Goal: Task Accomplishment & Management: Manage account settings

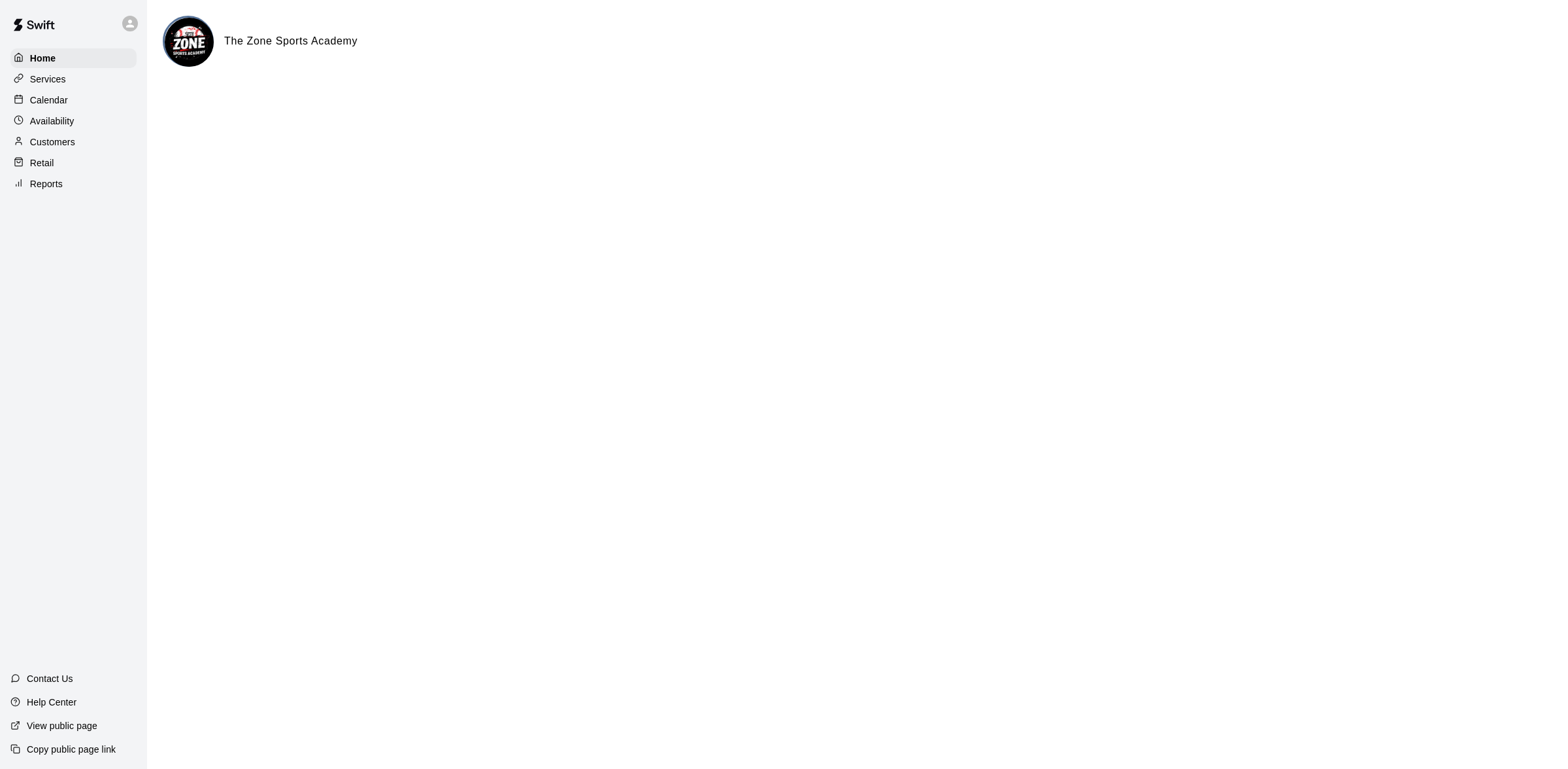
drag, startPoint x: 0, startPoint y: 0, endPoint x: 28, endPoint y: 176, distance: 178.2
click at [28, 173] on div "Retail" at bounding box center [73, 163] width 126 height 20
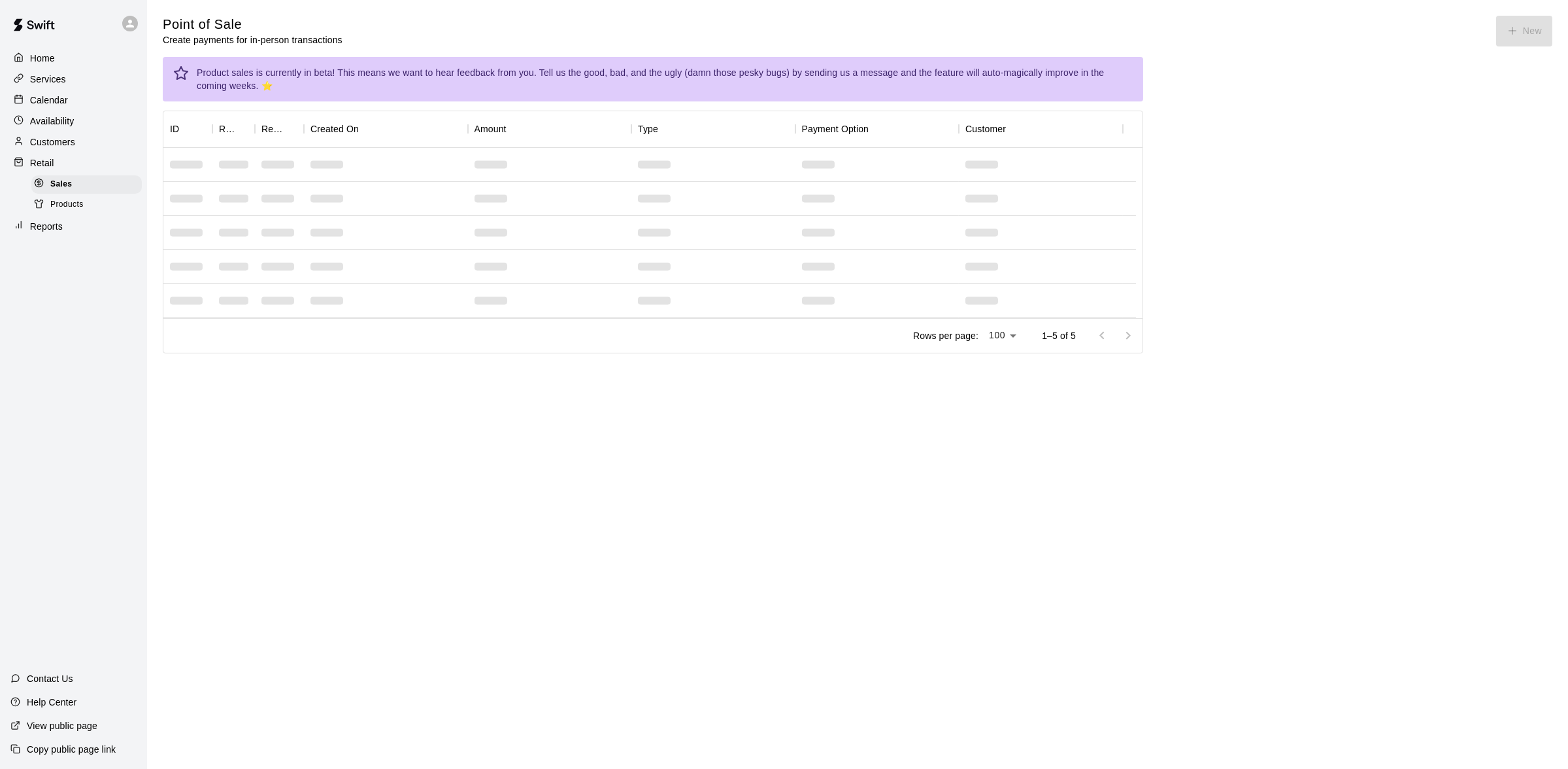
click at [57, 227] on p "Reports" at bounding box center [46, 225] width 33 height 13
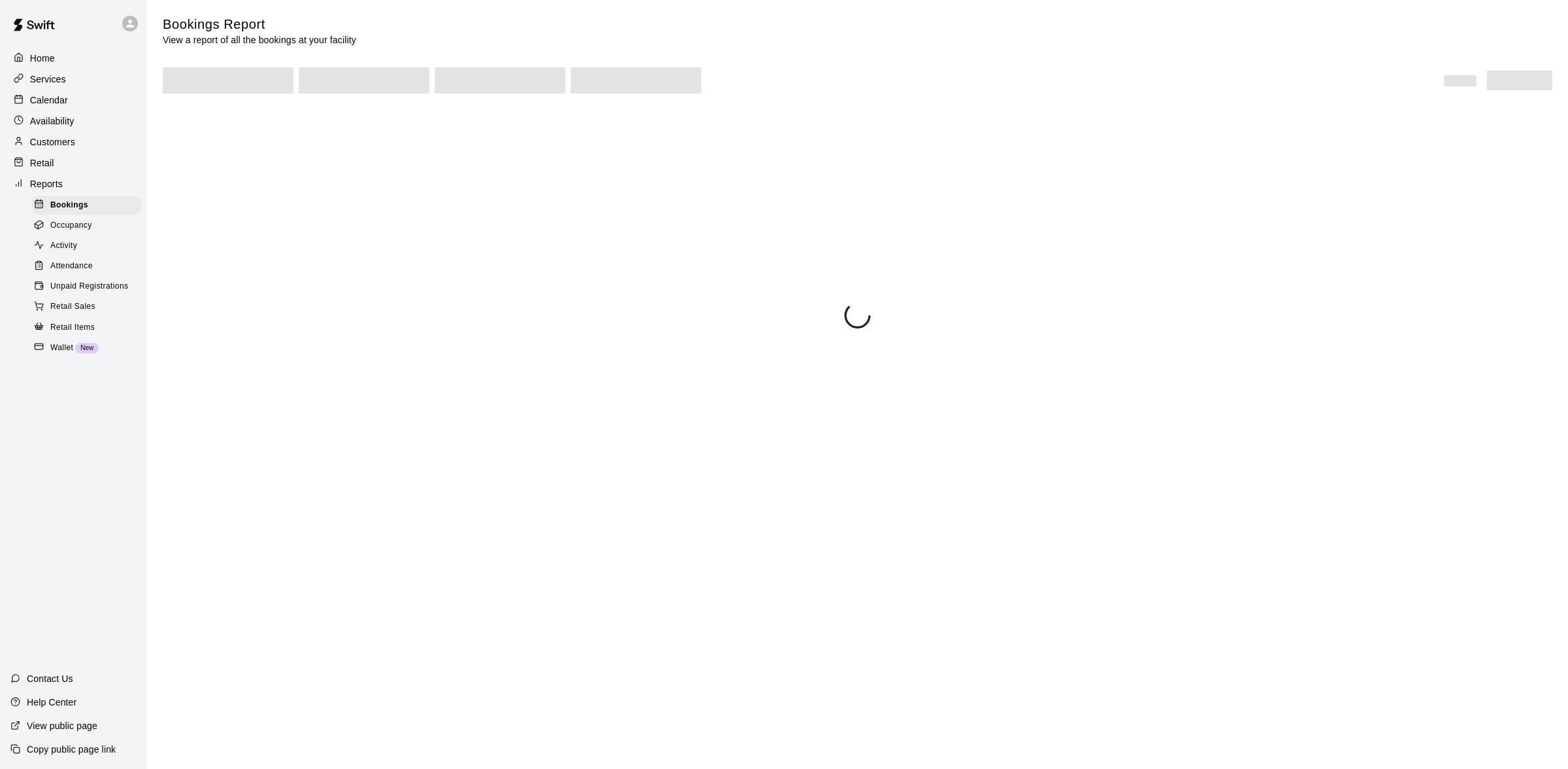
click at [72, 252] on span "Activity" at bounding box center [63, 245] width 27 height 13
click at [72, 312] on span "Retail Sales" at bounding box center [72, 307] width 45 height 13
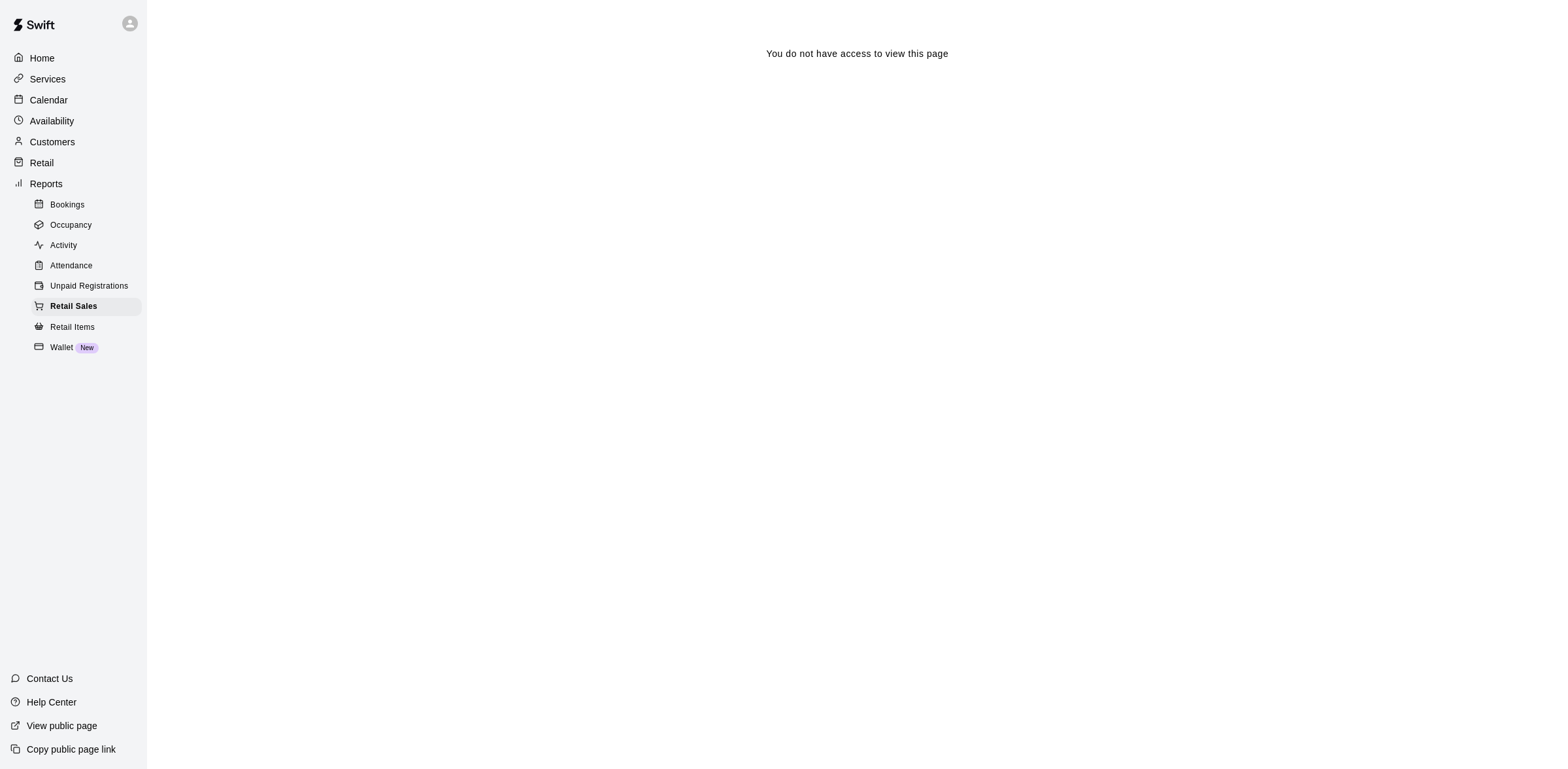
click at [64, 352] on span "Wallet" at bounding box center [61, 347] width 23 height 13
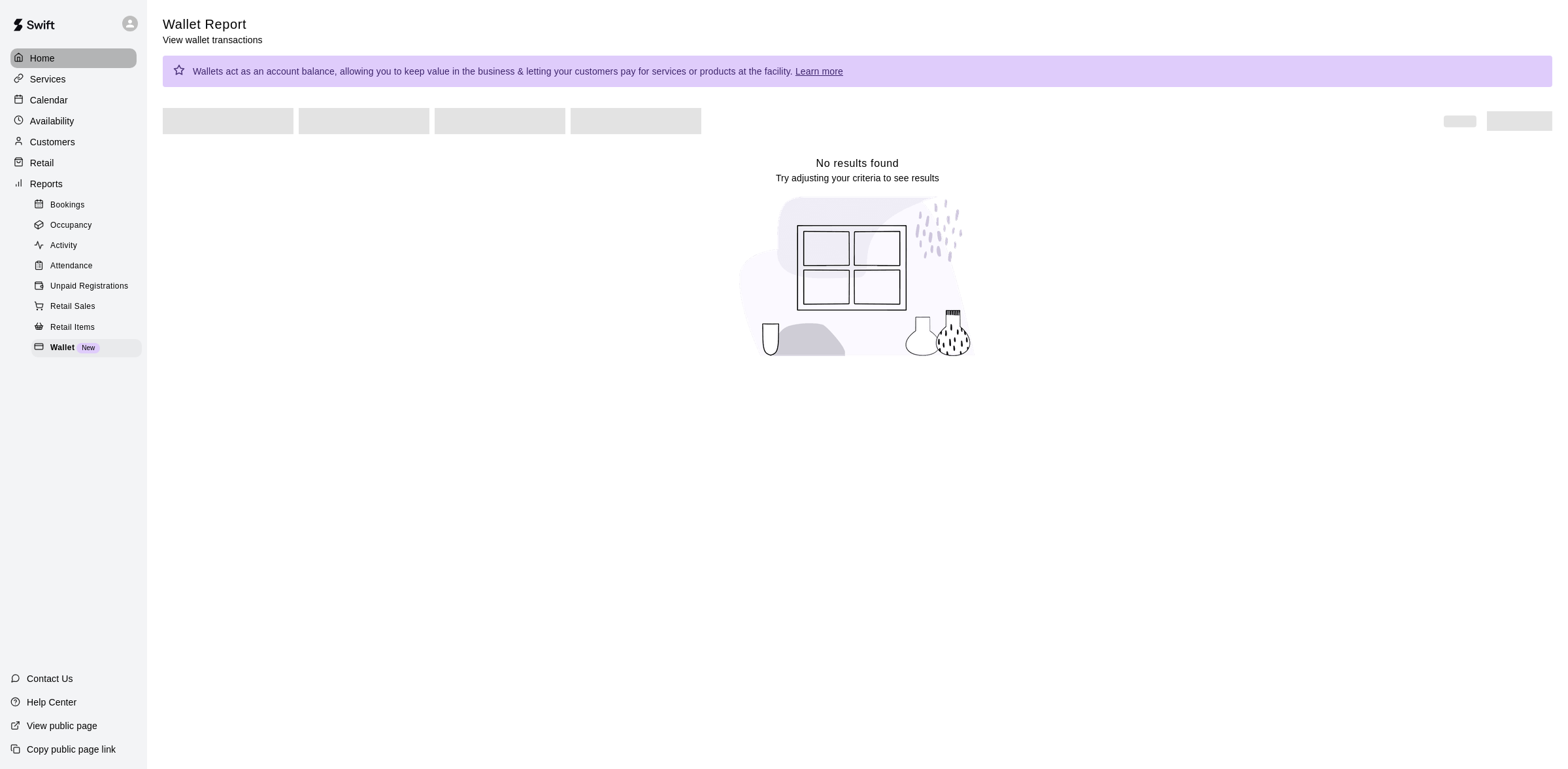
click at [47, 63] on p "Home" at bounding box center [42, 58] width 25 height 13
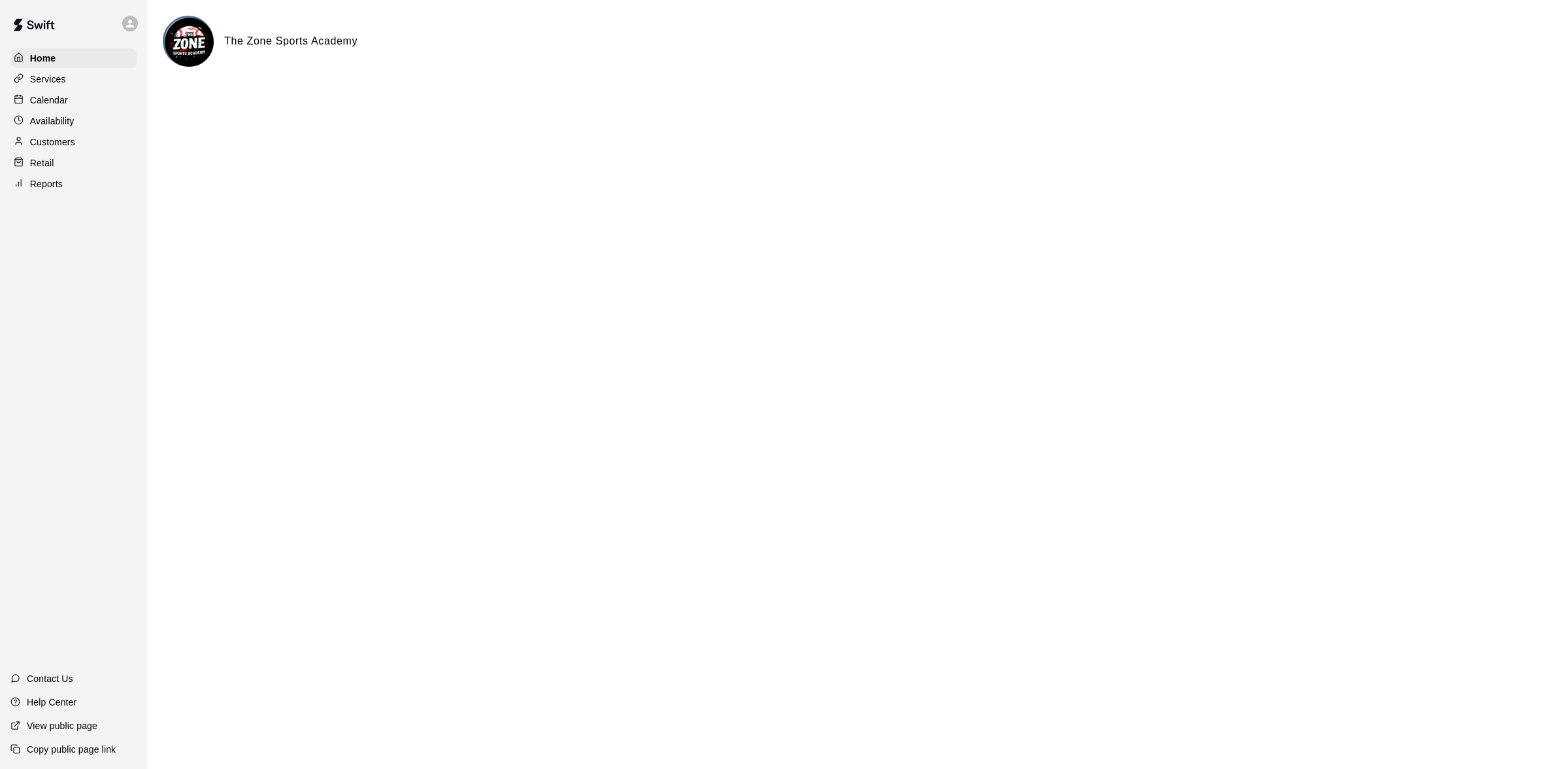
click at [193, 38] on img at bounding box center [188, 42] width 49 height 49
click at [48, 18] on img at bounding box center [34, 25] width 68 height 40
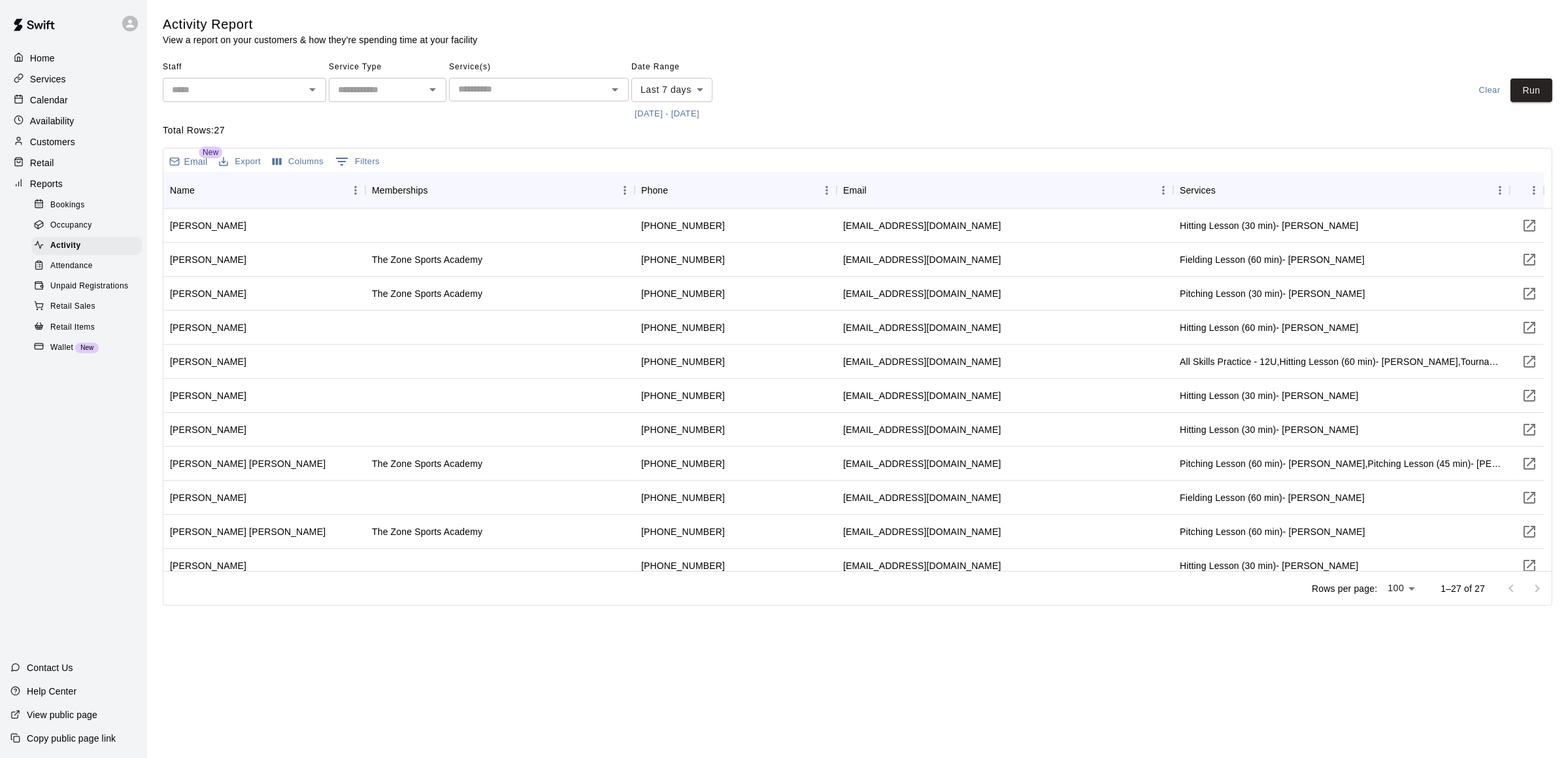
click at [128, 18] on icon at bounding box center [130, 24] width 12 height 12
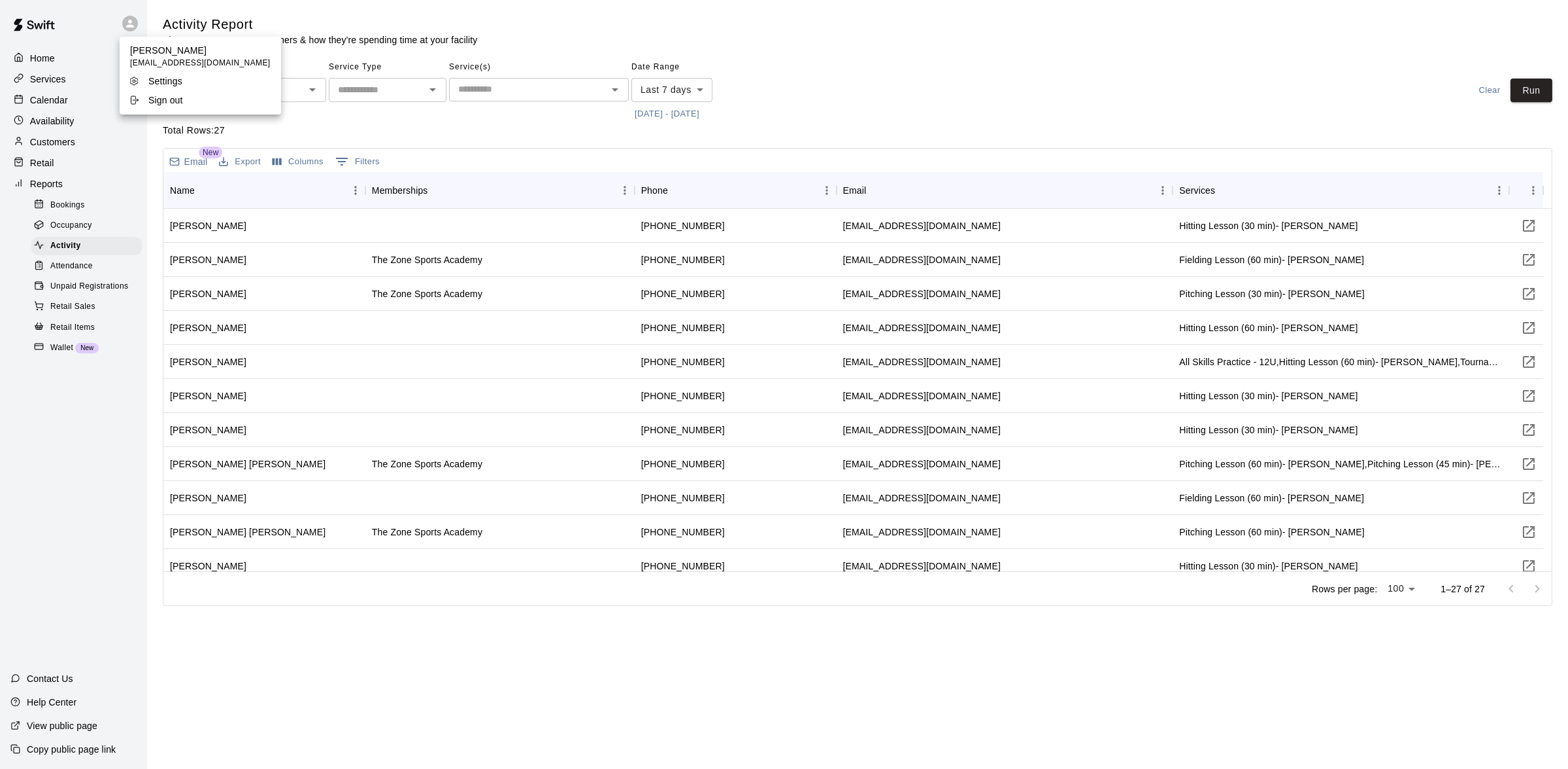
click at [163, 102] on p "Sign out" at bounding box center [166, 99] width 35 height 13
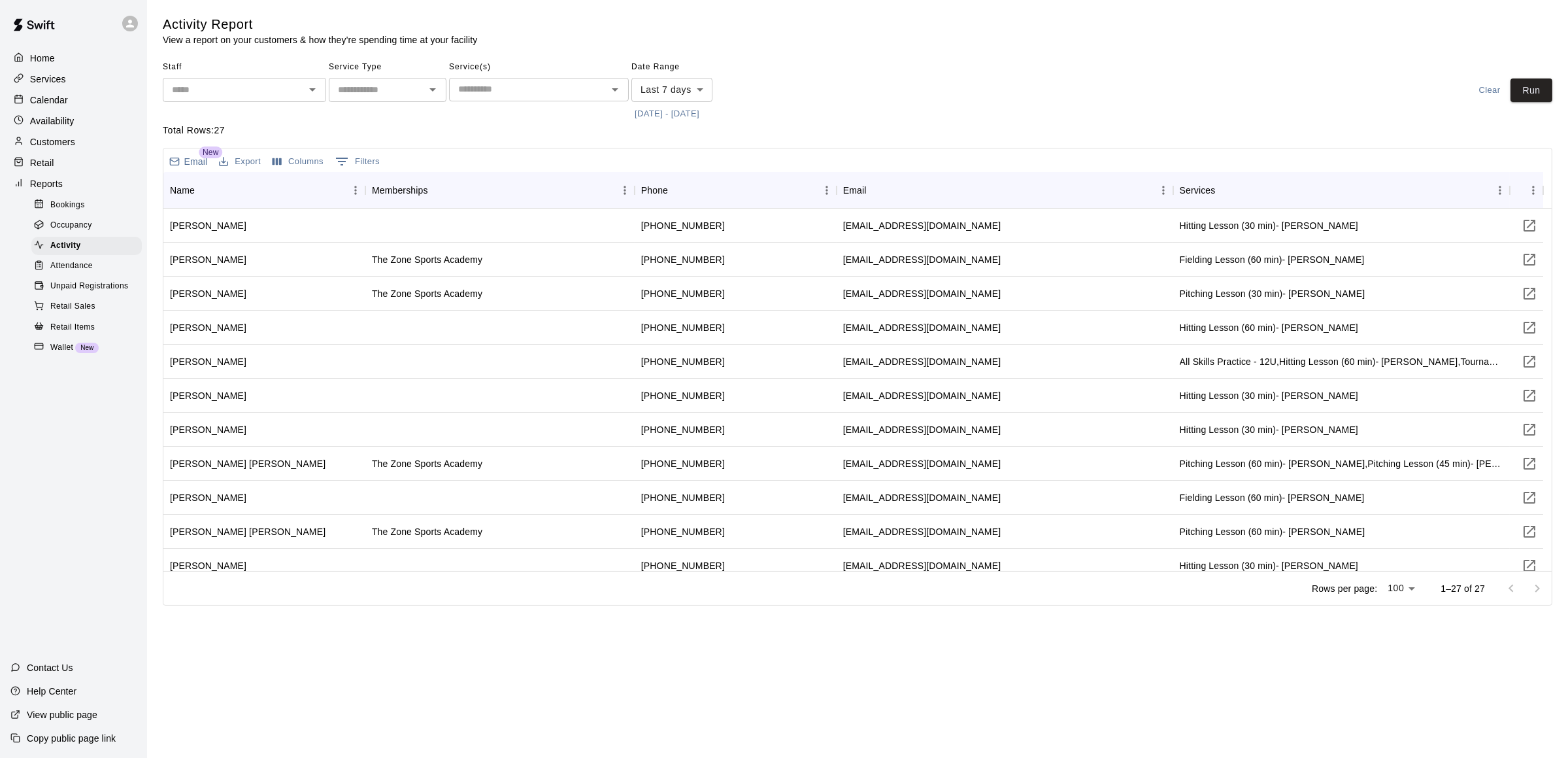
click at [128, 30] on div at bounding box center [130, 24] width 16 height 16
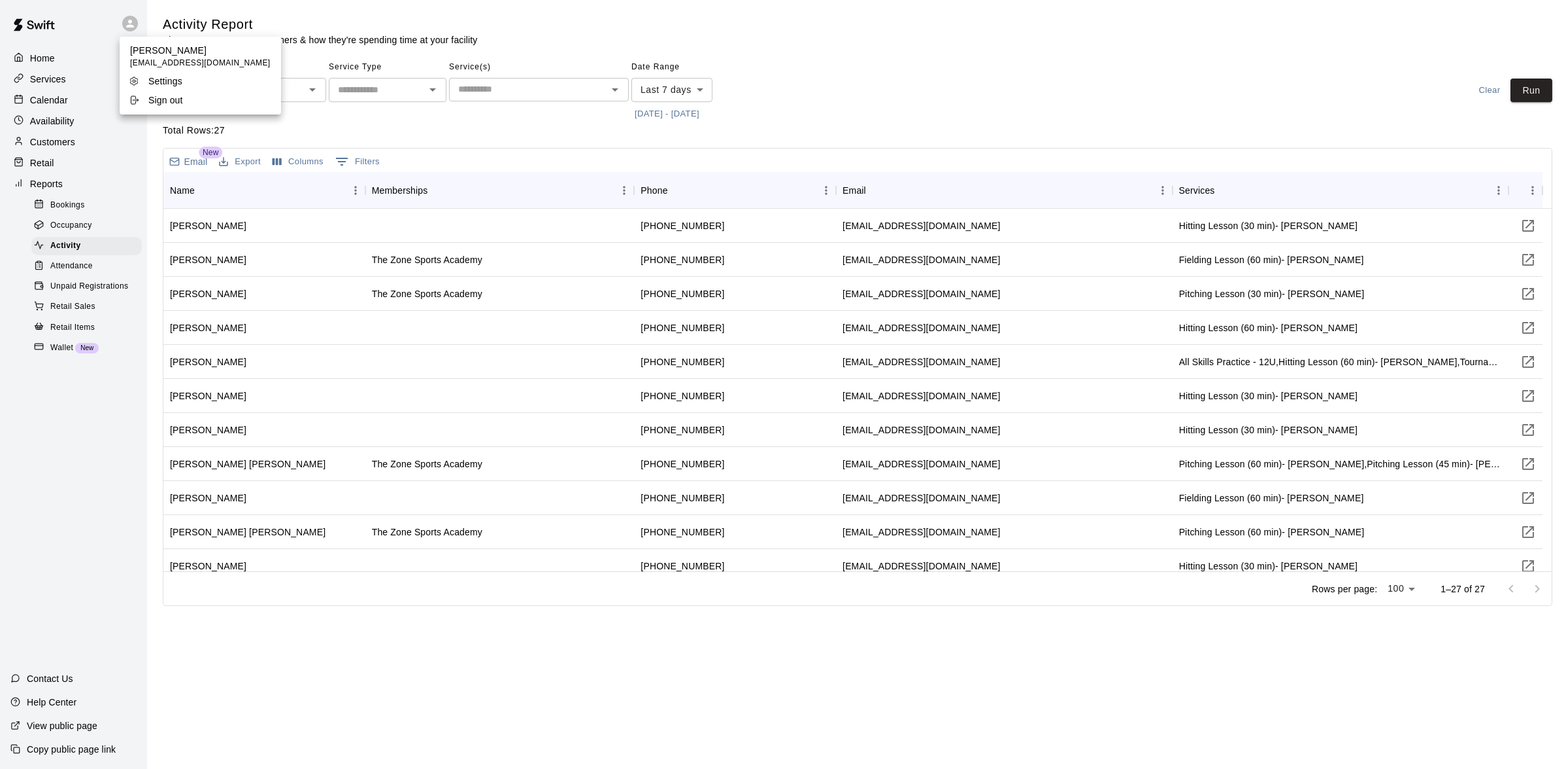
click at [164, 91] on li "Sign out" at bounding box center [200, 100] width 162 height 18
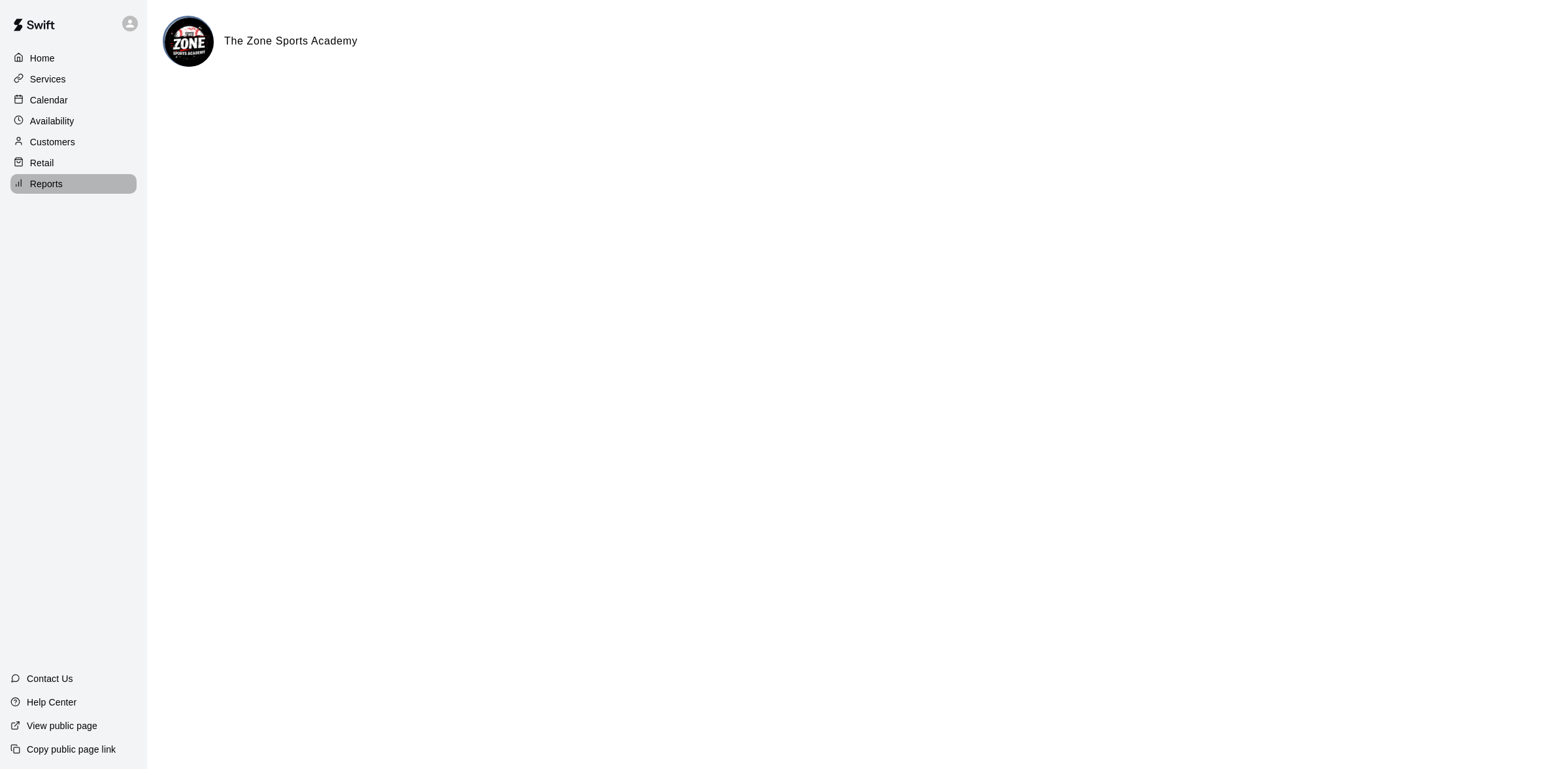
click at [79, 185] on div "Reports" at bounding box center [73, 184] width 126 height 20
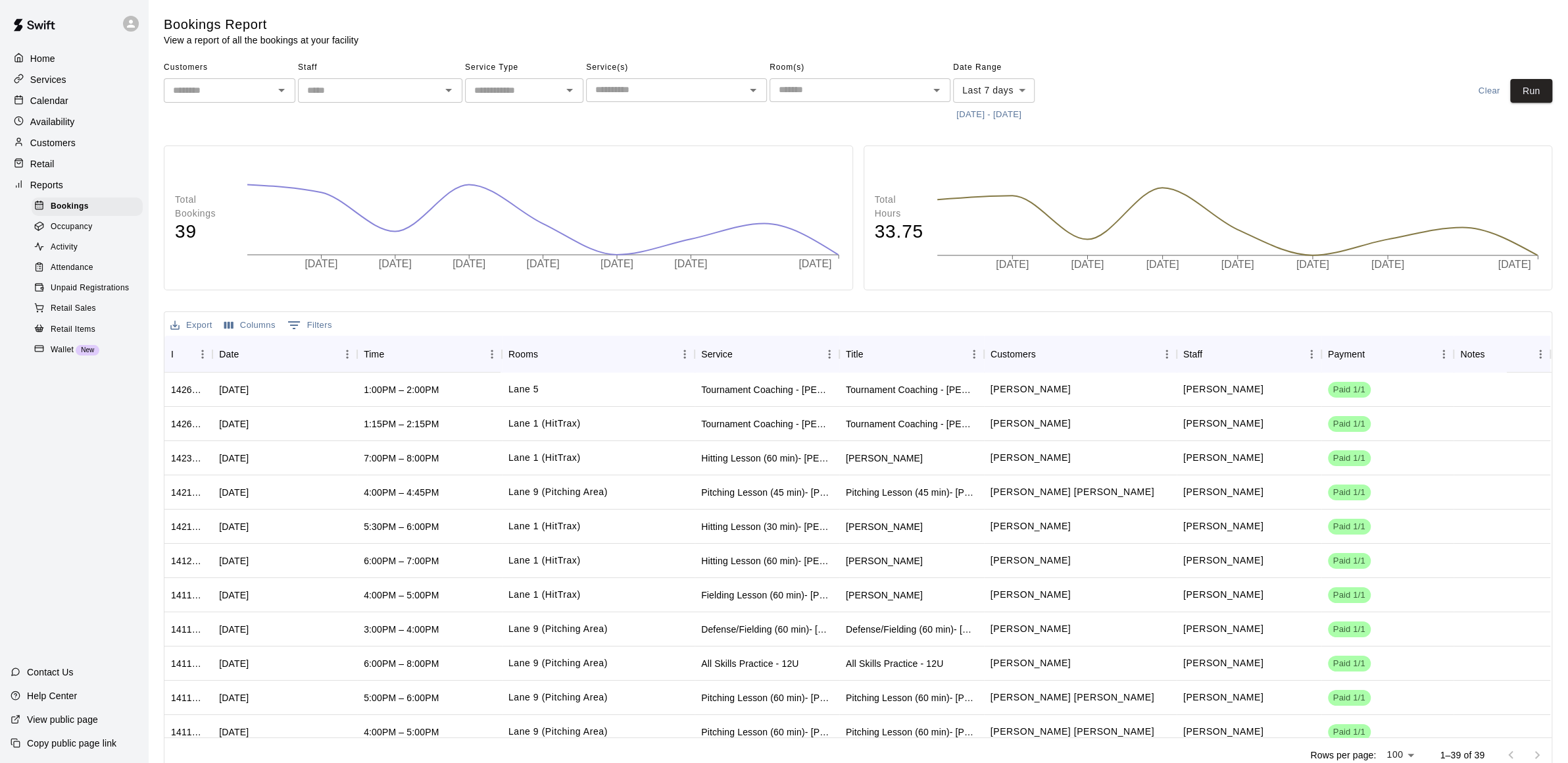
click at [84, 316] on span "Retail Sales" at bounding box center [73, 309] width 45 height 13
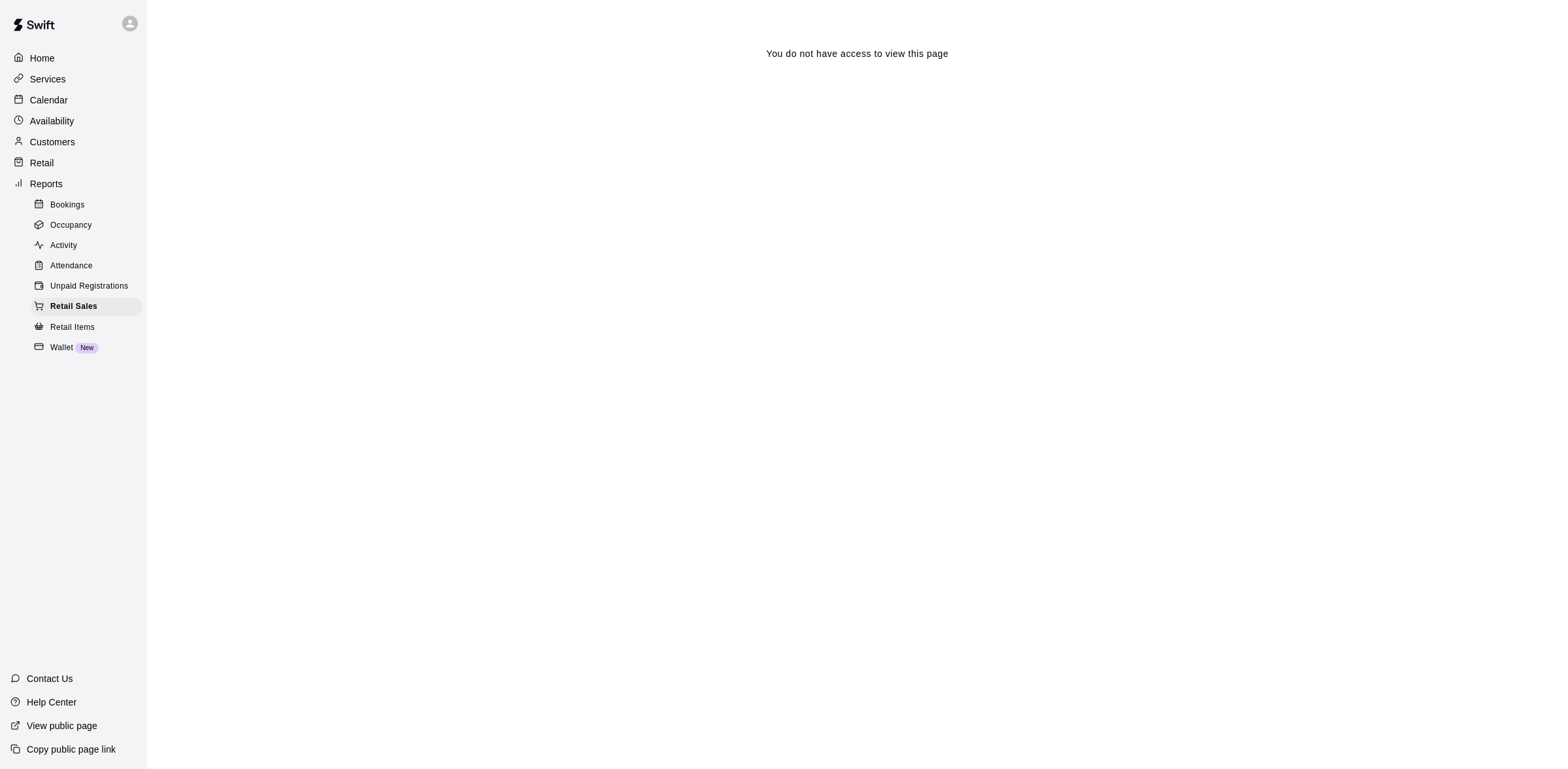
click at [66, 228] on span "Occupancy" at bounding box center [71, 225] width 42 height 13
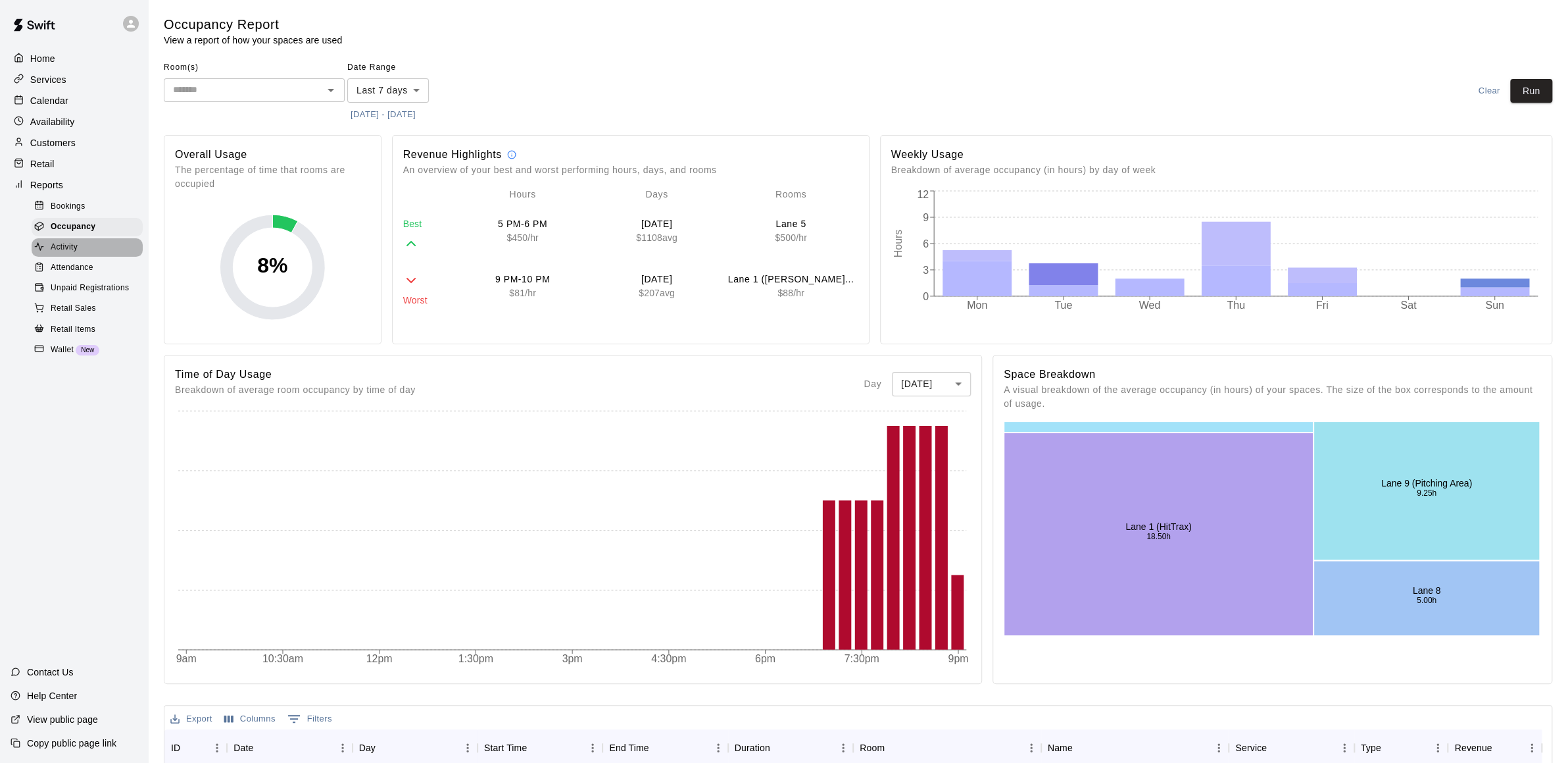
click at [67, 247] on span "Activity" at bounding box center [64, 247] width 27 height 13
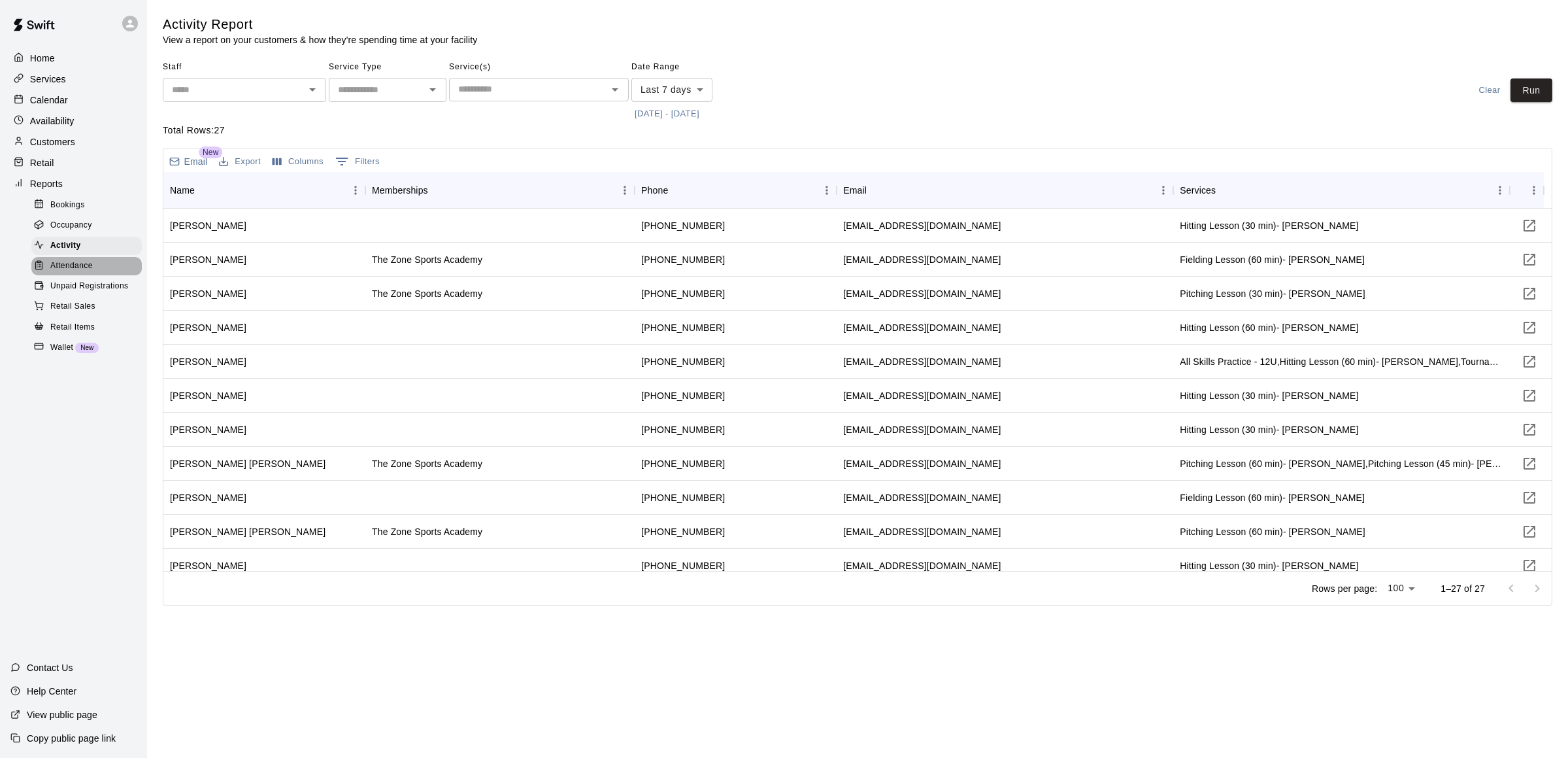
click at [72, 266] on span "Attendance" at bounding box center [71, 266] width 43 height 13
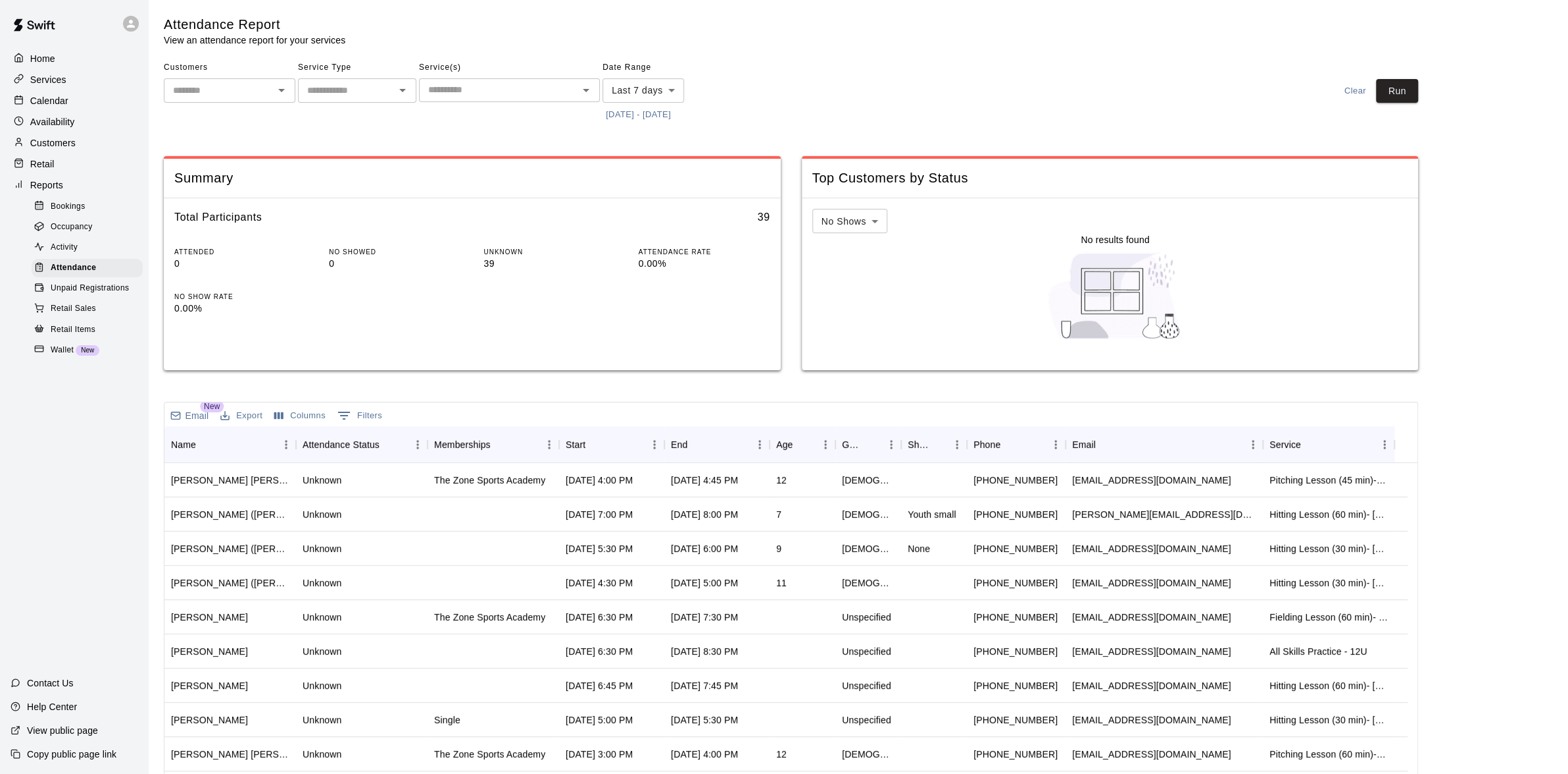
click at [81, 289] on span "Unpaid Registrations" at bounding box center [90, 288] width 78 height 13
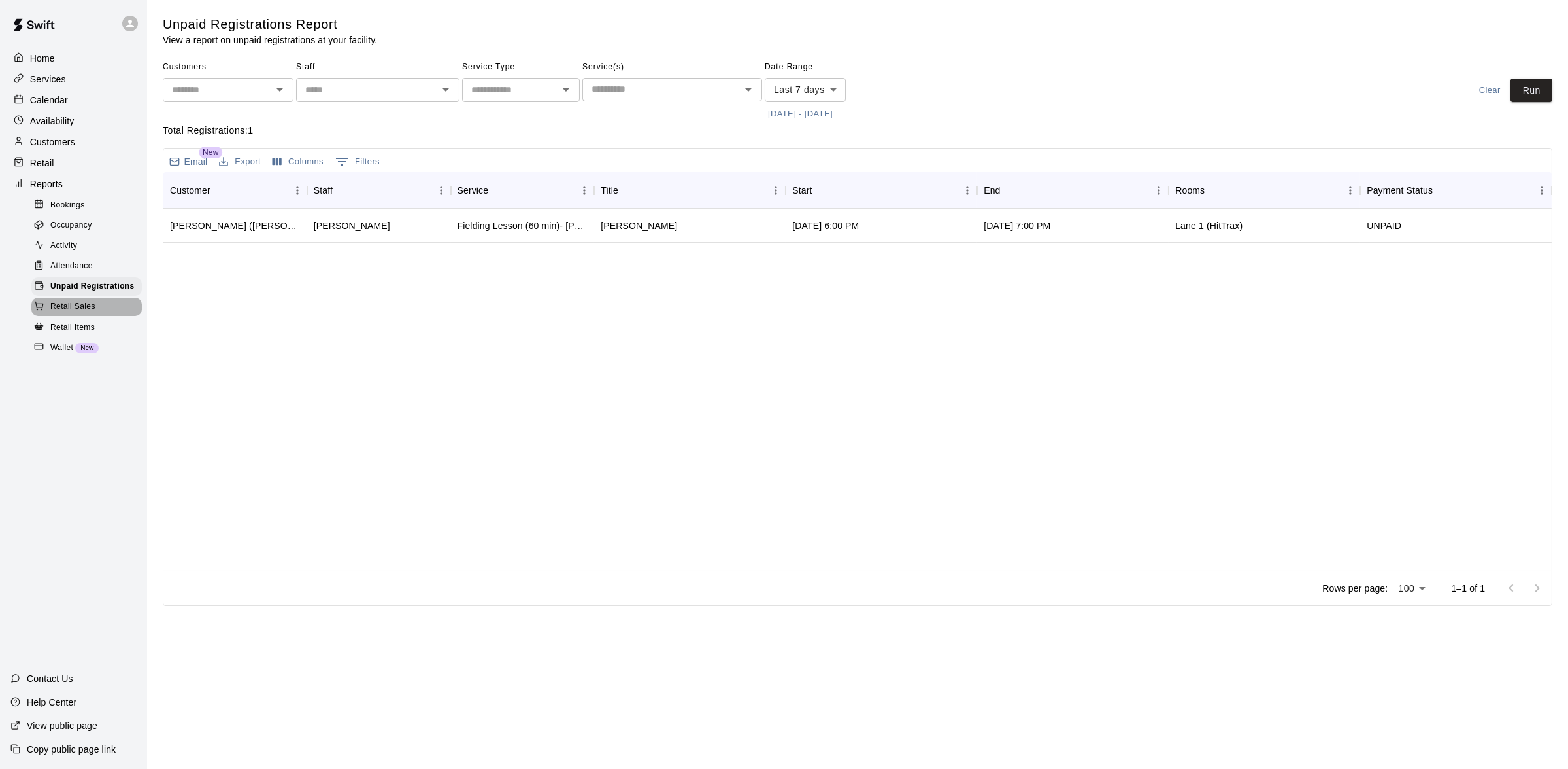
click at [77, 310] on span "Retail Sales" at bounding box center [72, 307] width 45 height 13
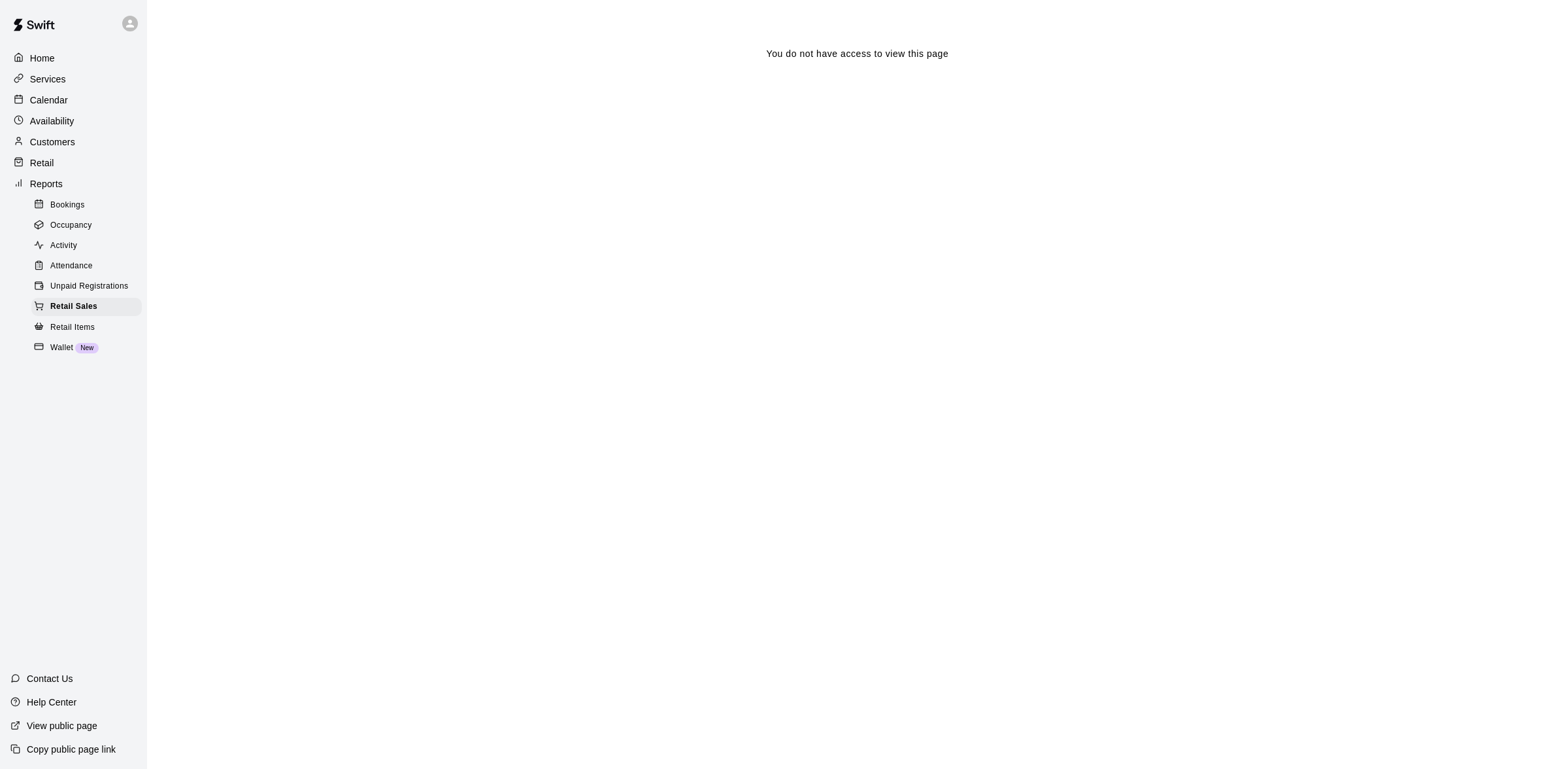
click at [79, 326] on div "Retail Items" at bounding box center [86, 327] width 110 height 18
click at [60, 354] on span "Wallet" at bounding box center [61, 347] width 23 height 13
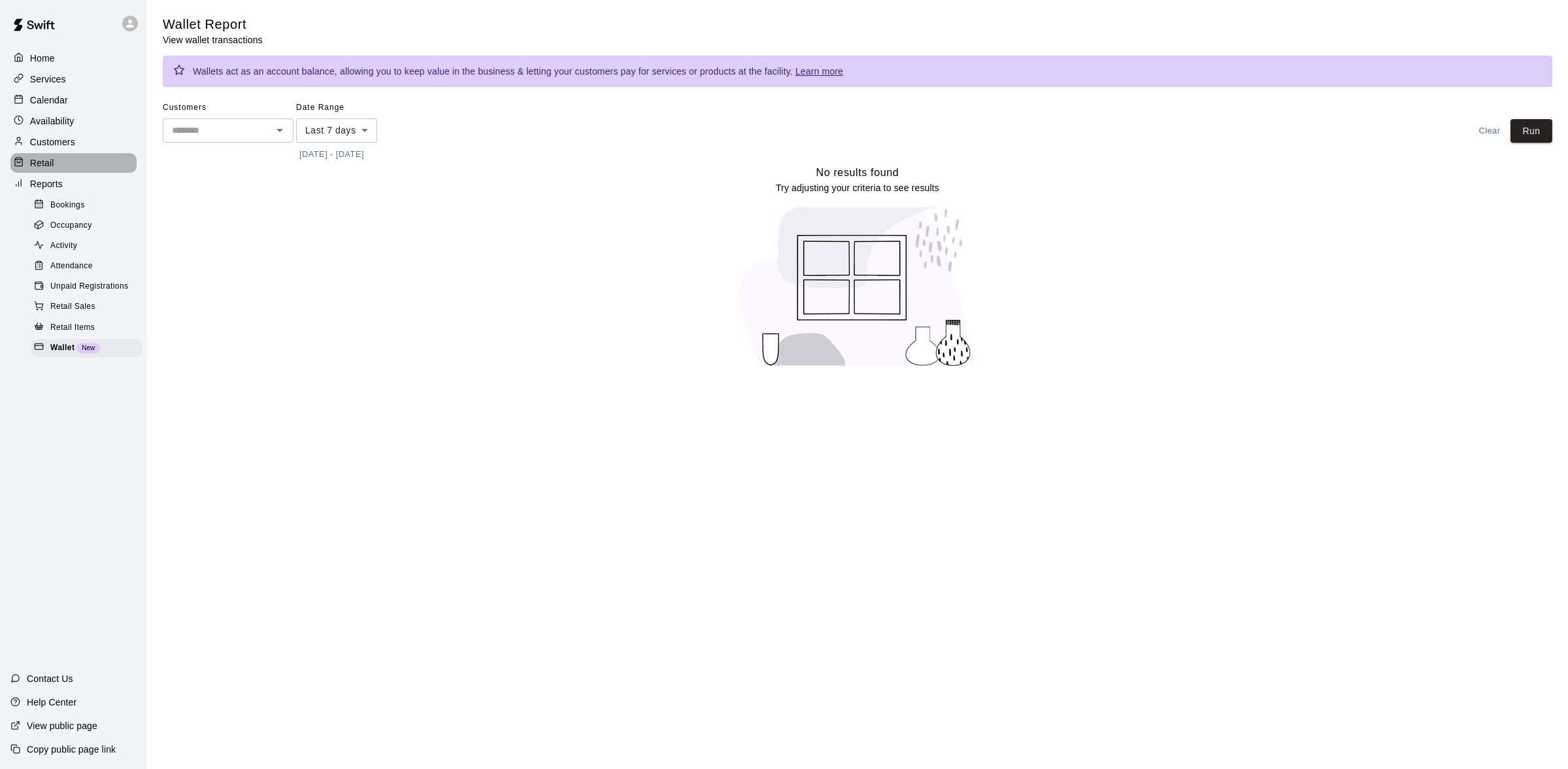
click at [56, 169] on div "Retail" at bounding box center [73, 163] width 126 height 20
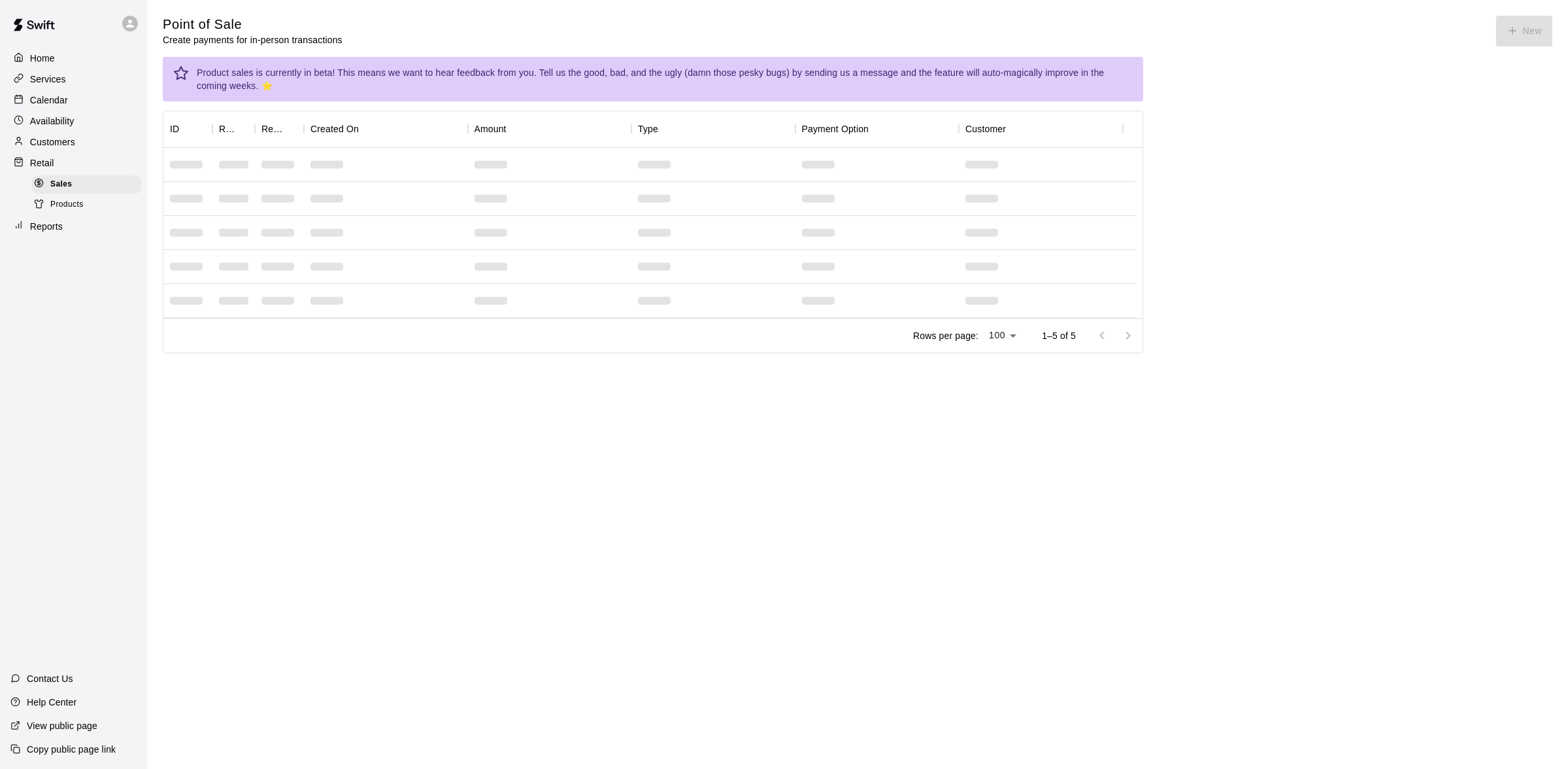
click at [56, 143] on p "Customers" at bounding box center [52, 141] width 45 height 13
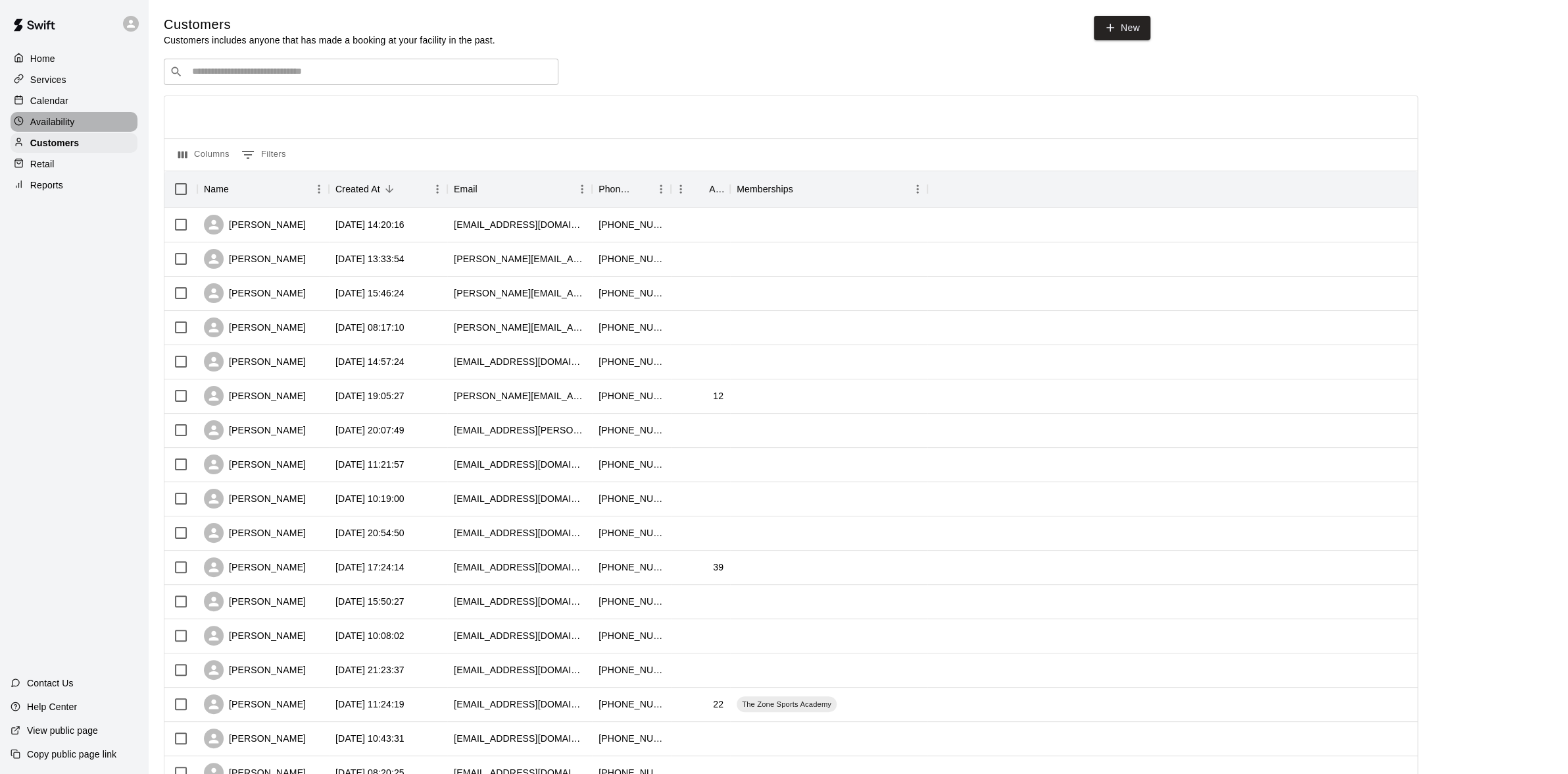
click at [55, 126] on p "Availability" at bounding box center [52, 121] width 45 height 13
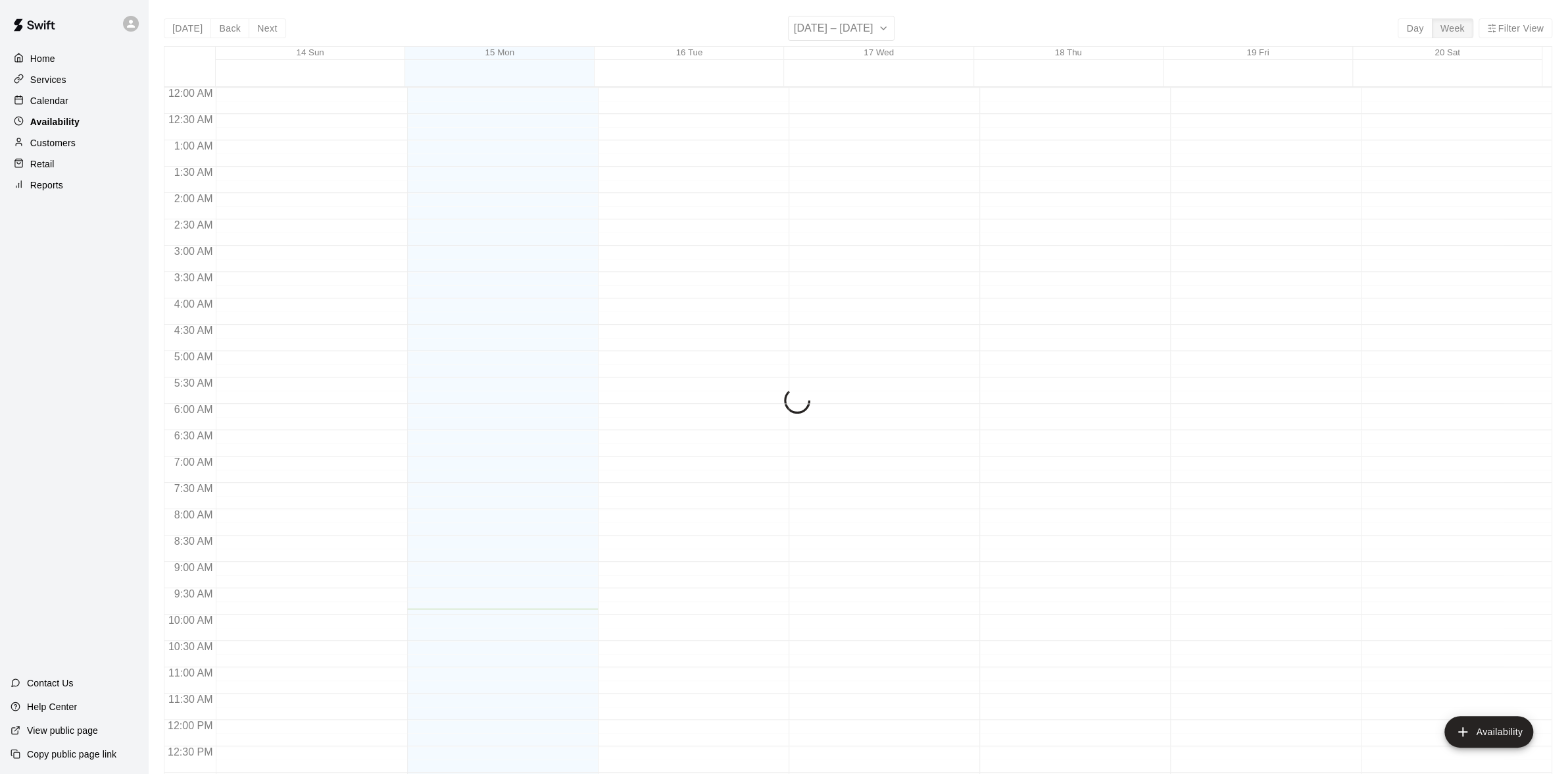
scroll to position [520, 0]
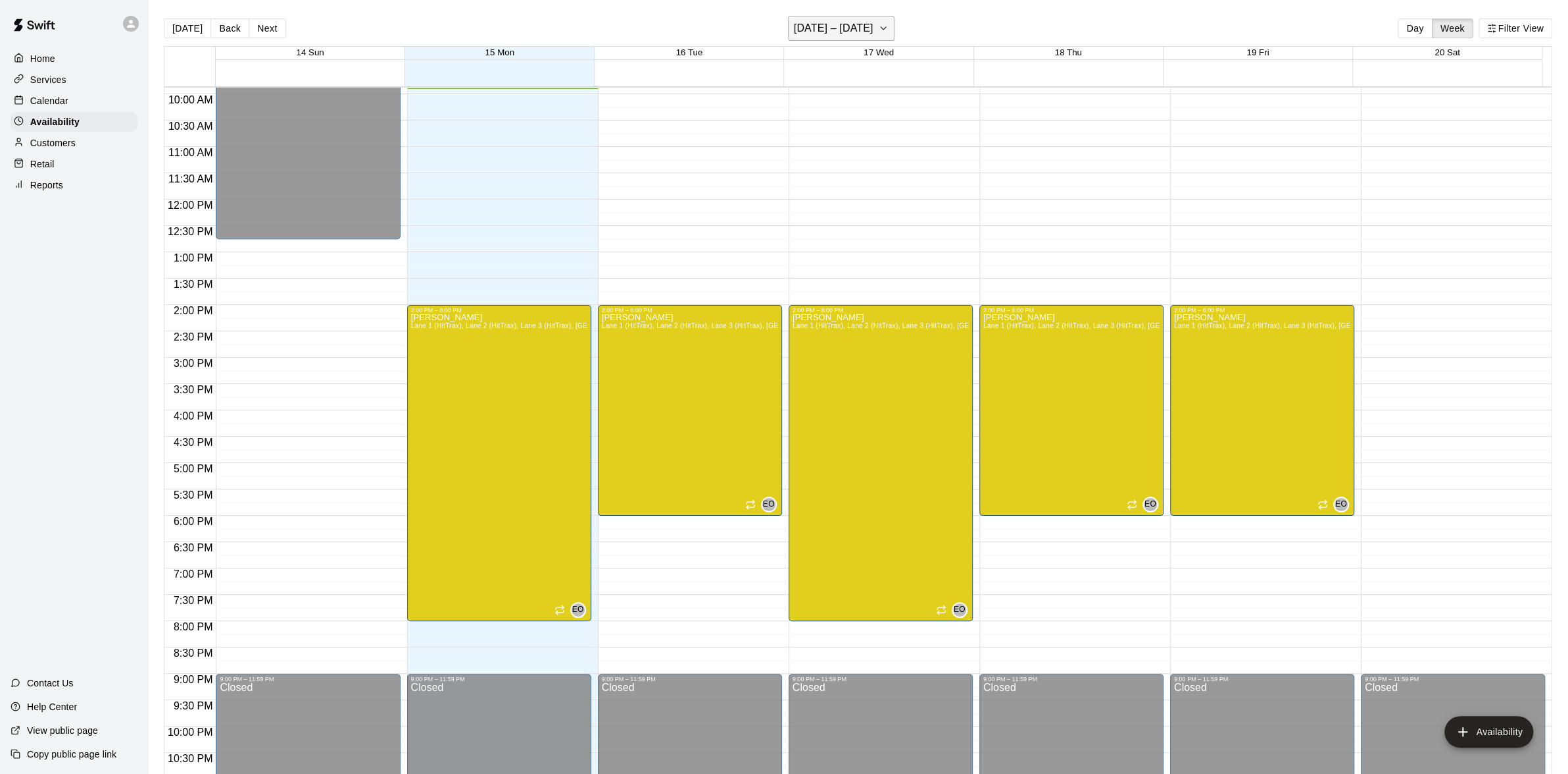
click at [889, 28] on icon "button" at bounding box center [883, 28] width 11 height 16
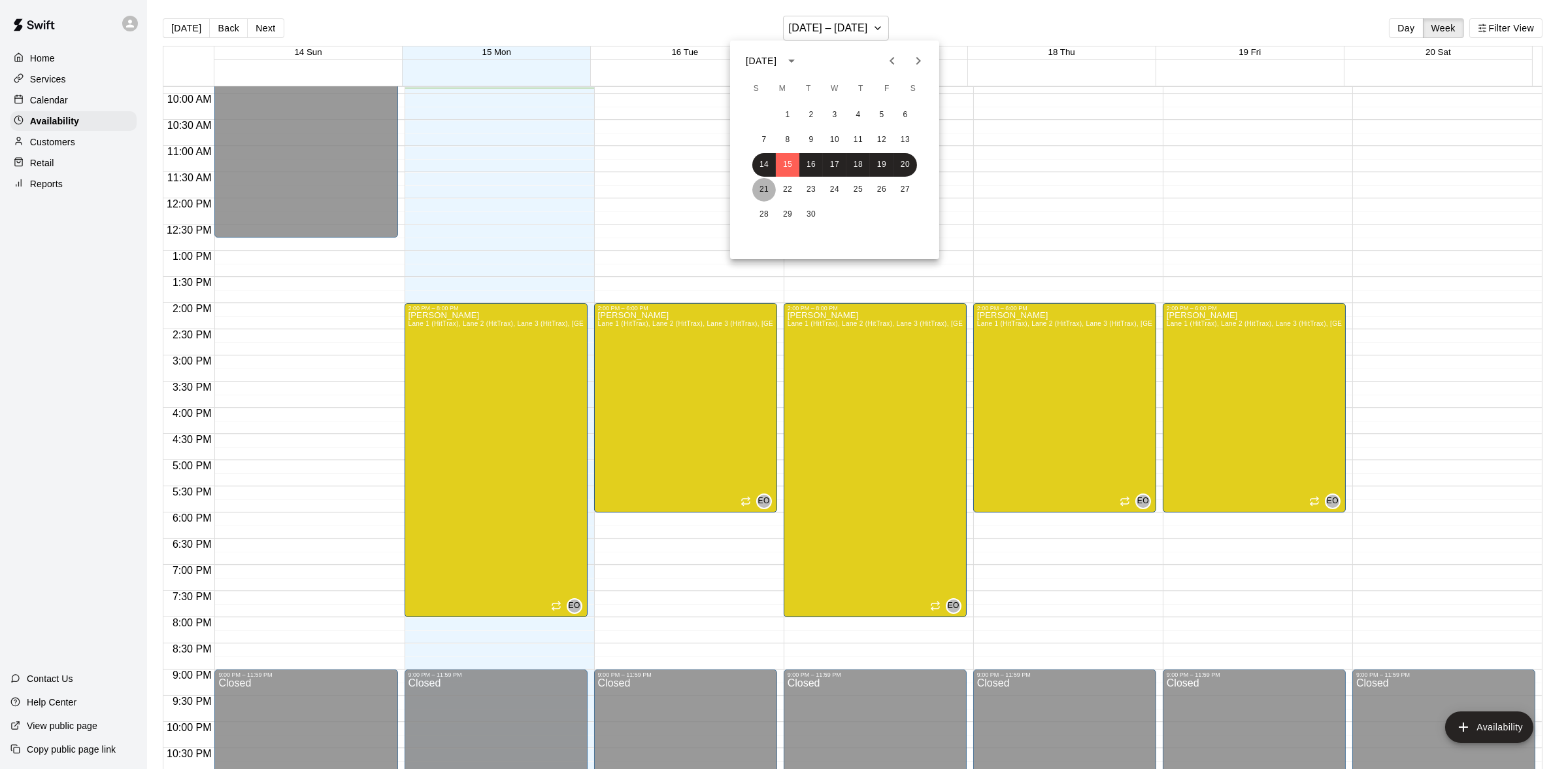
click at [761, 183] on button "21" at bounding box center [765, 190] width 24 height 24
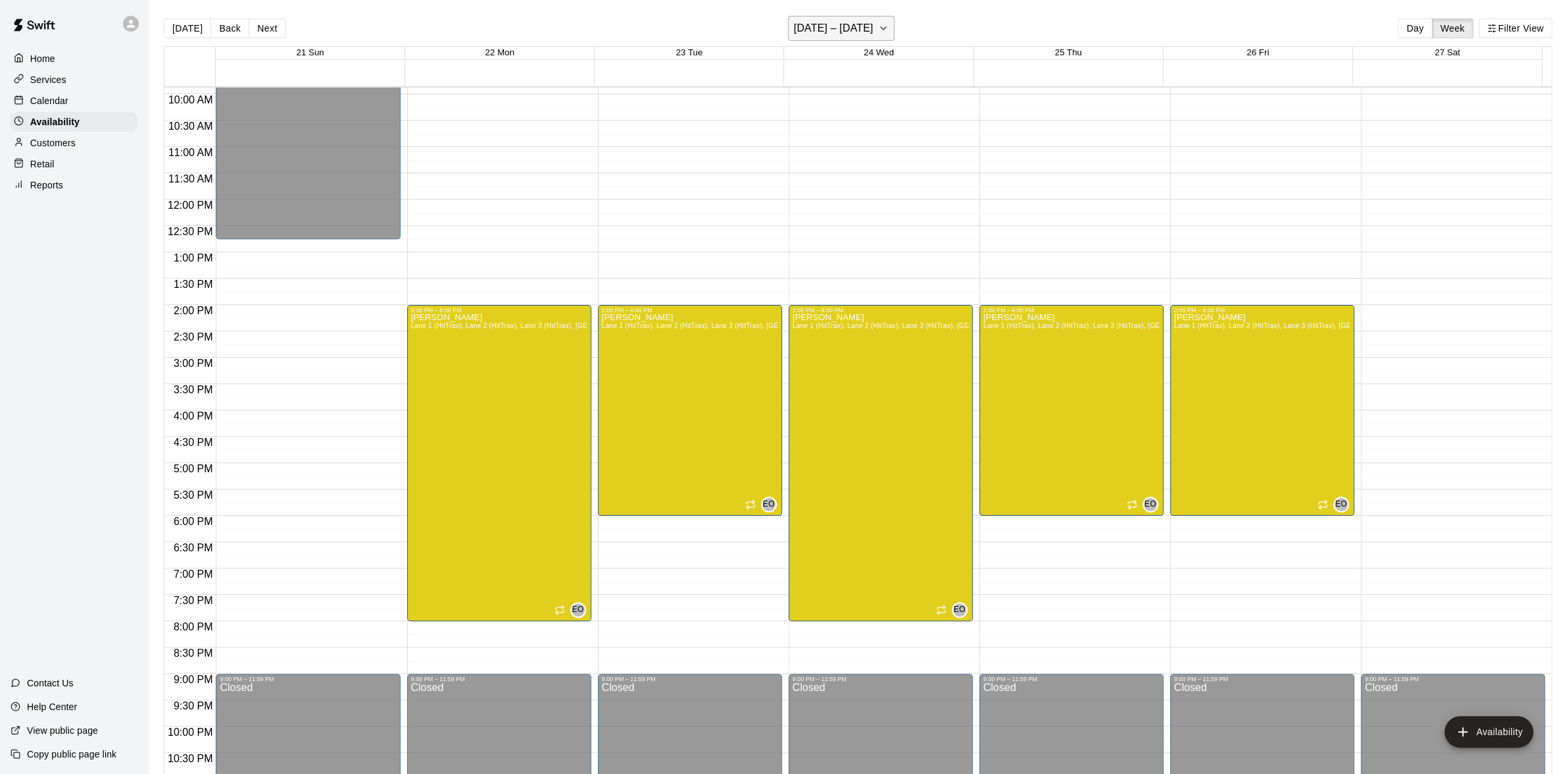
click at [884, 26] on icon "button" at bounding box center [883, 28] width 11 height 16
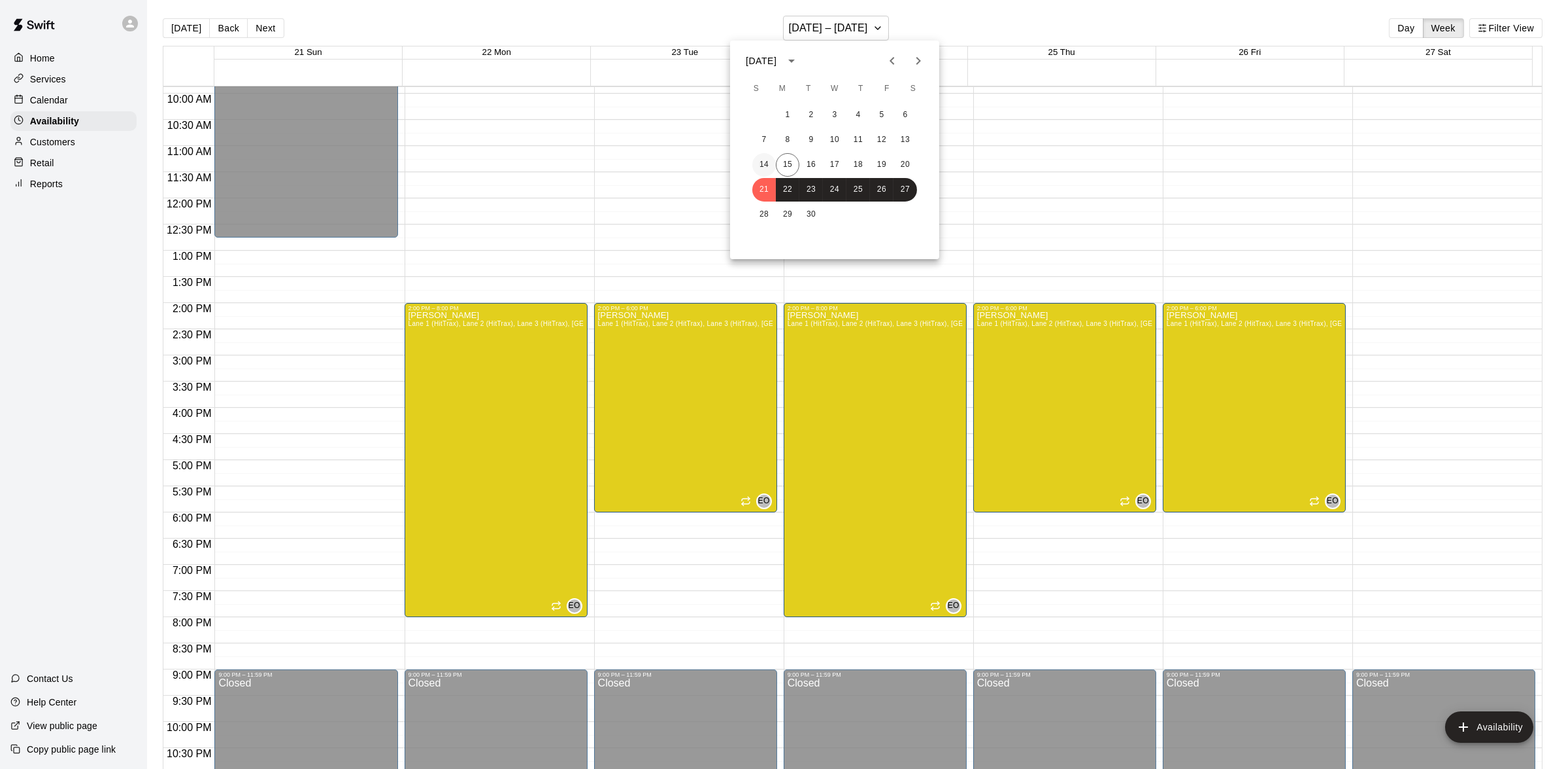
click at [759, 164] on button "14" at bounding box center [765, 165] width 24 height 24
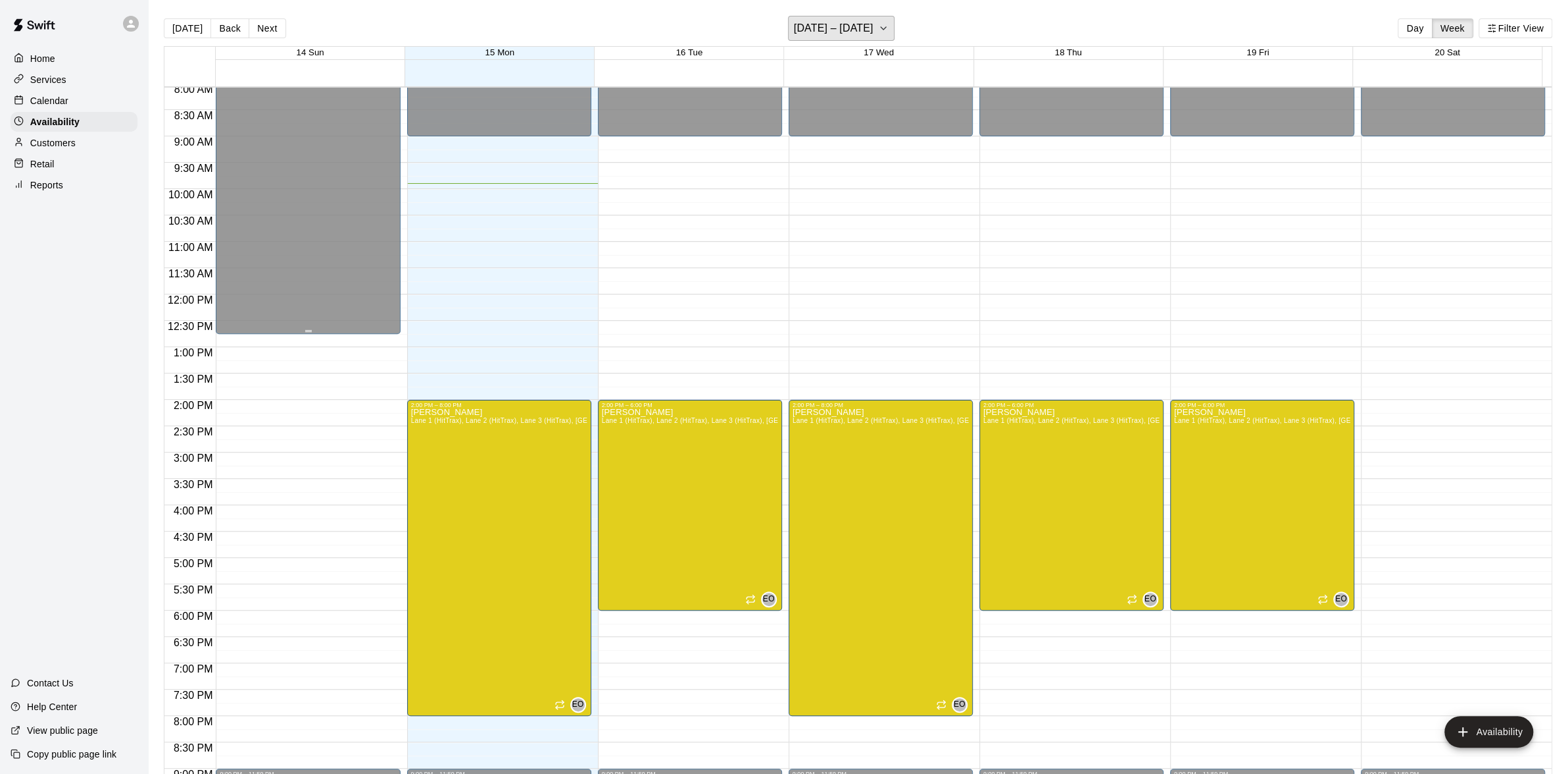
scroll to position [300, 0]
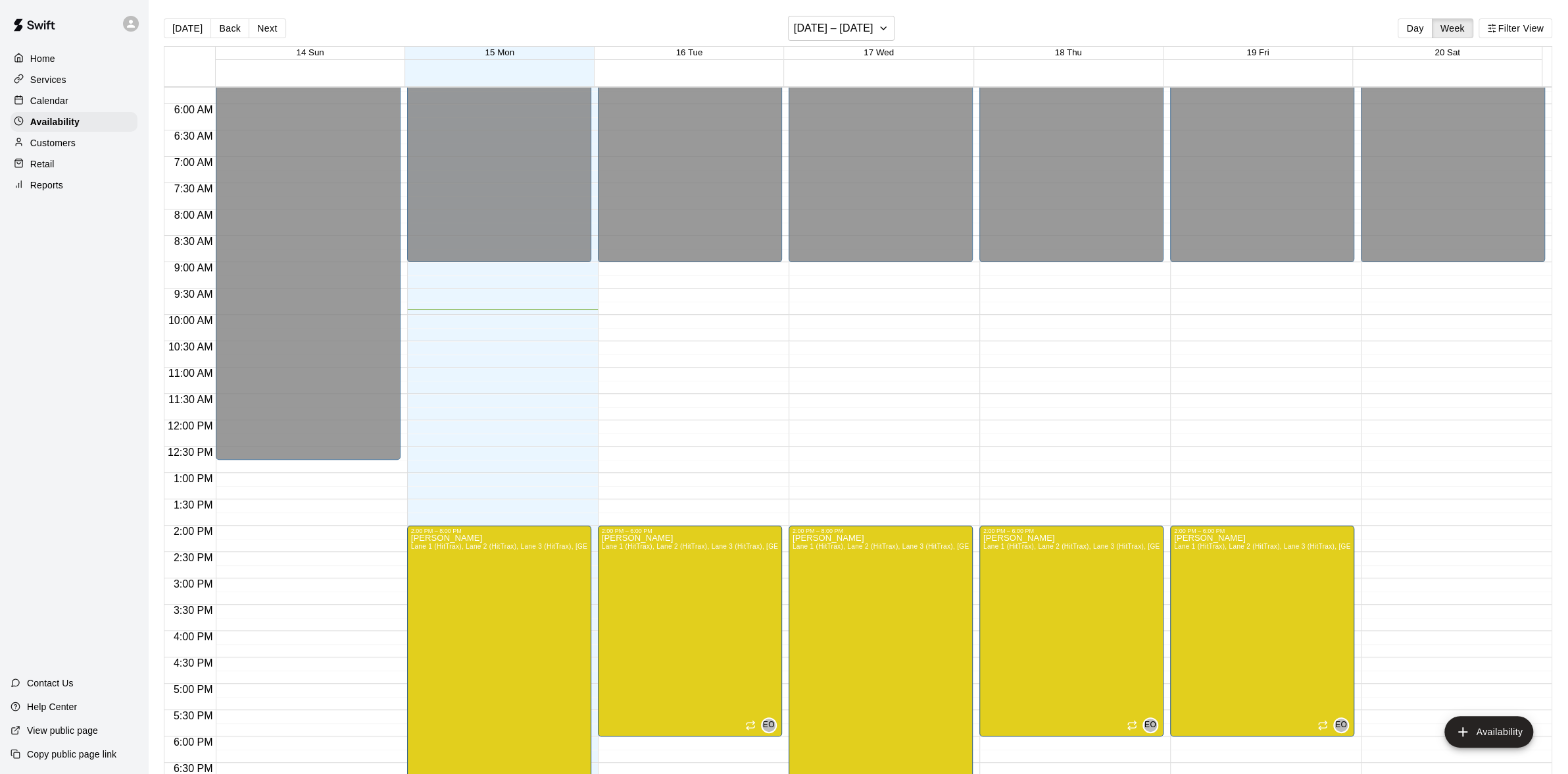
click at [59, 195] on div "Reports" at bounding box center [74, 185] width 127 height 20
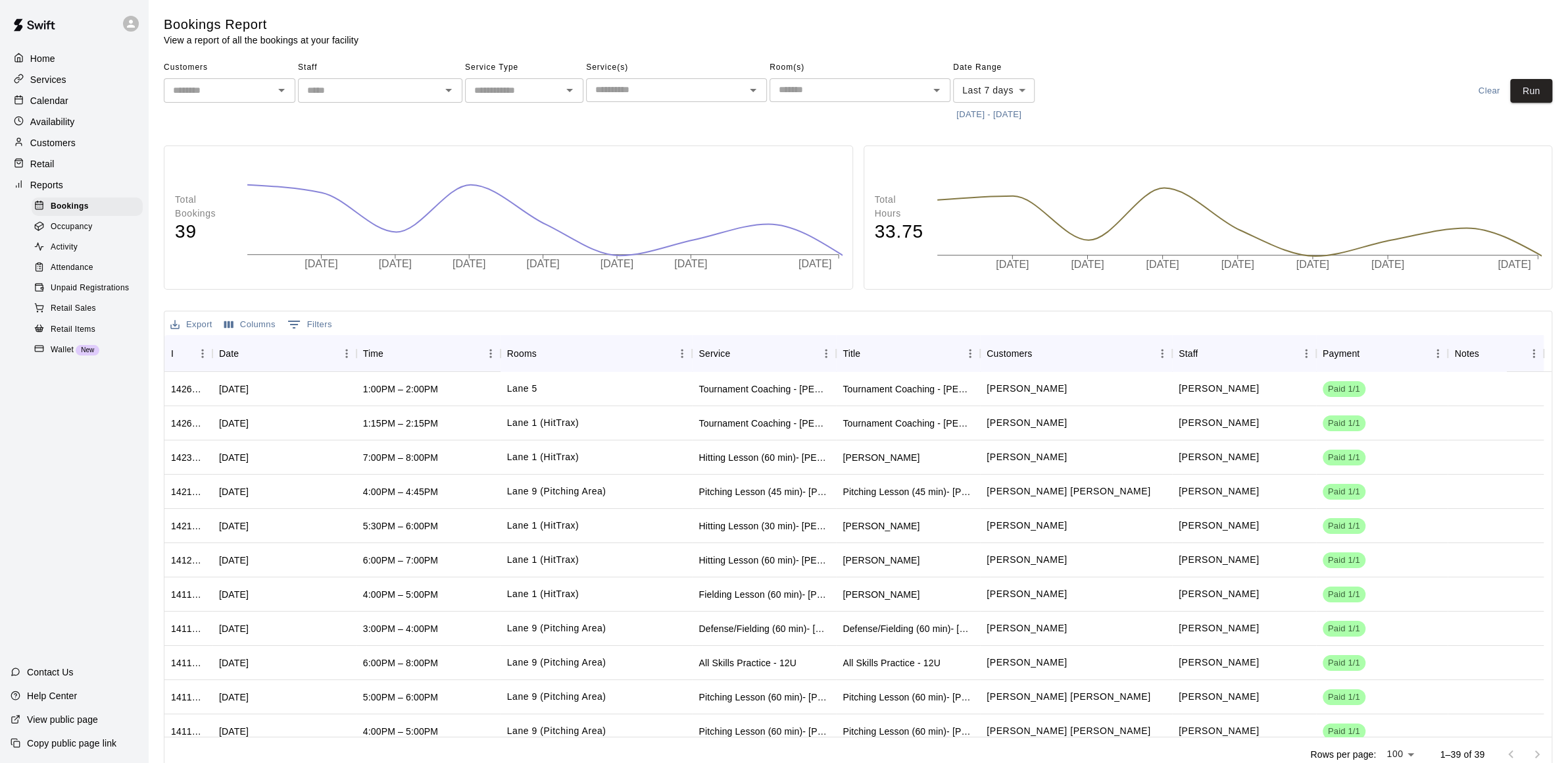
click at [86, 257] on div "Activity" at bounding box center [87, 248] width 111 height 18
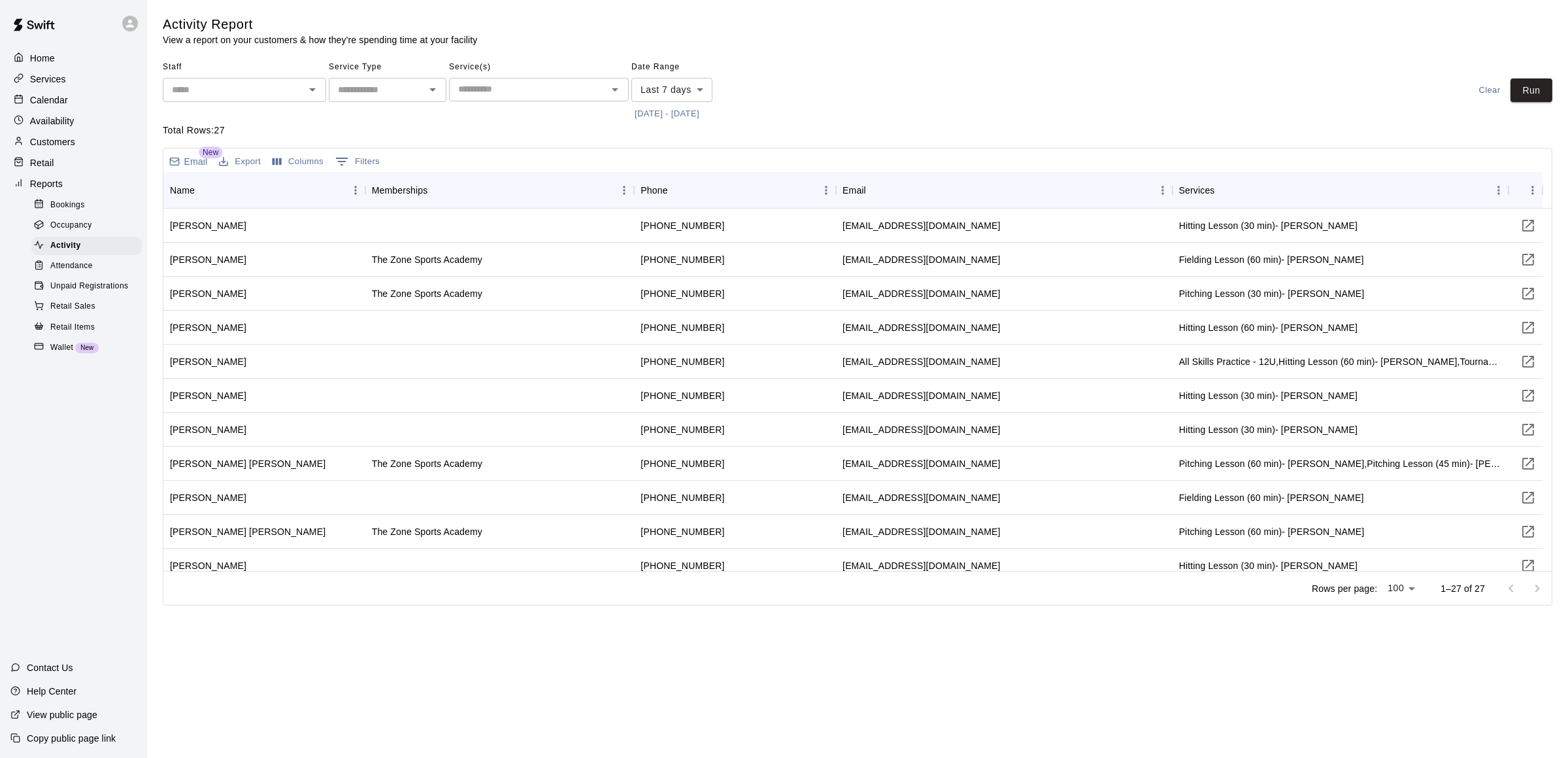
click at [311, 89] on icon "Open" at bounding box center [312, 89] width 7 height 3
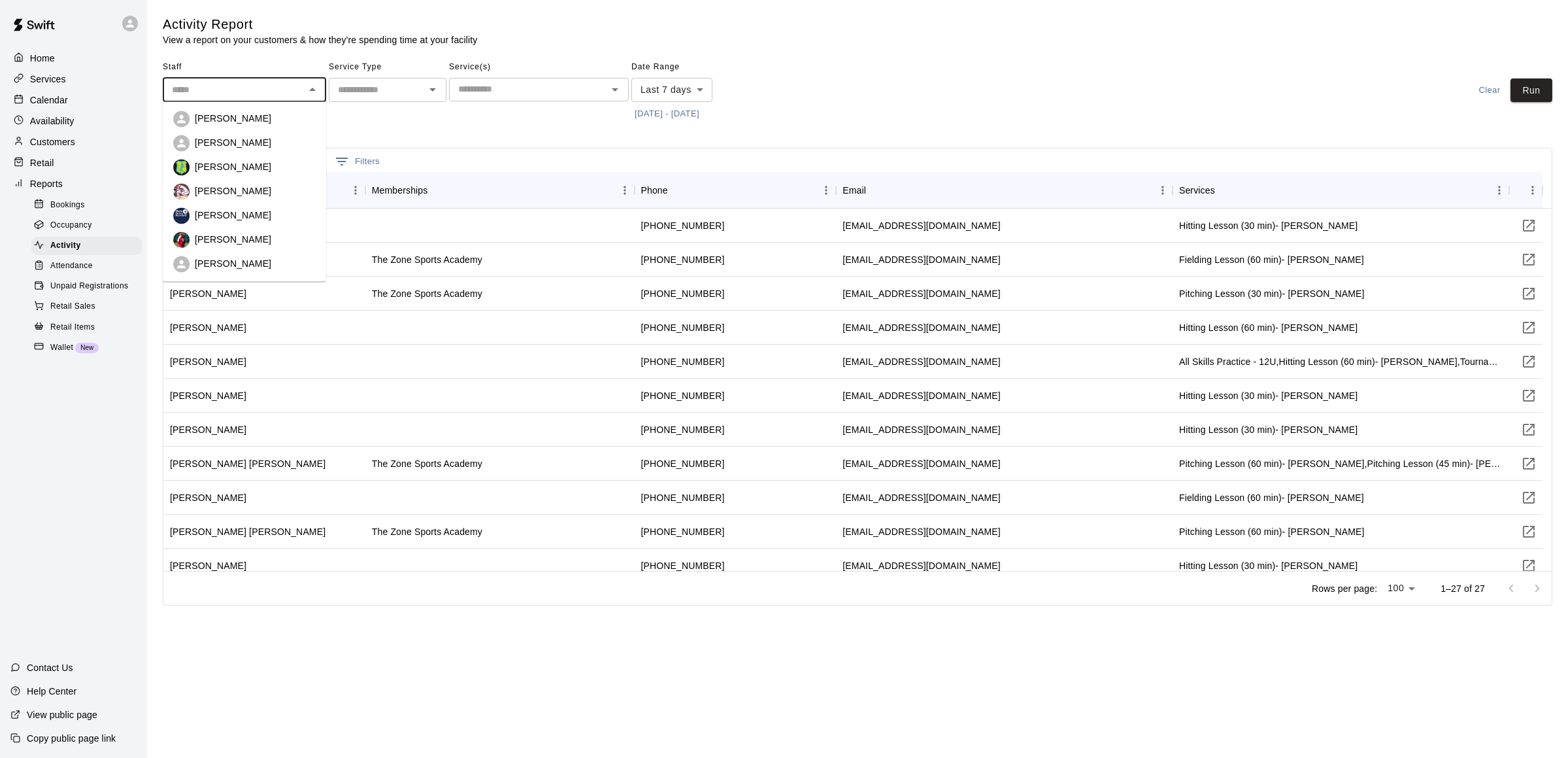
click at [373, 134] on p "Total Rows: 27" at bounding box center [857, 131] width 1389 height 14
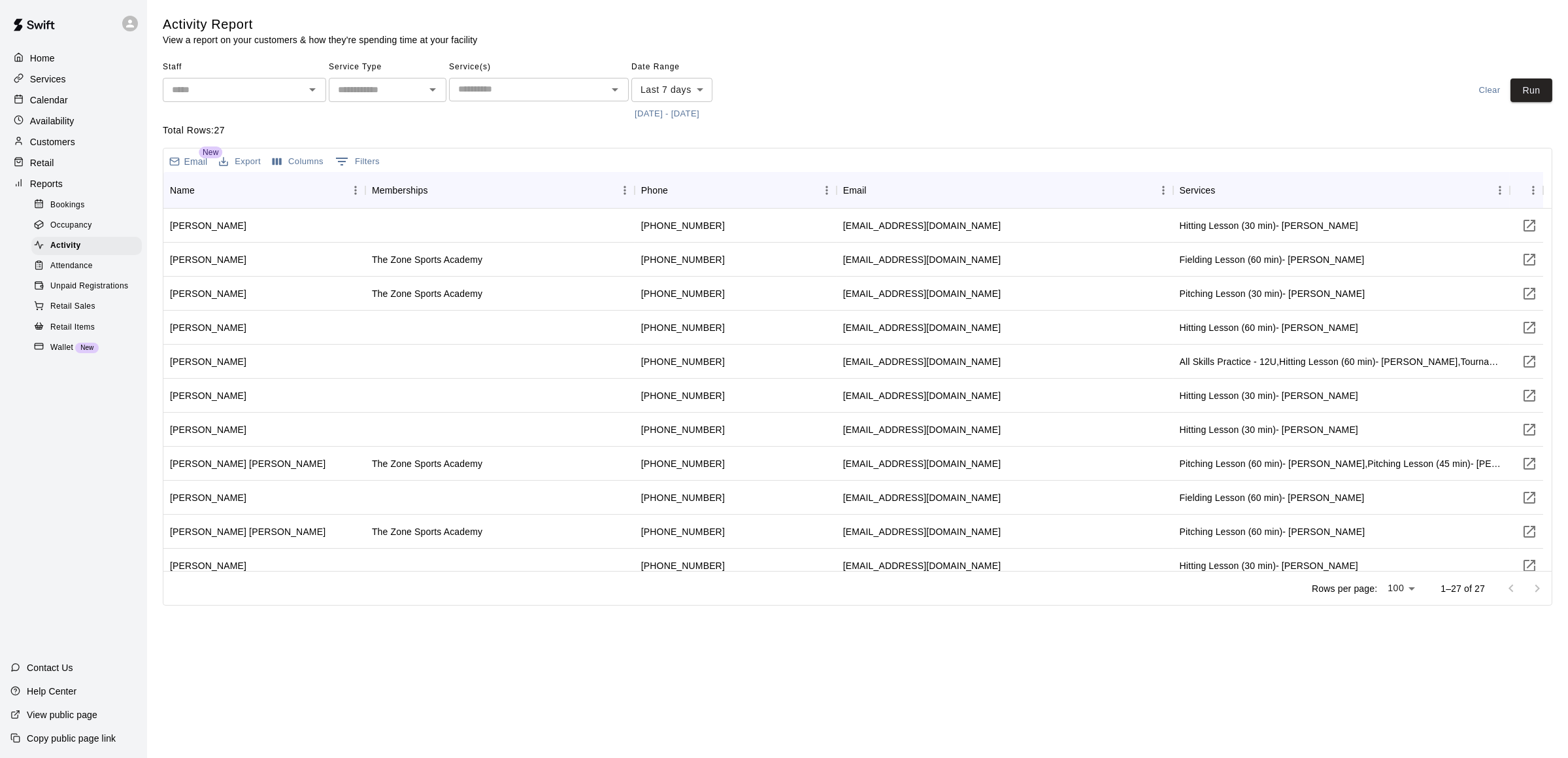
click at [432, 91] on icon "Open" at bounding box center [432, 89] width 16 height 16
click at [305, 85] on icon "Open" at bounding box center [312, 89] width 16 height 16
click at [62, 192] on div "Reports" at bounding box center [73, 184] width 126 height 20
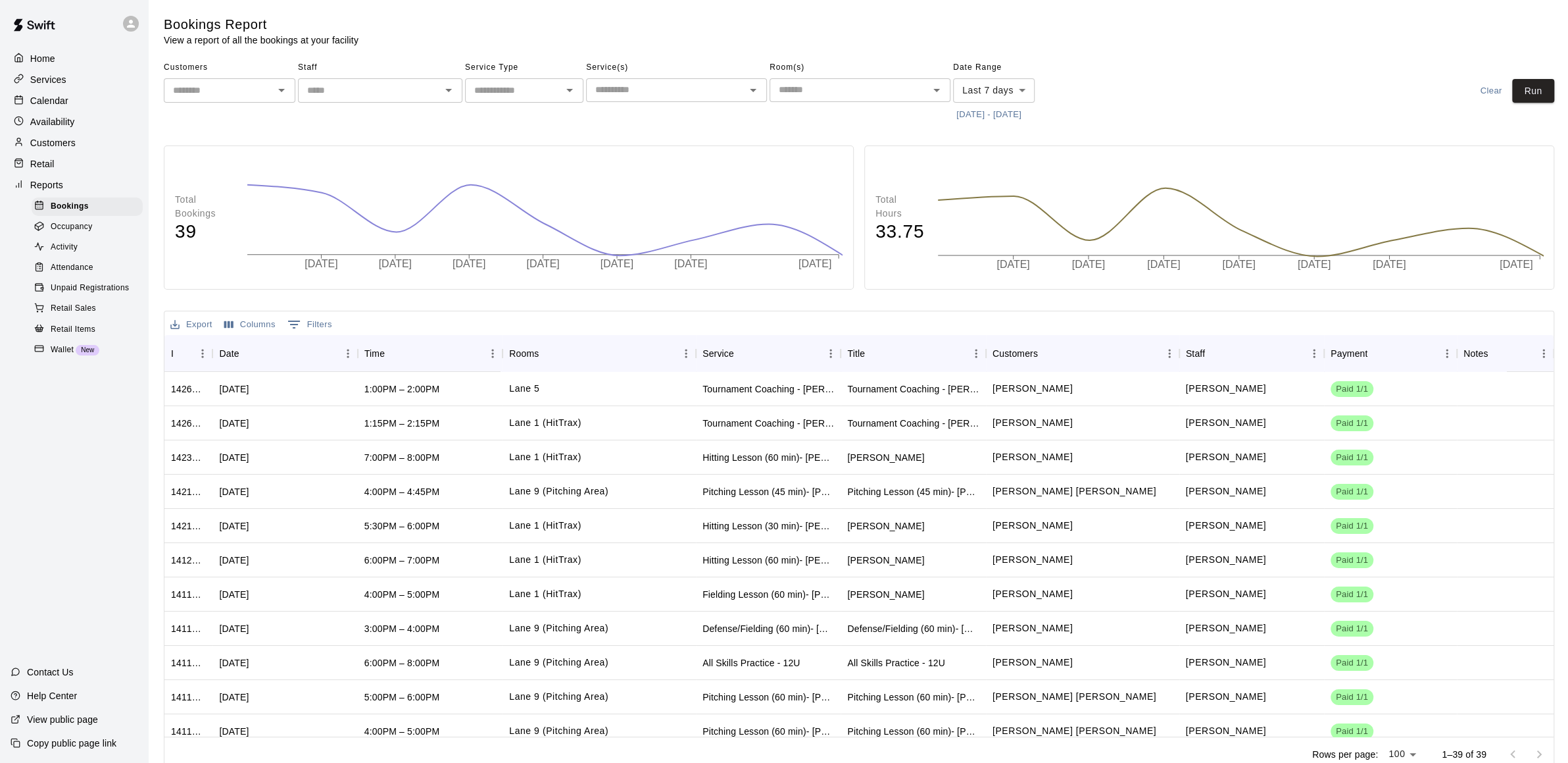
click at [60, 129] on p "Availability" at bounding box center [52, 121] width 45 height 13
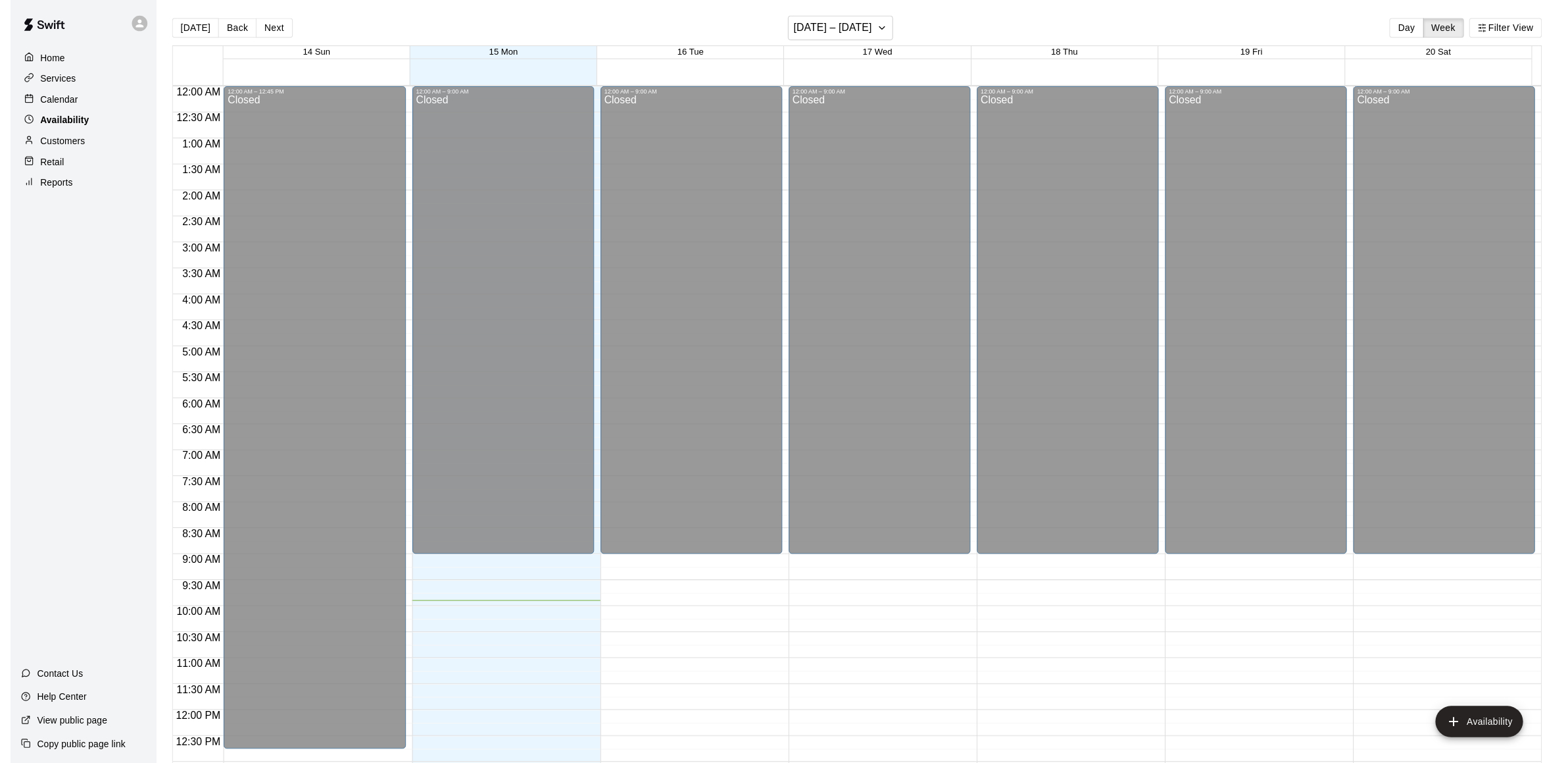
scroll to position [520, 0]
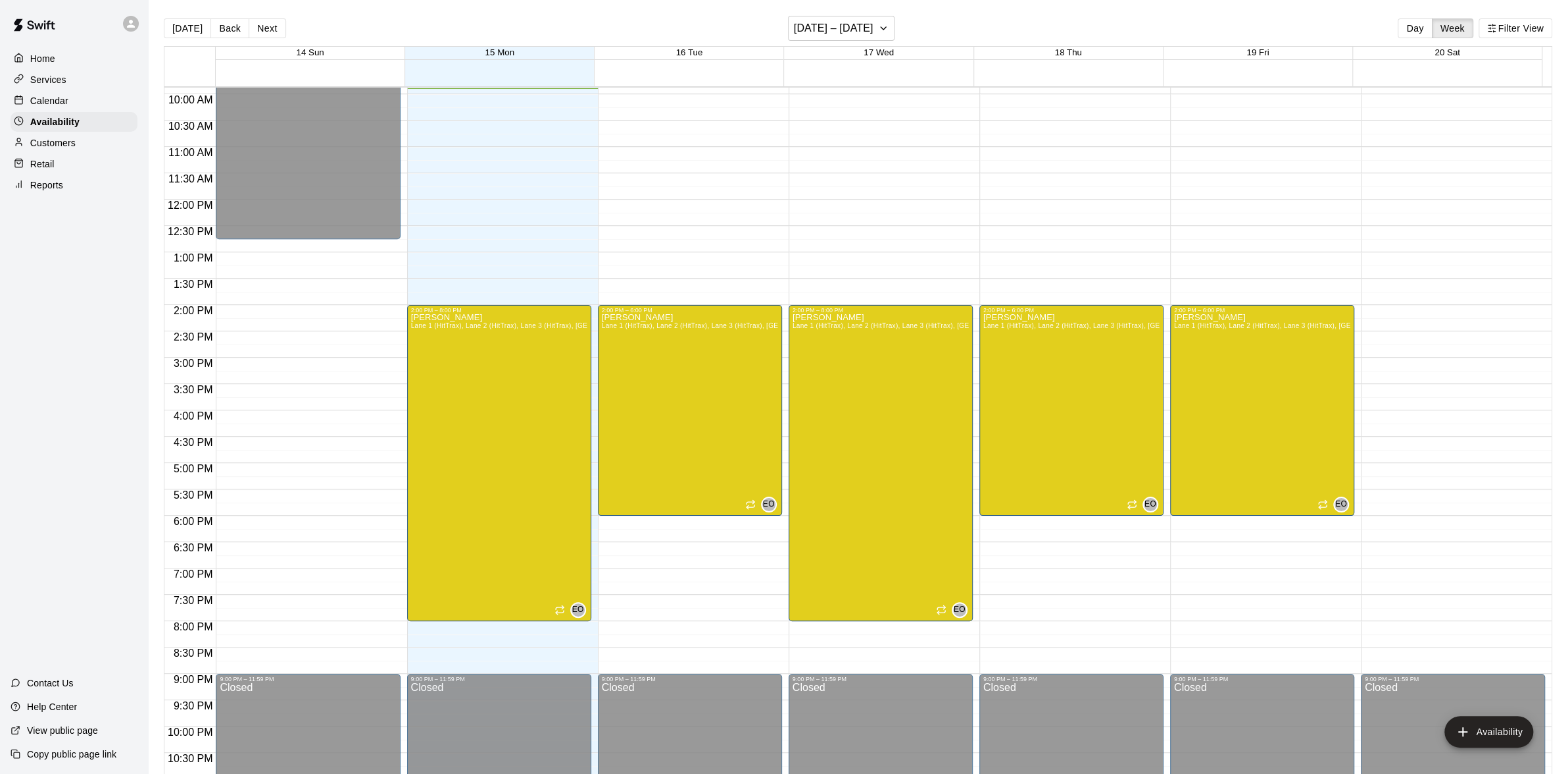
click at [63, 61] on div "Home" at bounding box center [74, 59] width 127 height 20
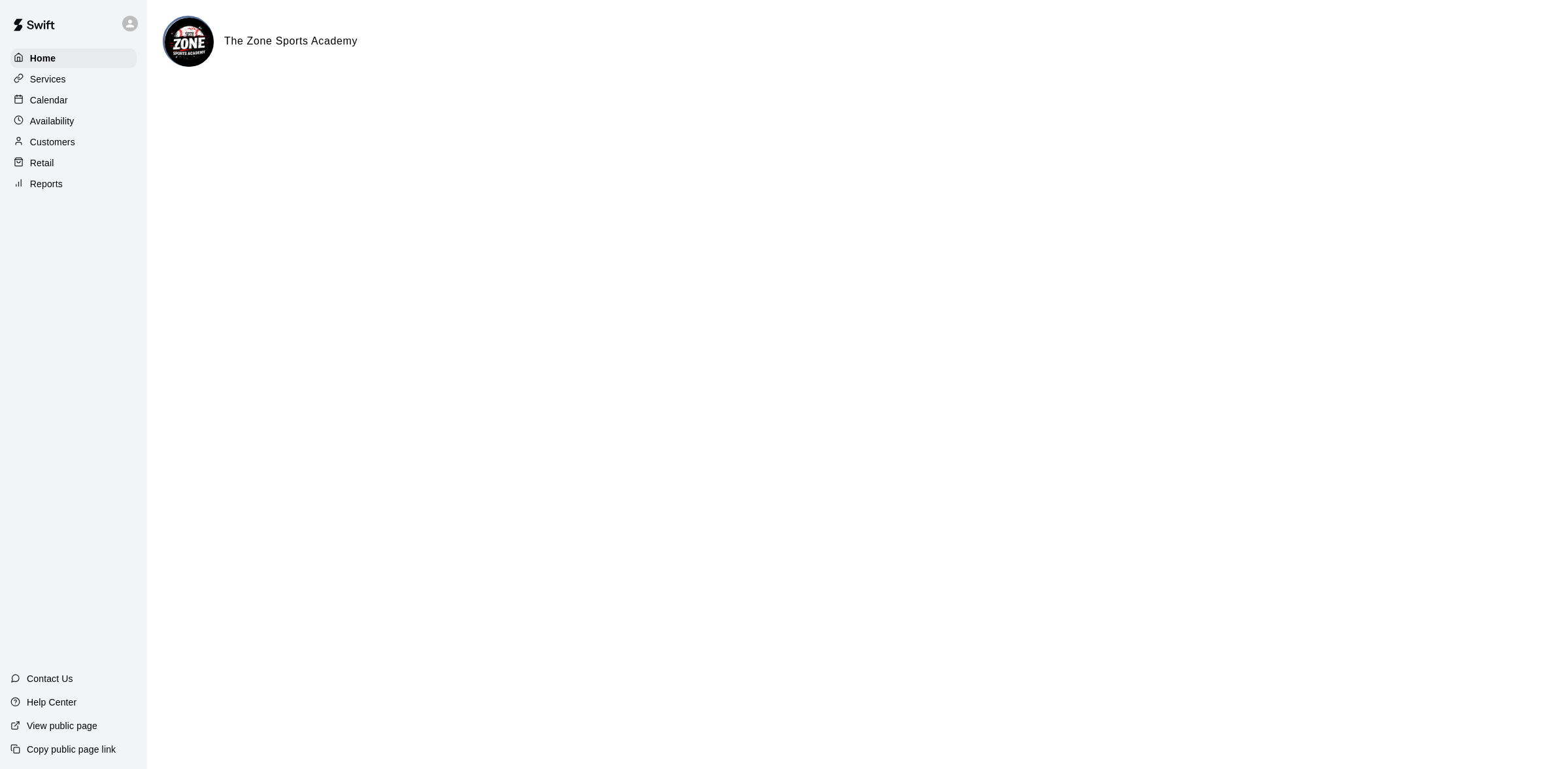
click at [58, 190] on p "Reports" at bounding box center [46, 184] width 33 height 13
click at [135, 21] on icon at bounding box center [130, 24] width 12 height 12
click at [162, 103] on p "Sign out" at bounding box center [166, 99] width 35 height 13
click at [135, 27] on div at bounding box center [134, 24] width 28 height 26
click at [167, 84] on p "Settings" at bounding box center [166, 80] width 34 height 13
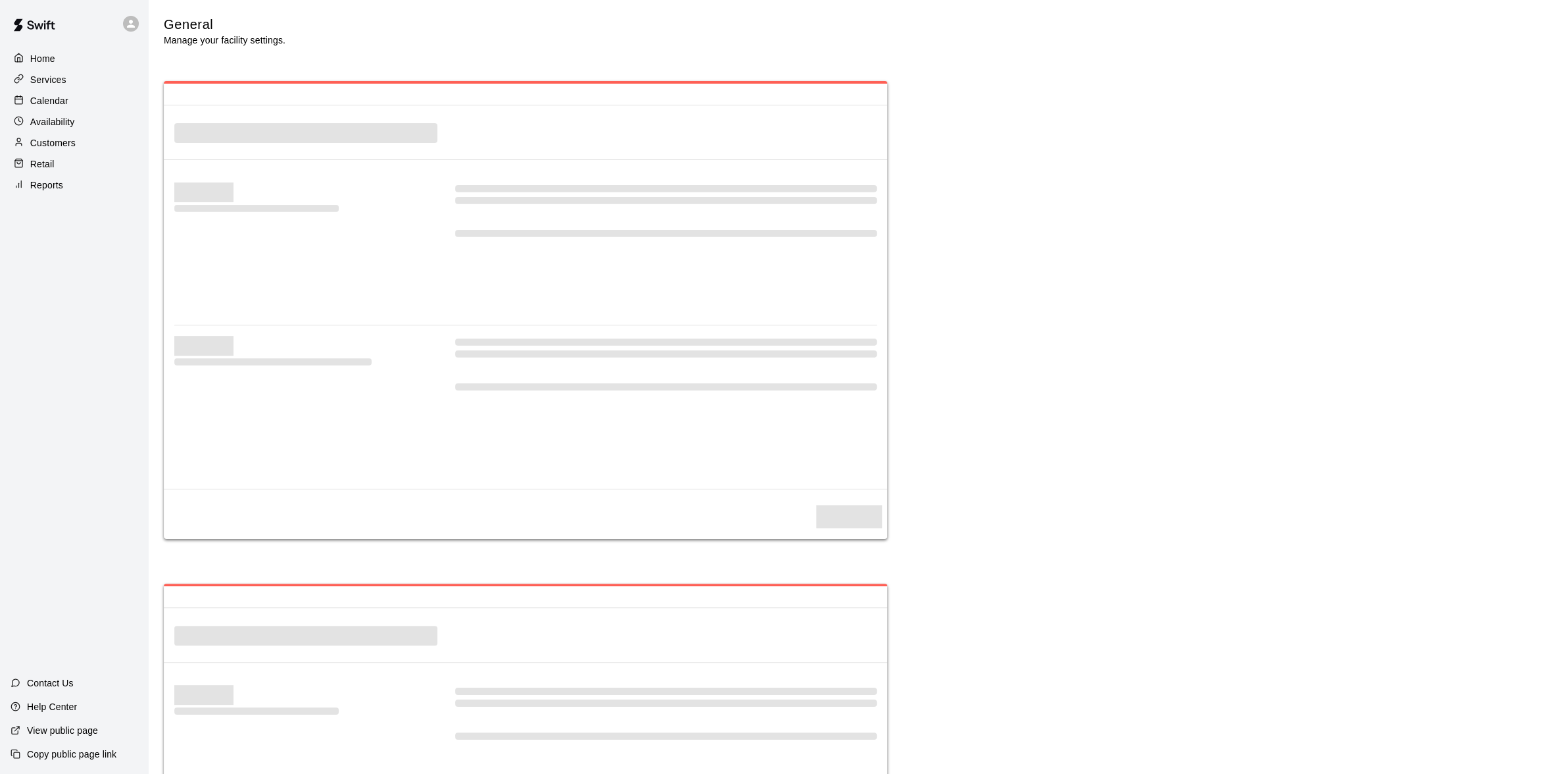
select select "**"
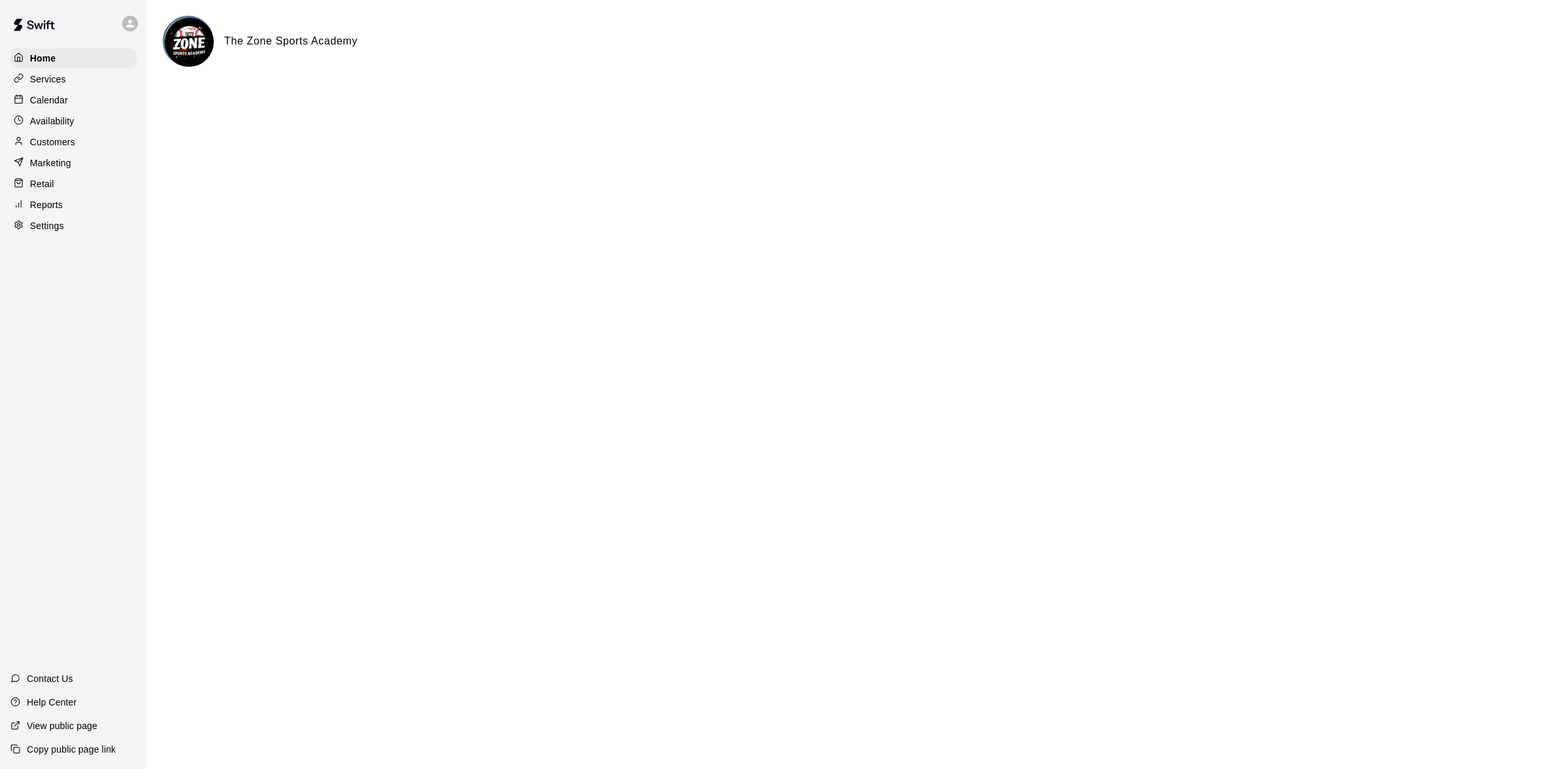
click at [75, 212] on div "Reports" at bounding box center [73, 204] width 126 height 20
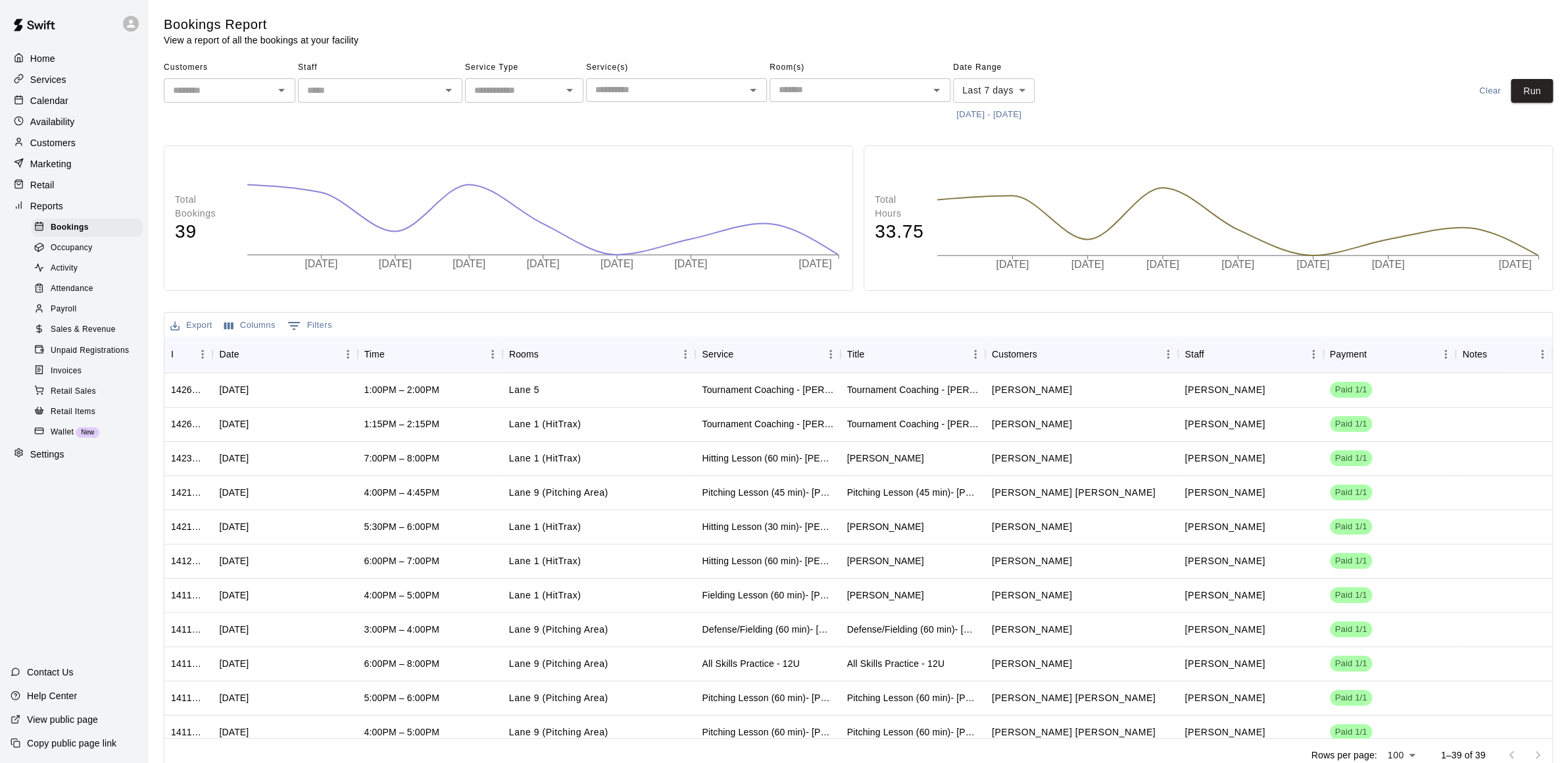
click at [71, 311] on span "Payroll" at bounding box center [64, 309] width 26 height 13
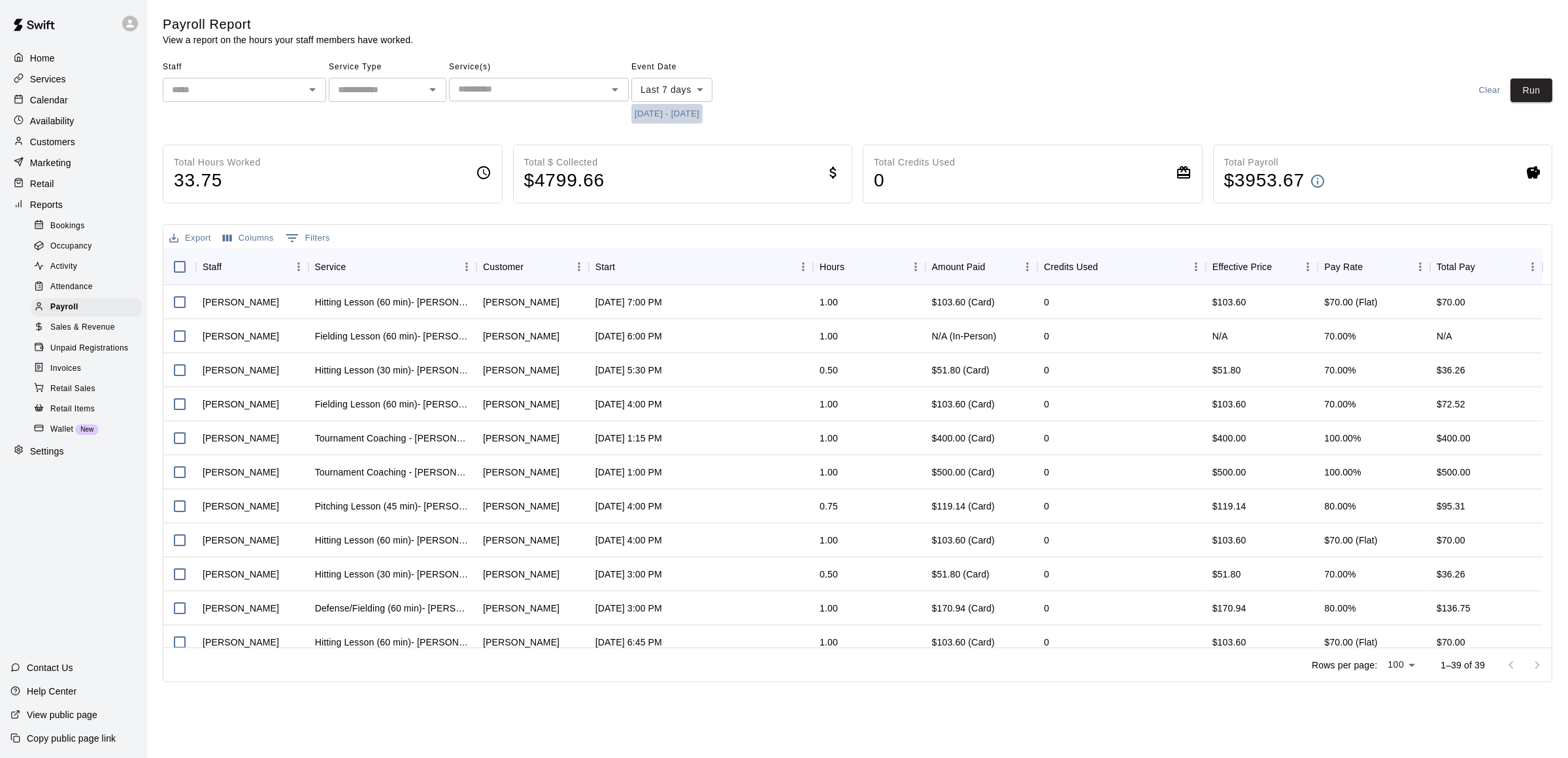
click at [675, 114] on button "9/8/2025 - 9/15/2025" at bounding box center [667, 114] width 71 height 20
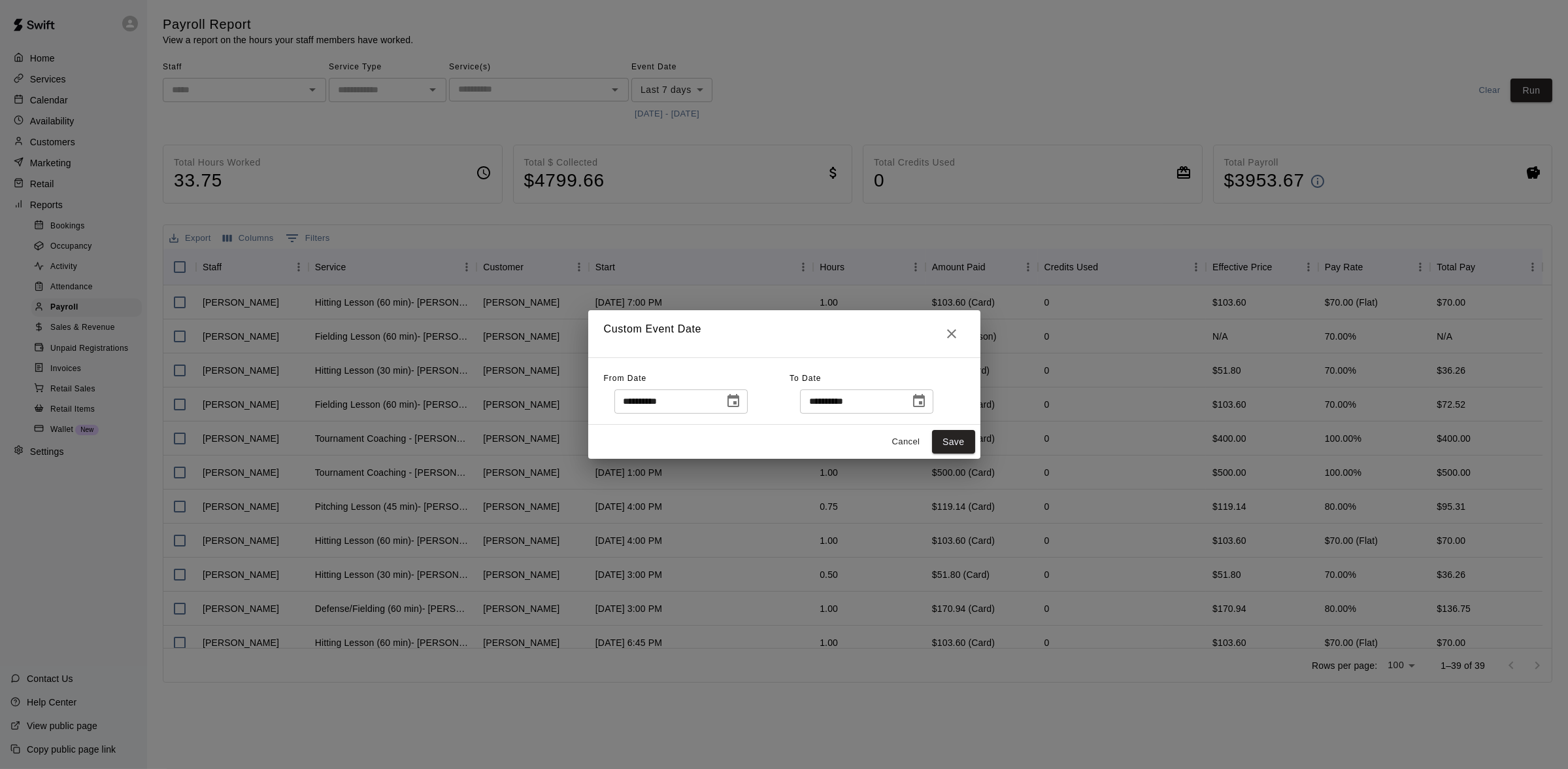
click at [742, 398] on icon "Choose date, selected date is Sep 8, 2025" at bounding box center [734, 401] width 16 height 16
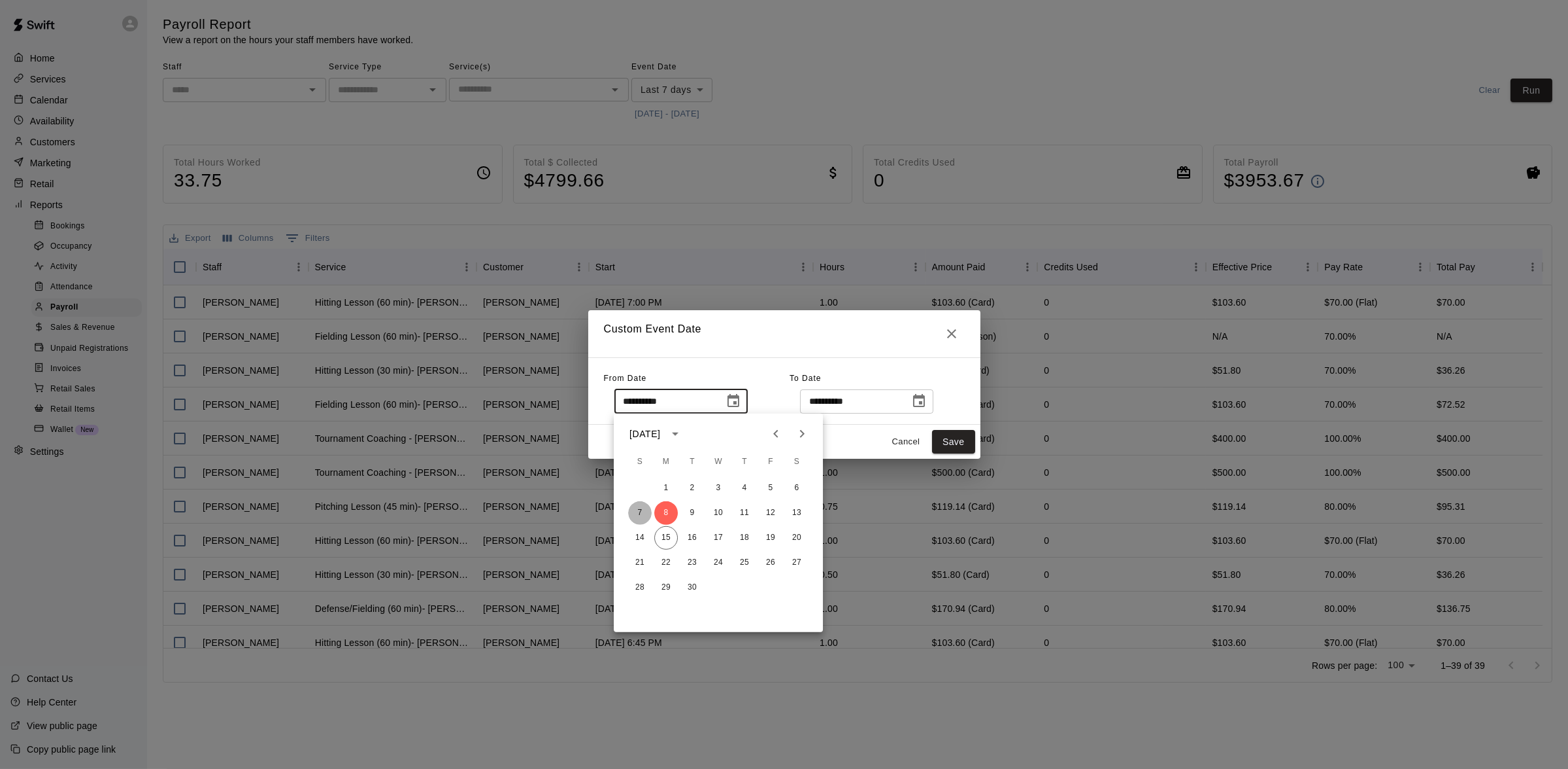
click at [637, 508] on button "7" at bounding box center [640, 513] width 24 height 24
type input "**********"
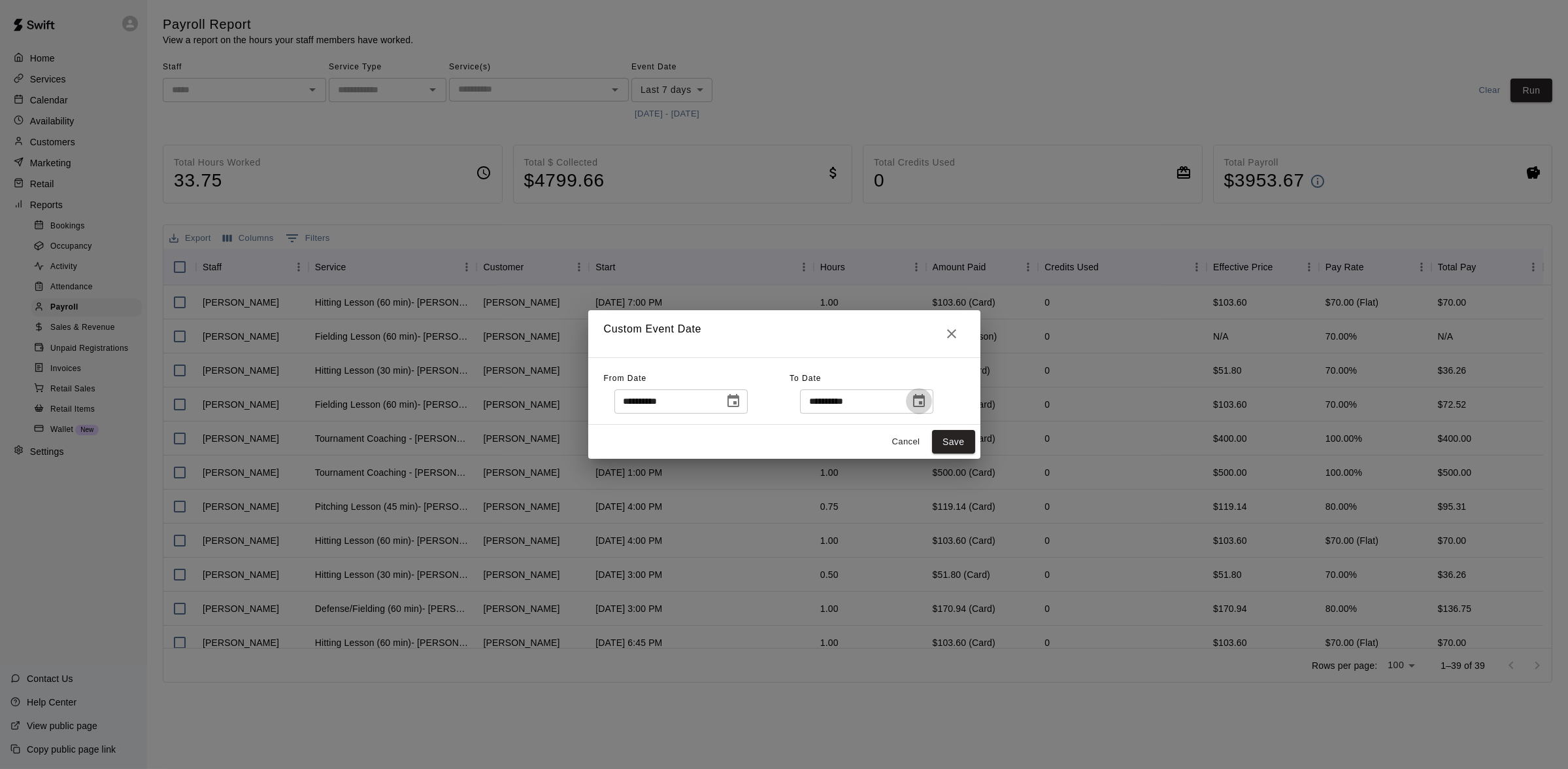
click at [927, 402] on icon "Choose date, selected date is Sep 15, 2025" at bounding box center [919, 401] width 16 height 16
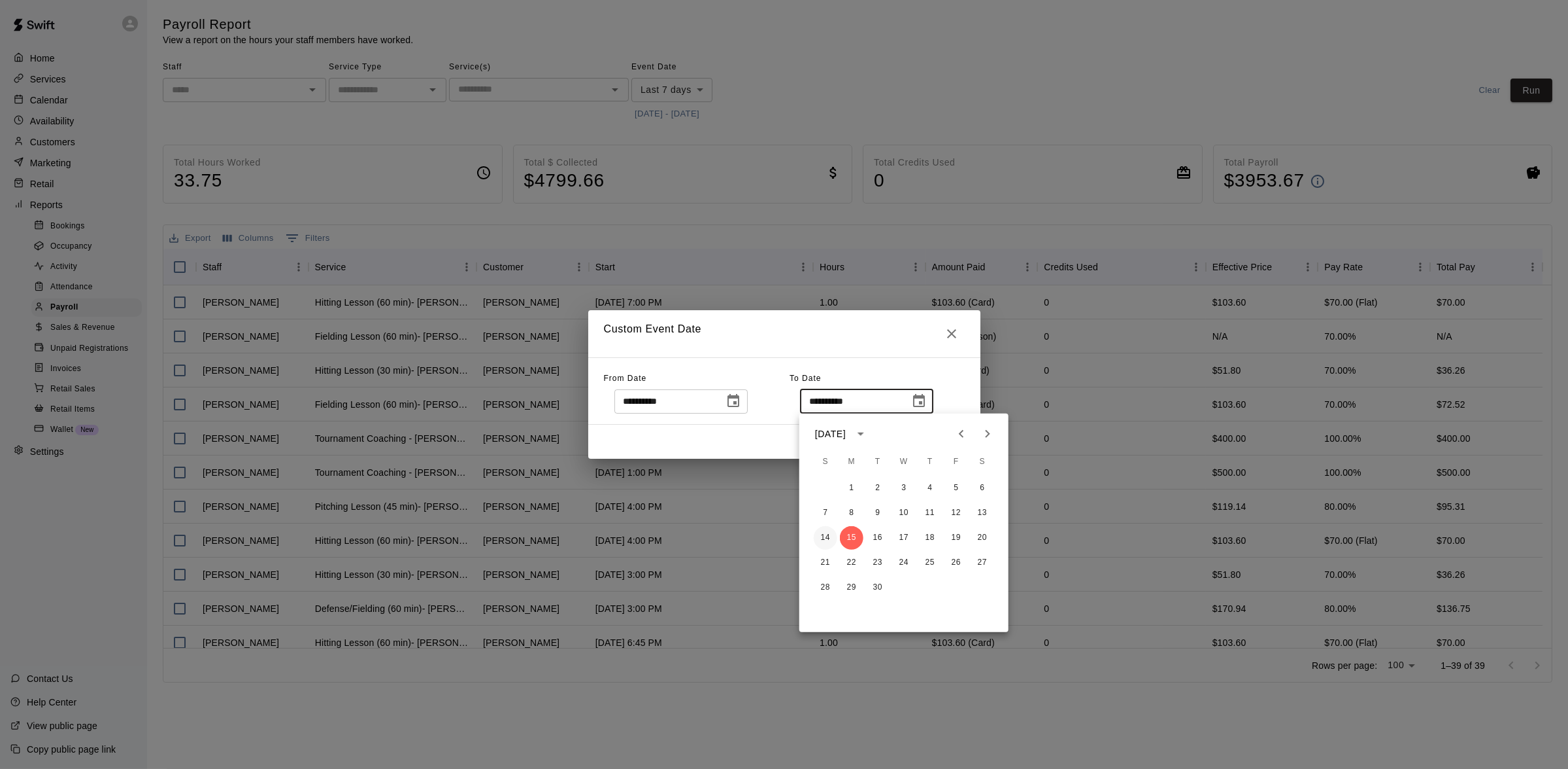
click at [829, 531] on button "14" at bounding box center [826, 538] width 24 height 24
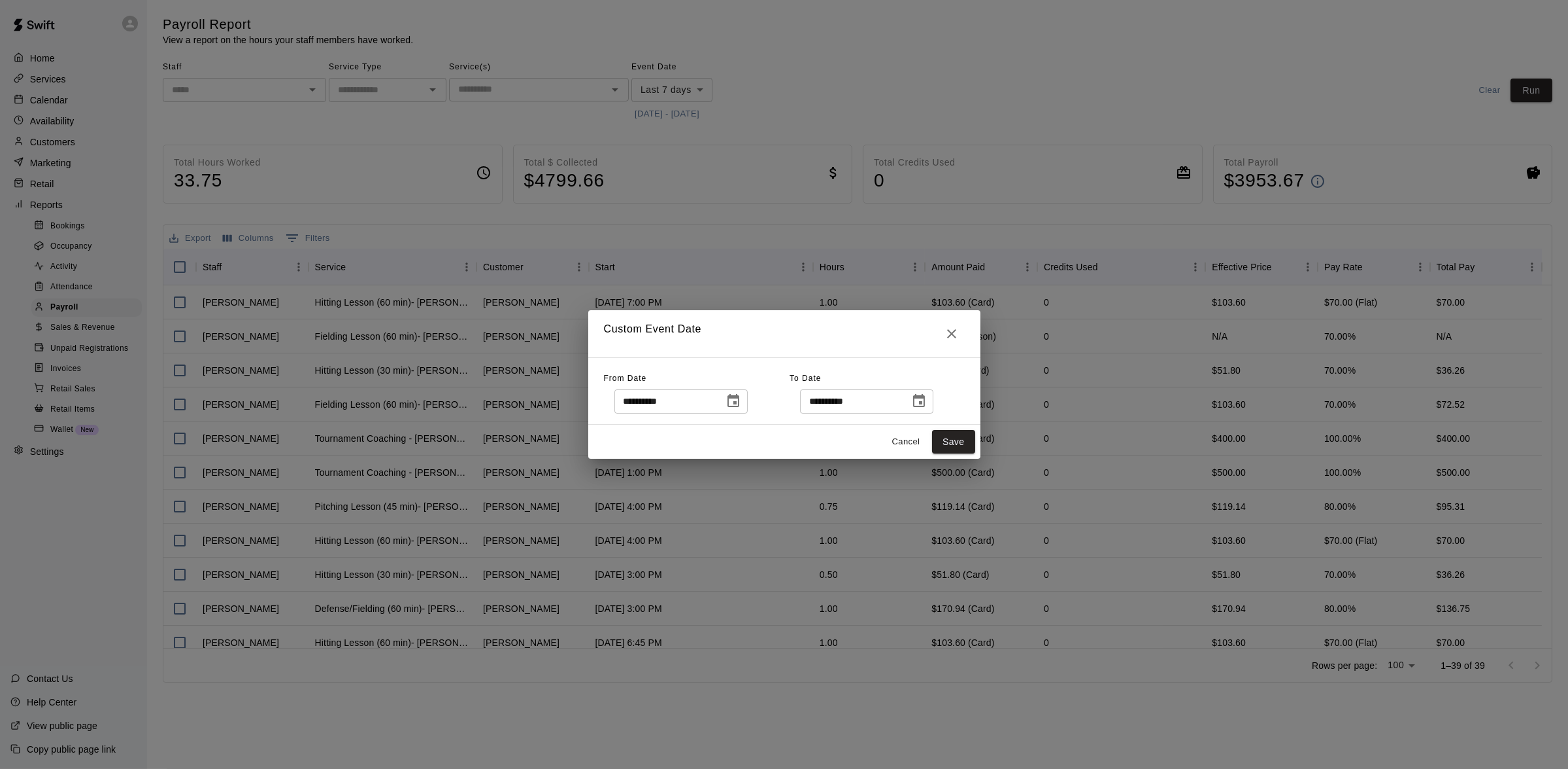
click at [927, 405] on icon "Choose date, selected date is Sep 14, 2025" at bounding box center [919, 401] width 16 height 16
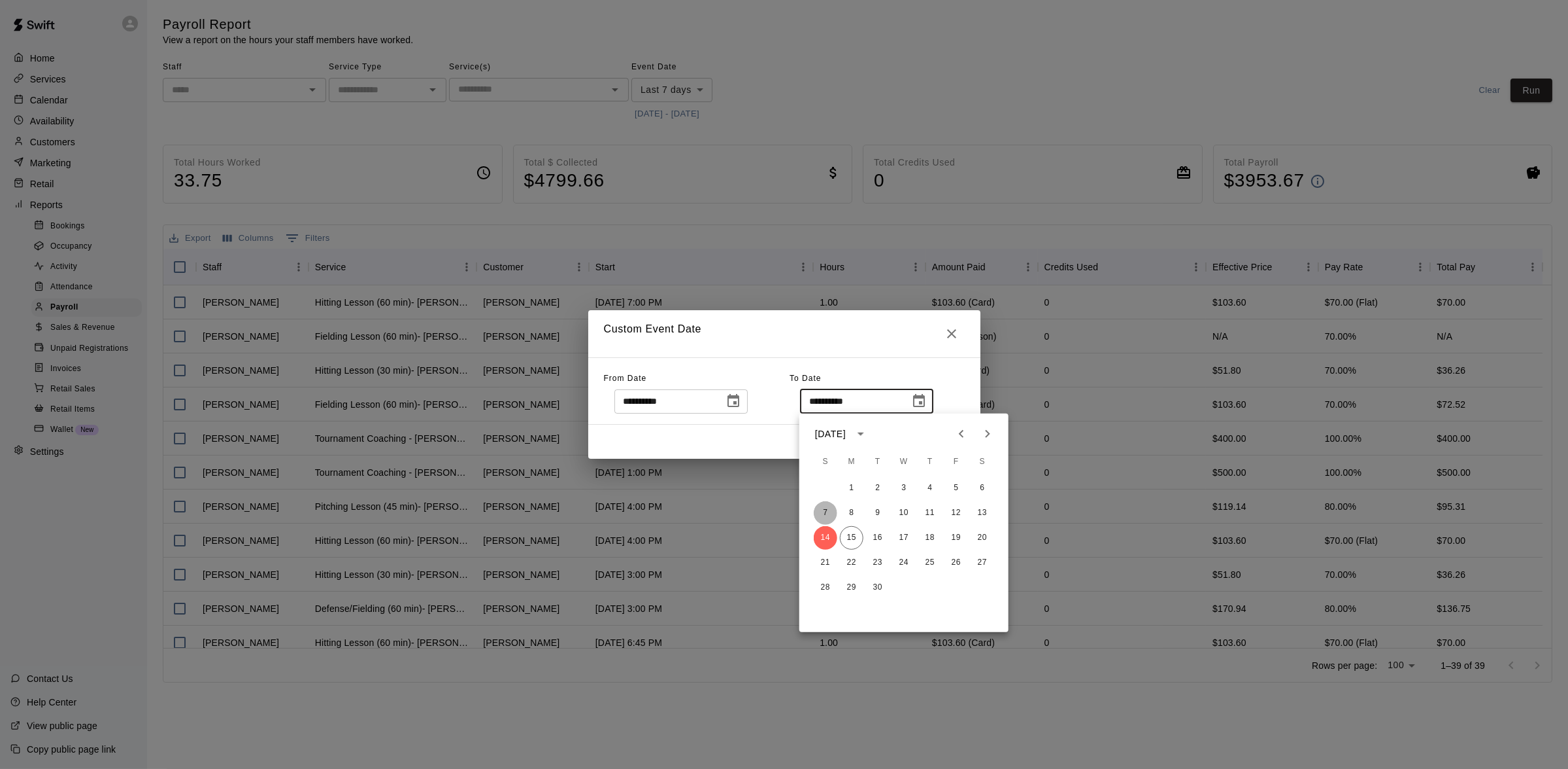
click at [827, 504] on button "7" at bounding box center [826, 513] width 24 height 24
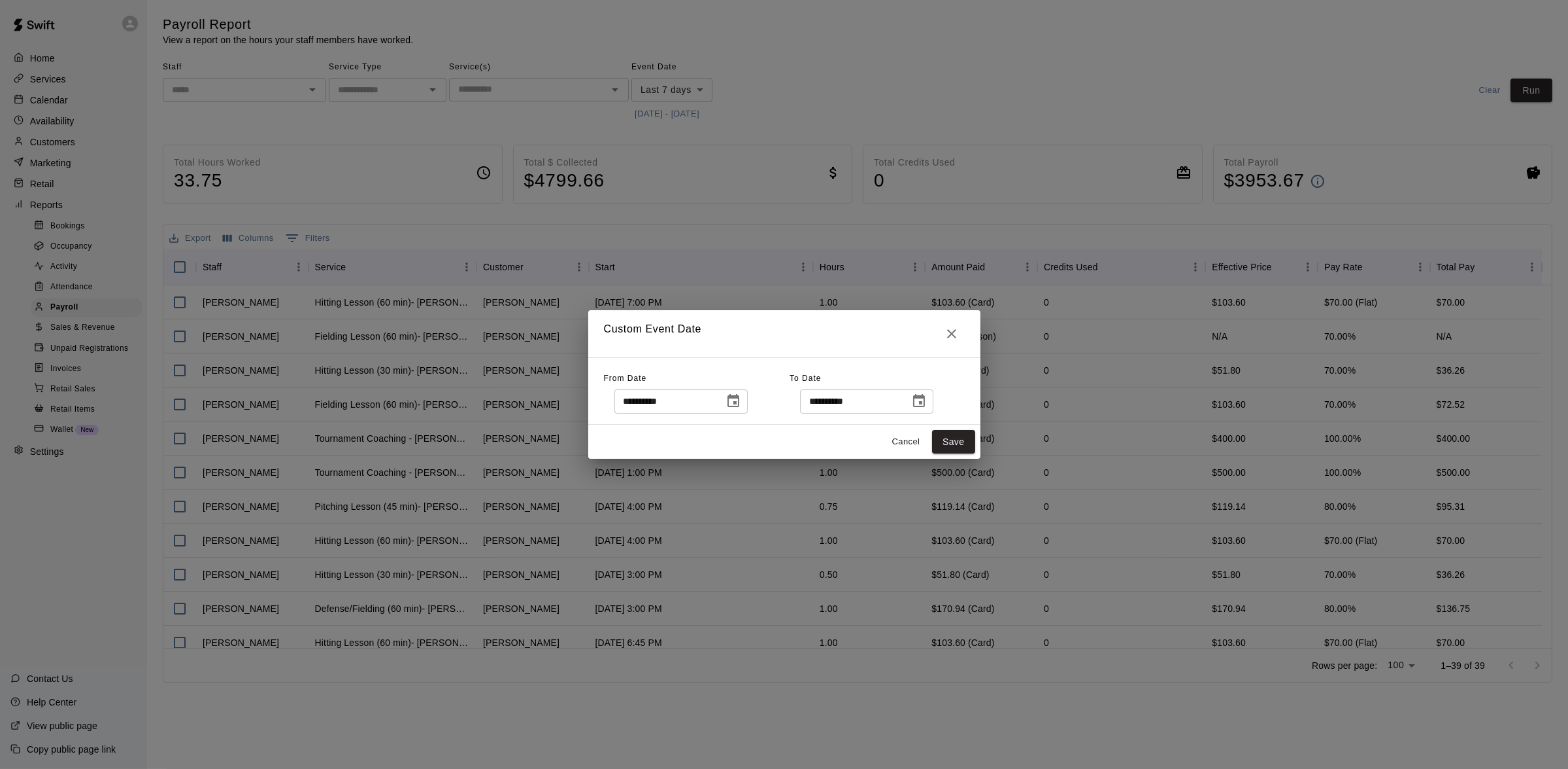
click at [925, 396] on icon "Choose date, selected date is Sep 7, 2025" at bounding box center [919, 400] width 12 height 13
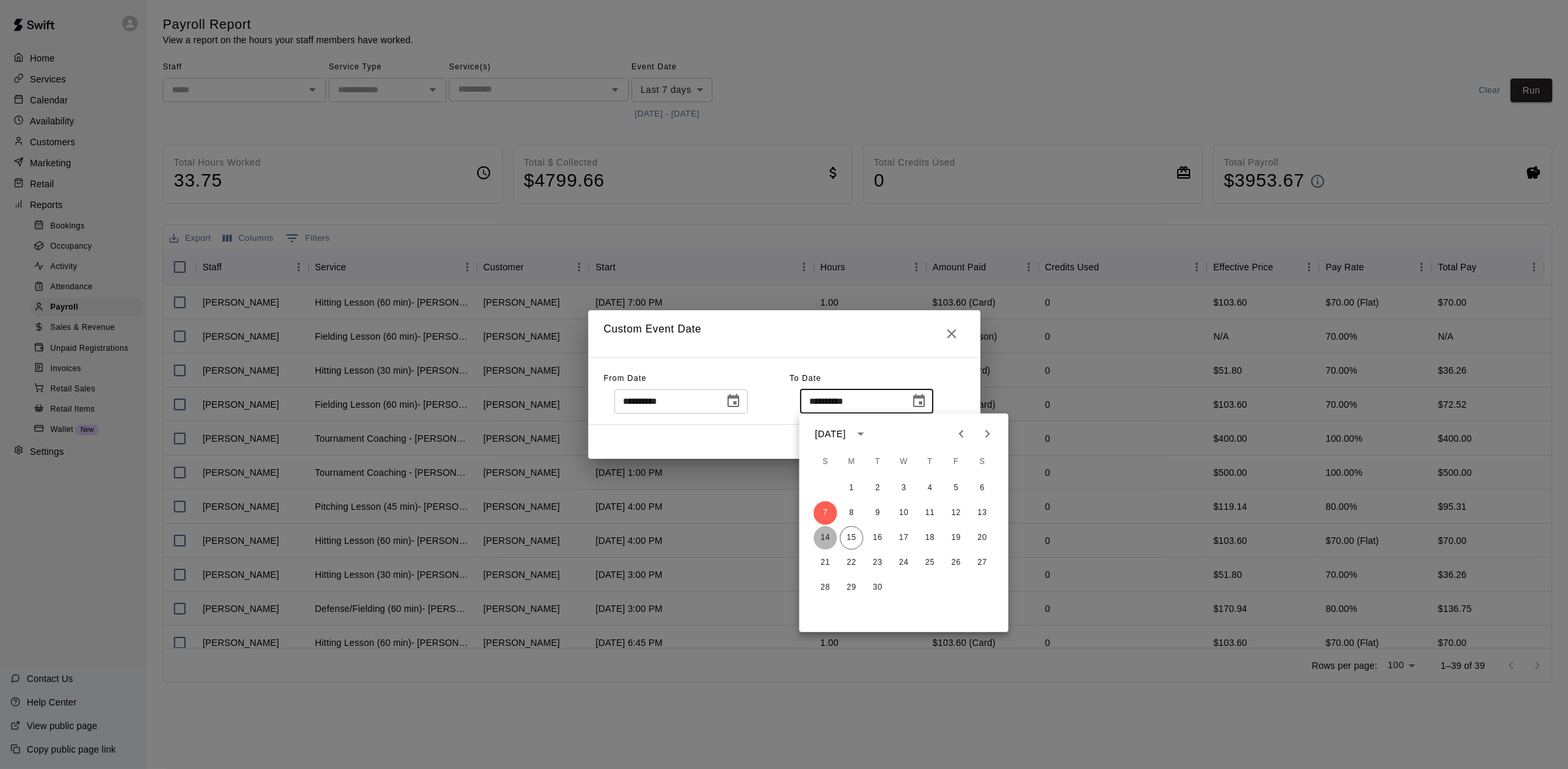
click at [826, 537] on button "14" at bounding box center [826, 538] width 24 height 24
type input "**********"
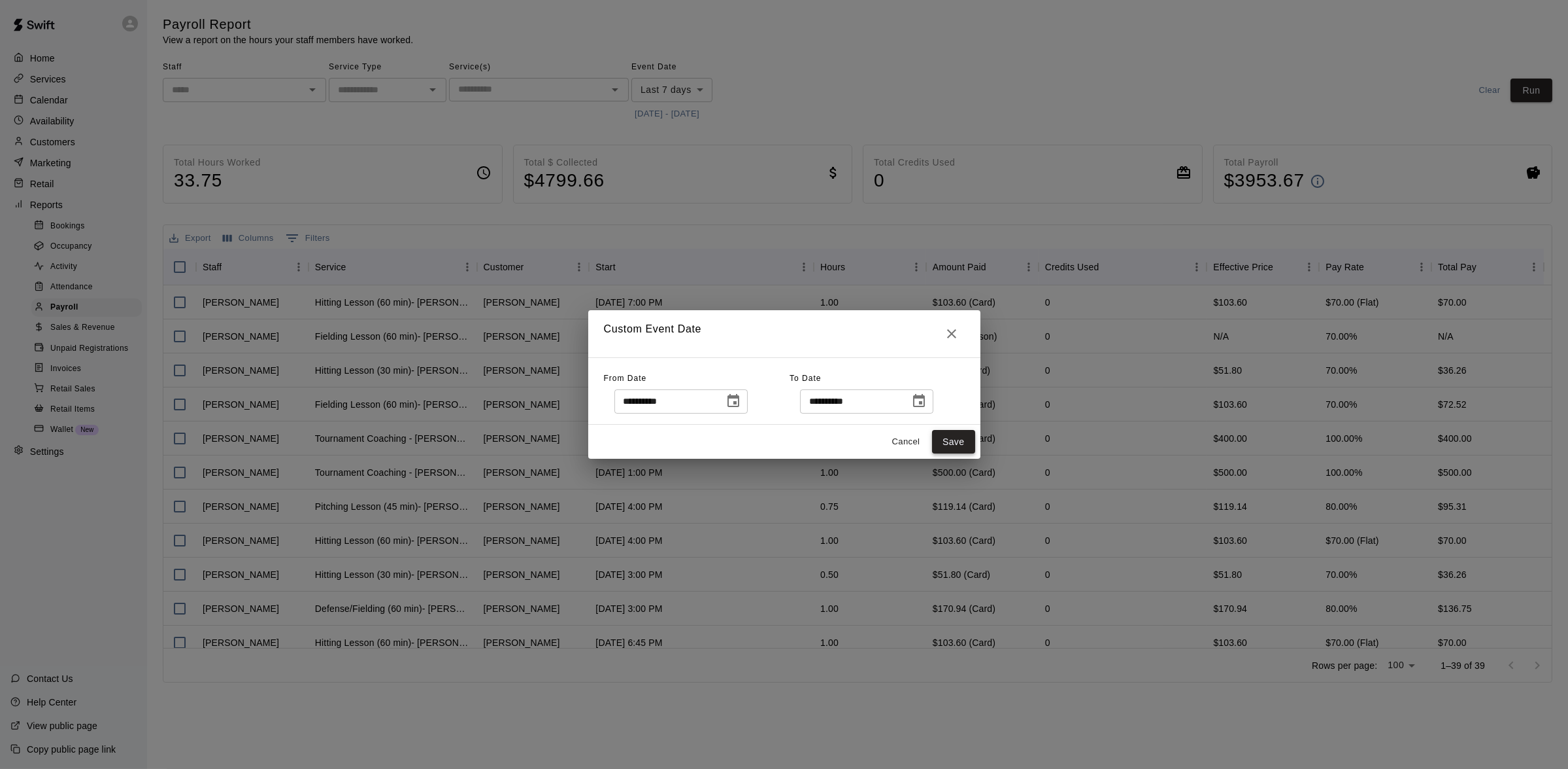
click at [945, 443] on button "Save" at bounding box center [954, 442] width 44 height 24
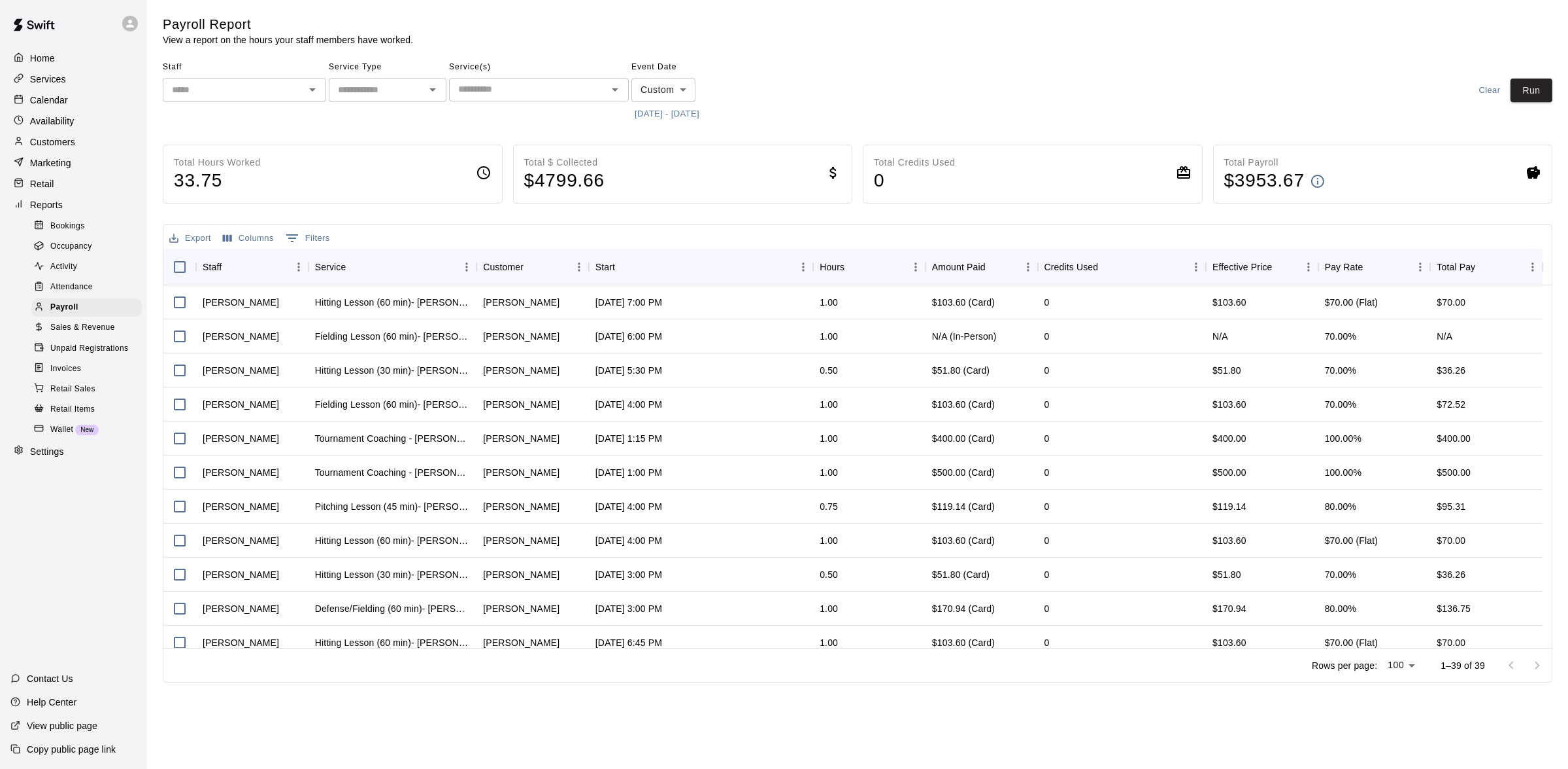
type input "******"
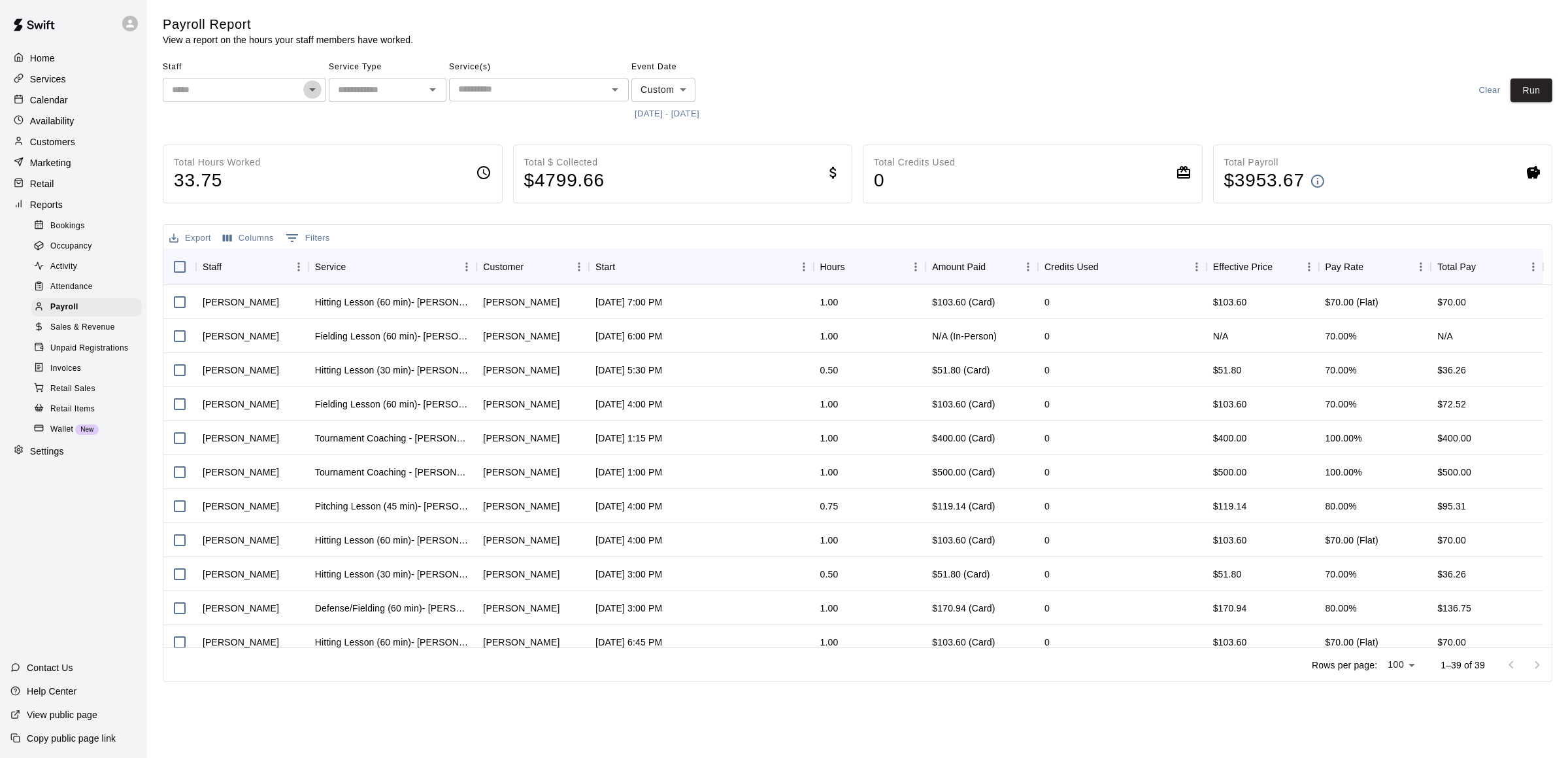
click at [317, 96] on icon "Open" at bounding box center [312, 89] width 16 height 16
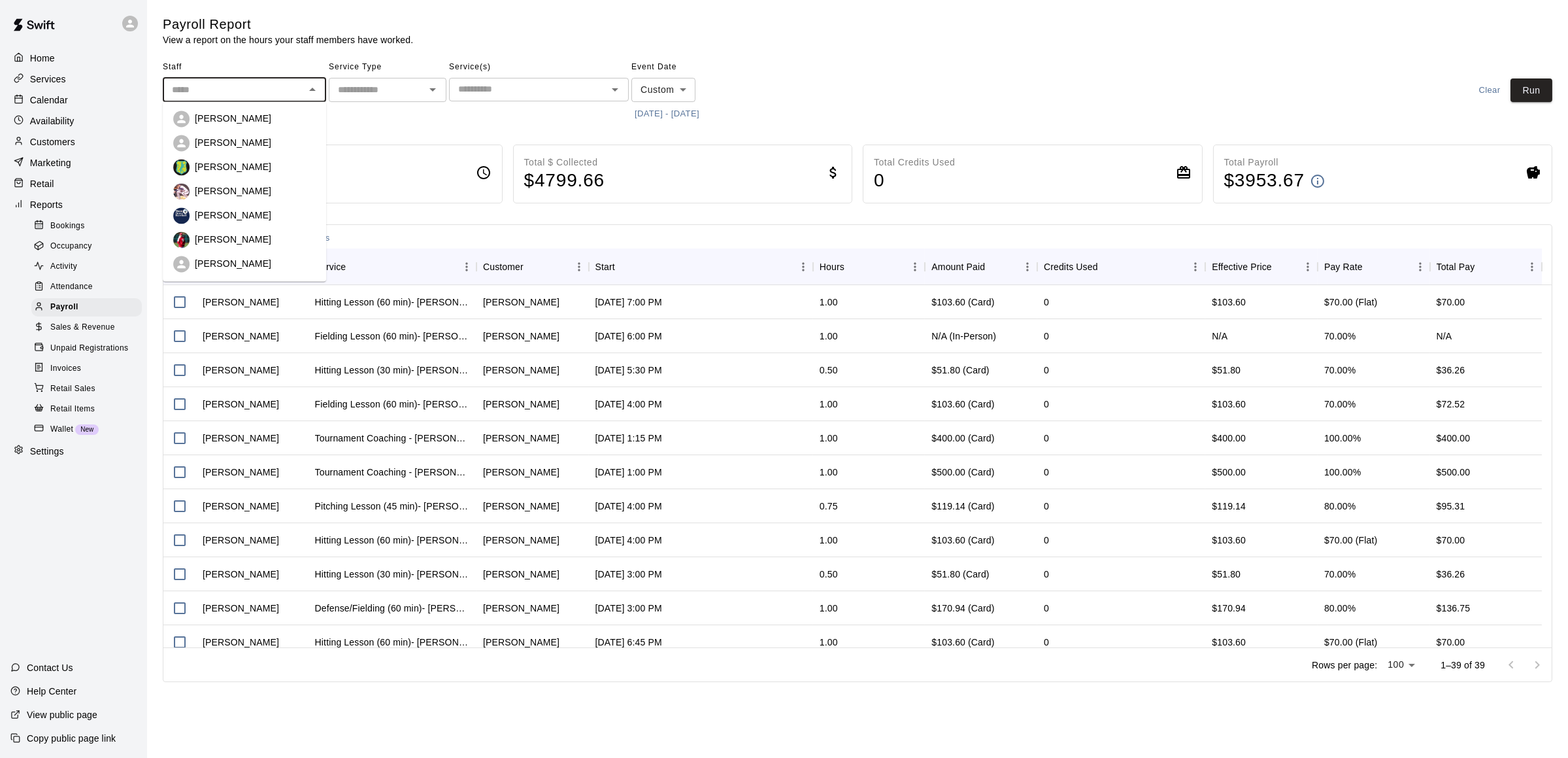
click at [280, 131] on li "[PERSON_NAME]" at bounding box center [244, 143] width 164 height 24
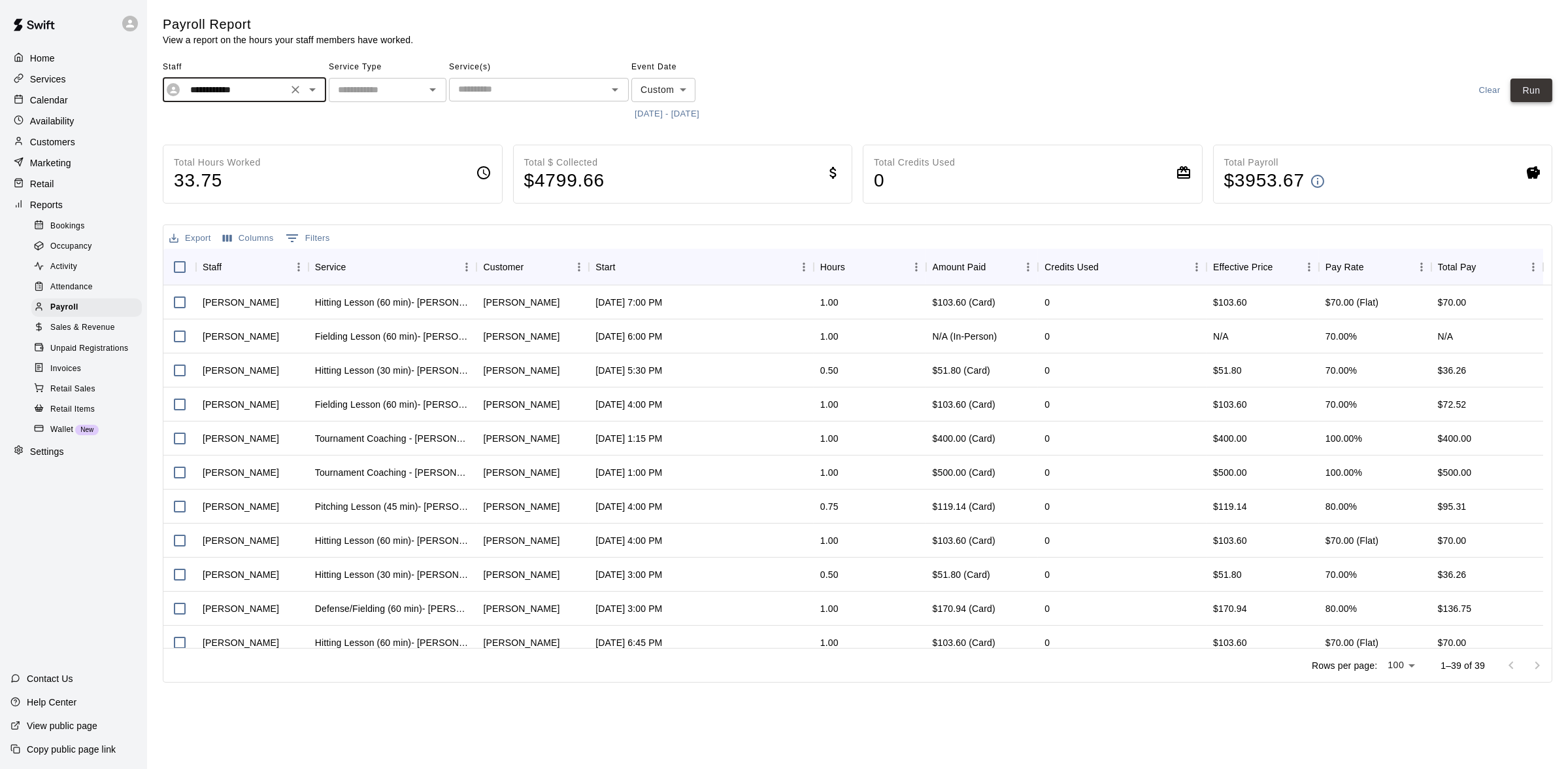
click at [1544, 95] on button "Run" at bounding box center [1531, 90] width 42 height 24
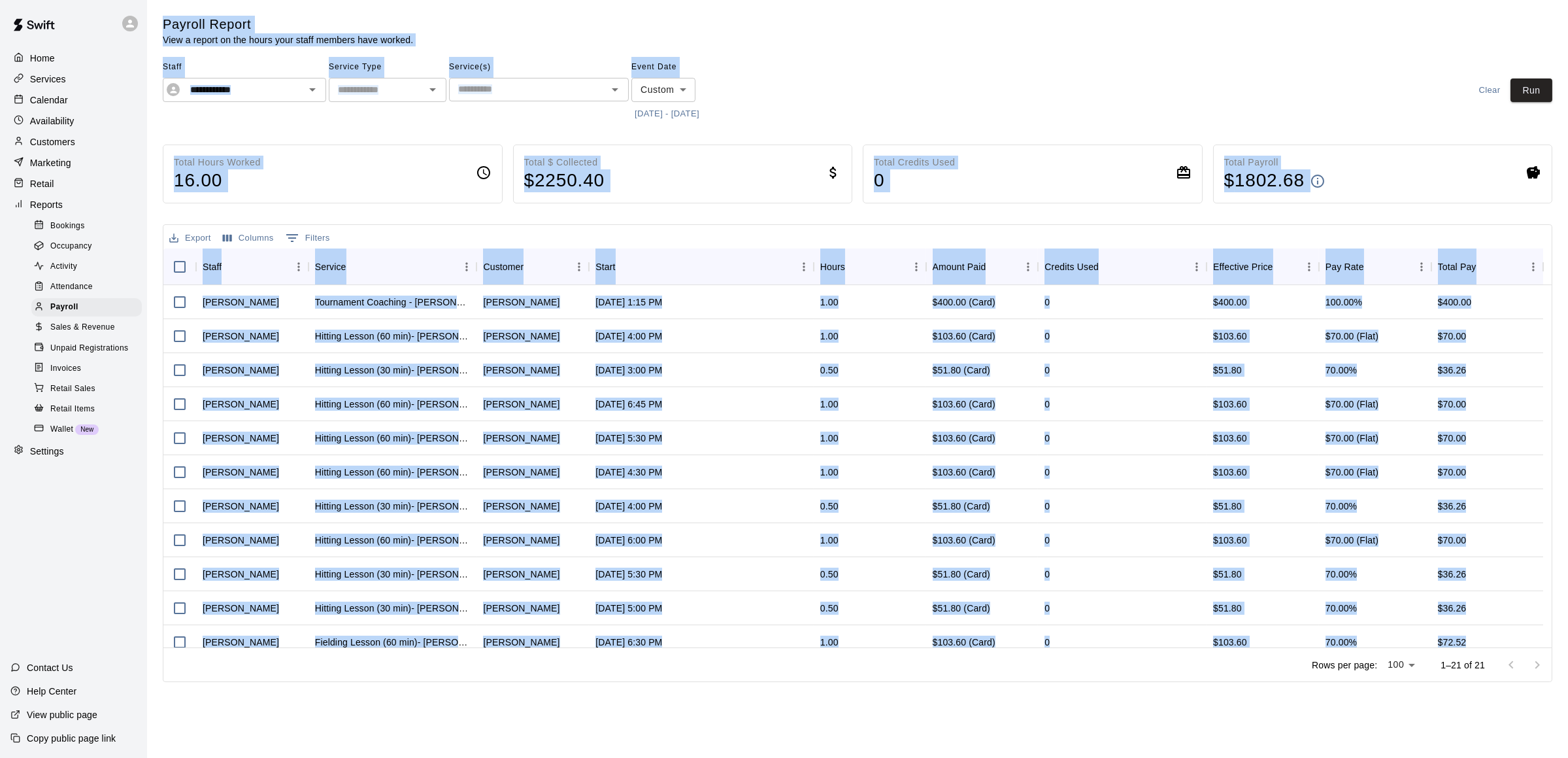
drag, startPoint x: 967, startPoint y: 707, endPoint x: 164, endPoint y: 8, distance: 1064.6
click at [164, 8] on html "**********" at bounding box center [784, 343] width 1568 height 688
drag, startPoint x: 164, startPoint y: 8, endPoint x: 291, endPoint y: 15, distance: 127.2
click at [490, 137] on main "**********" at bounding box center [857, 349] width 1389 height 667
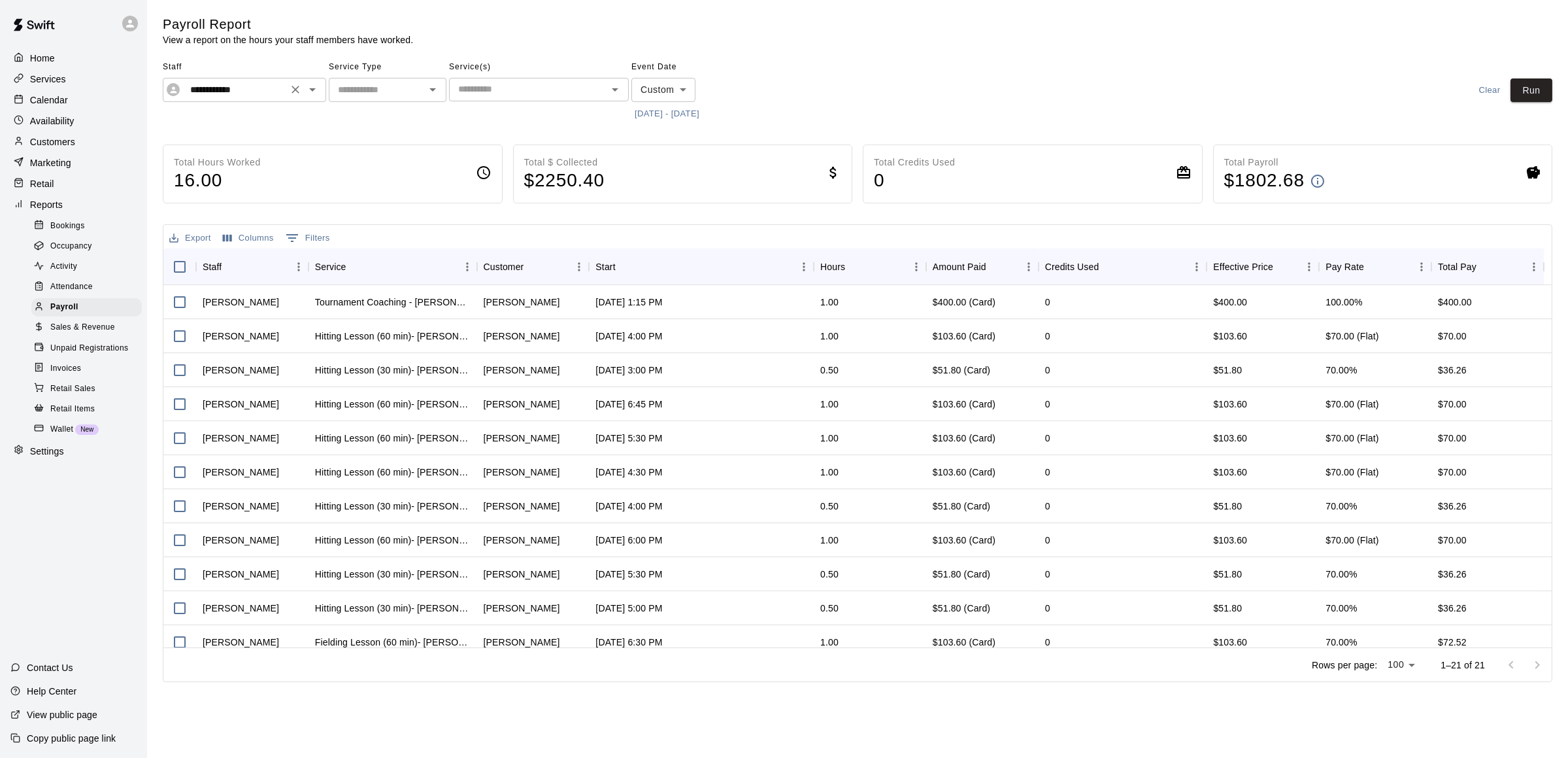
click at [313, 93] on icon "Open" at bounding box center [312, 89] width 16 height 16
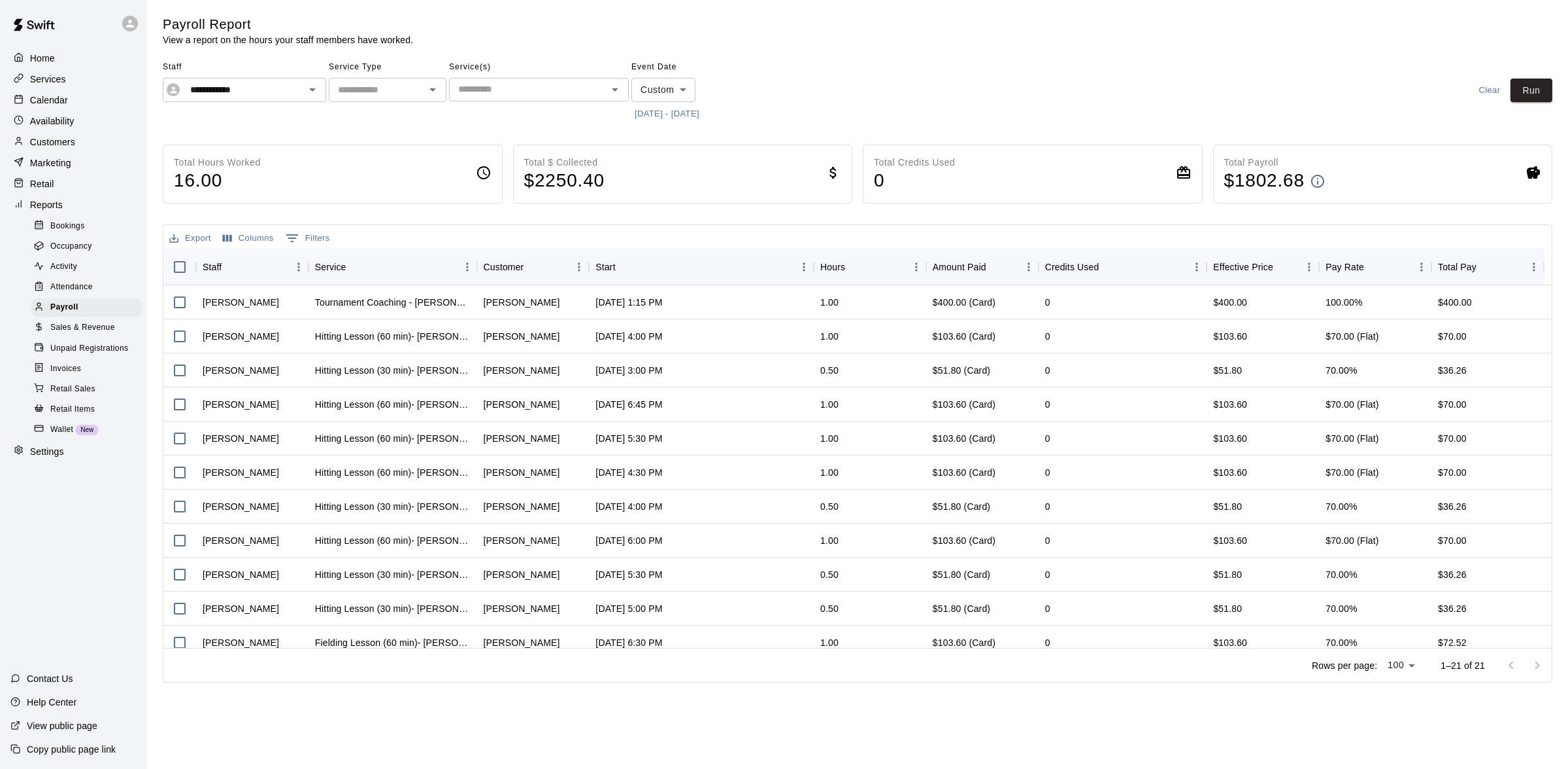
click at [430, 125] on main "**********" at bounding box center [857, 349] width 1389 height 667
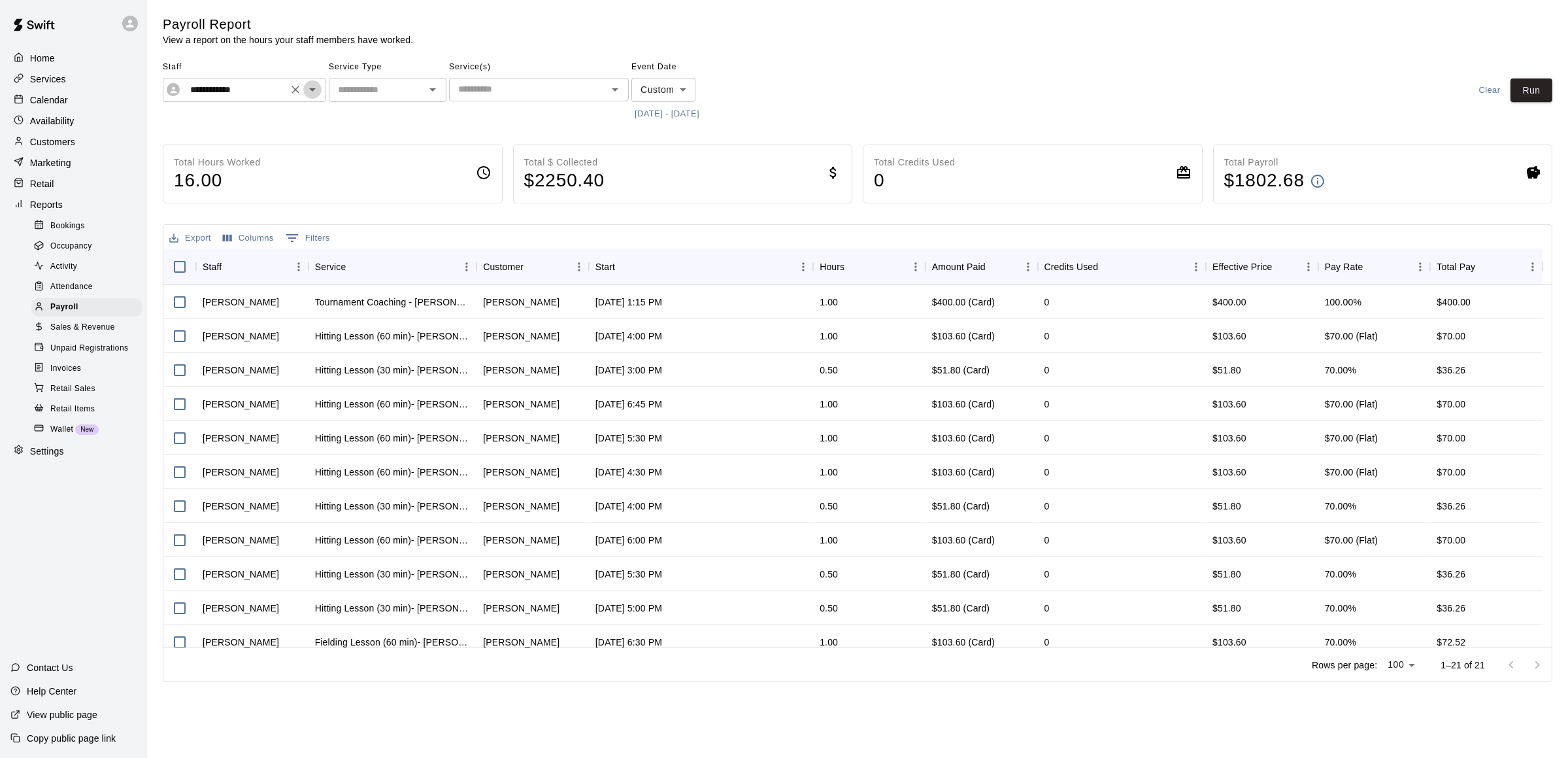
click at [317, 91] on icon "Open" at bounding box center [312, 89] width 16 height 16
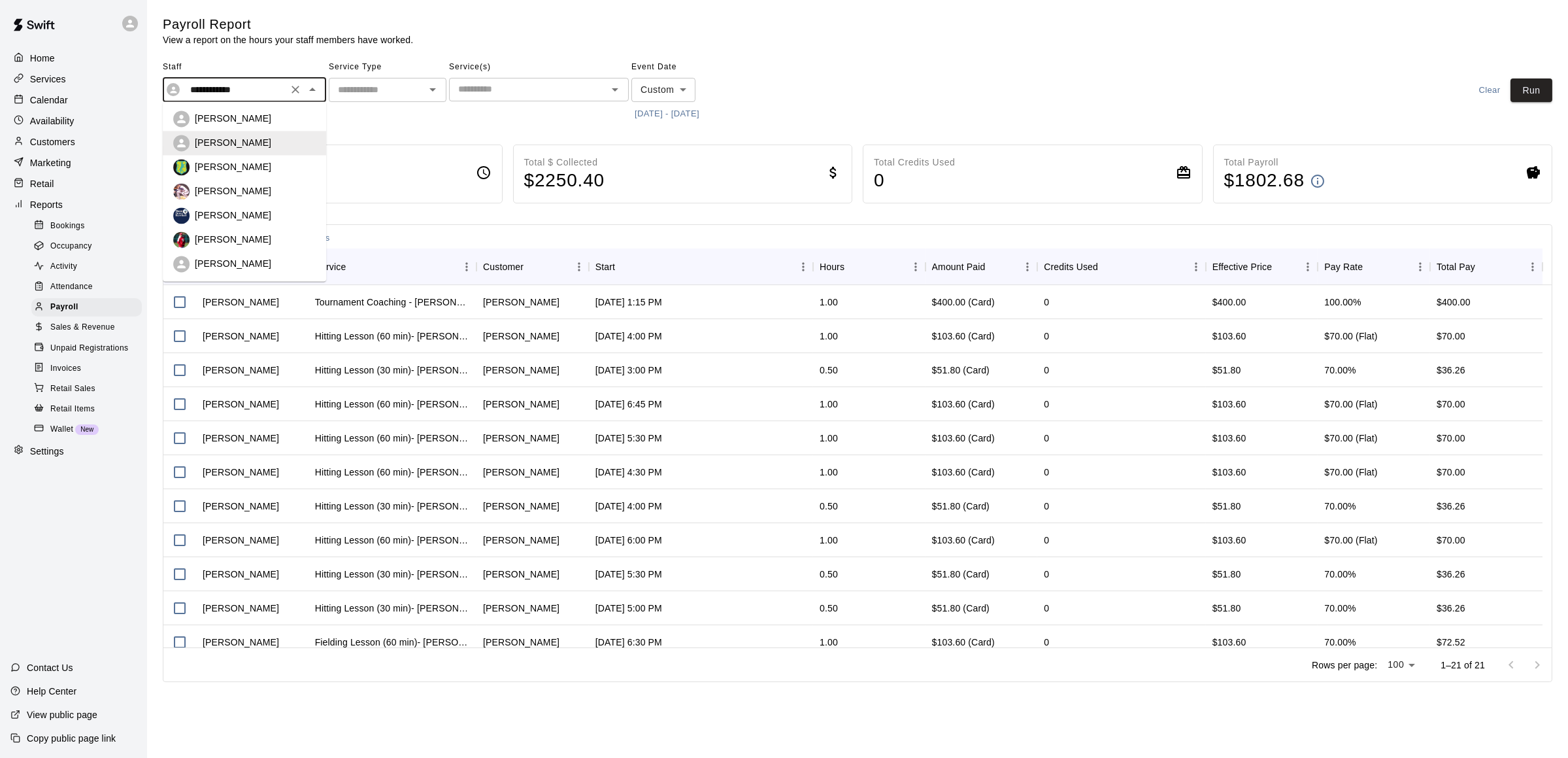
click at [283, 247] on div "[PERSON_NAME]" at bounding box center [245, 239] width 143 height 16
type input "*********"
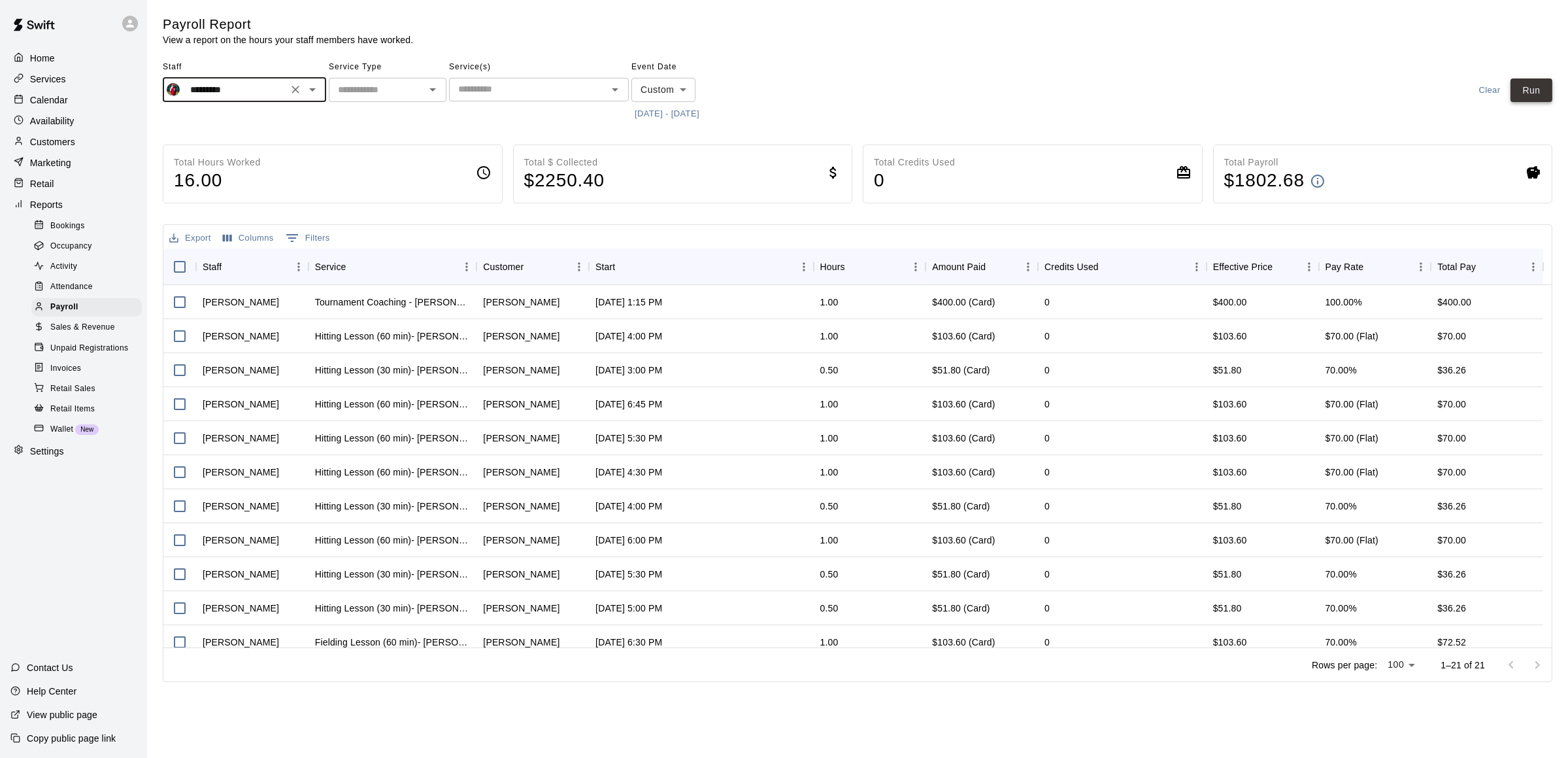
click at [1524, 89] on button "Run" at bounding box center [1531, 90] width 42 height 24
click at [307, 90] on icon "Open" at bounding box center [312, 89] width 16 height 16
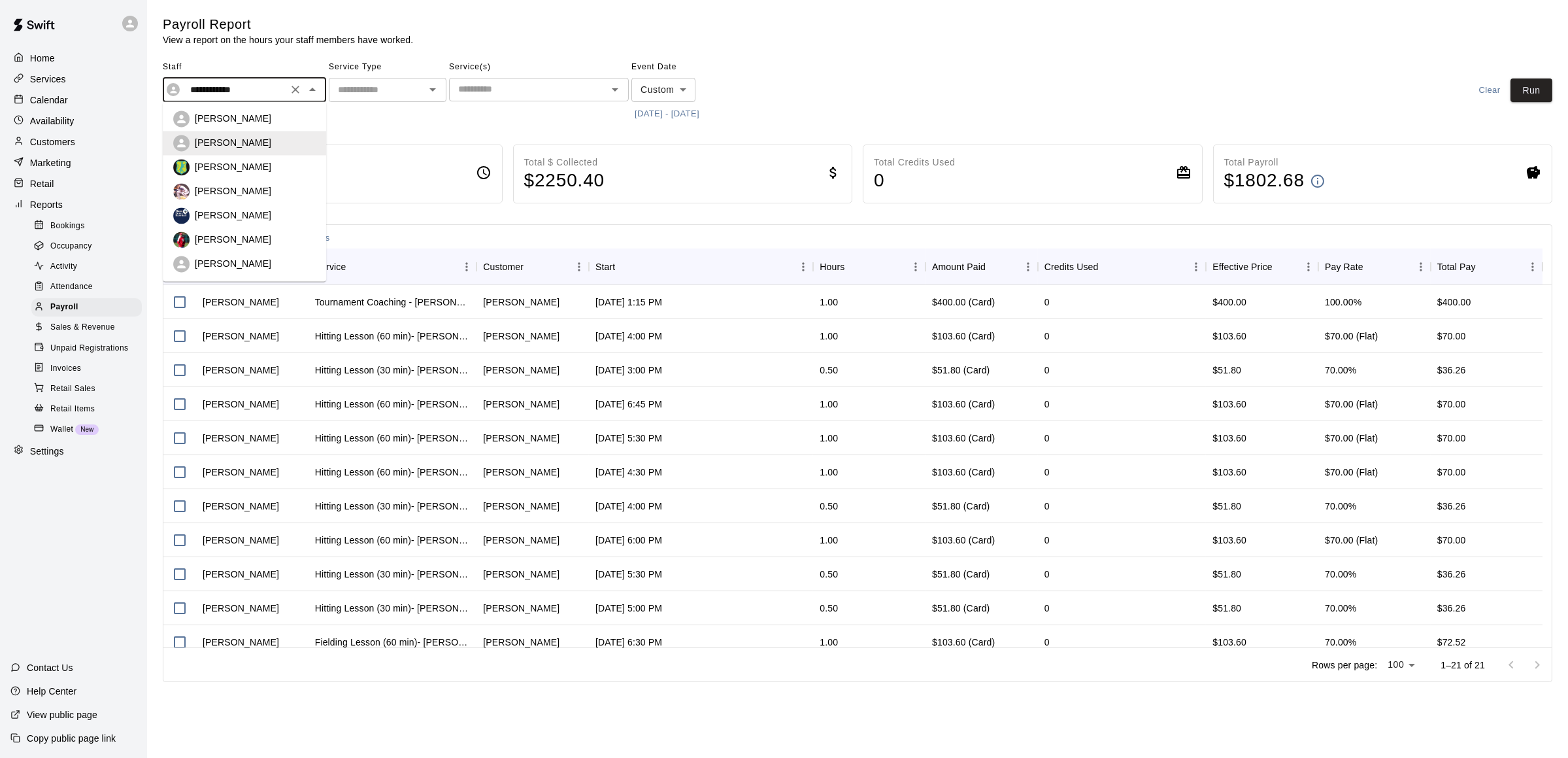
click at [266, 232] on div "[PERSON_NAME]" at bounding box center [245, 239] width 143 height 16
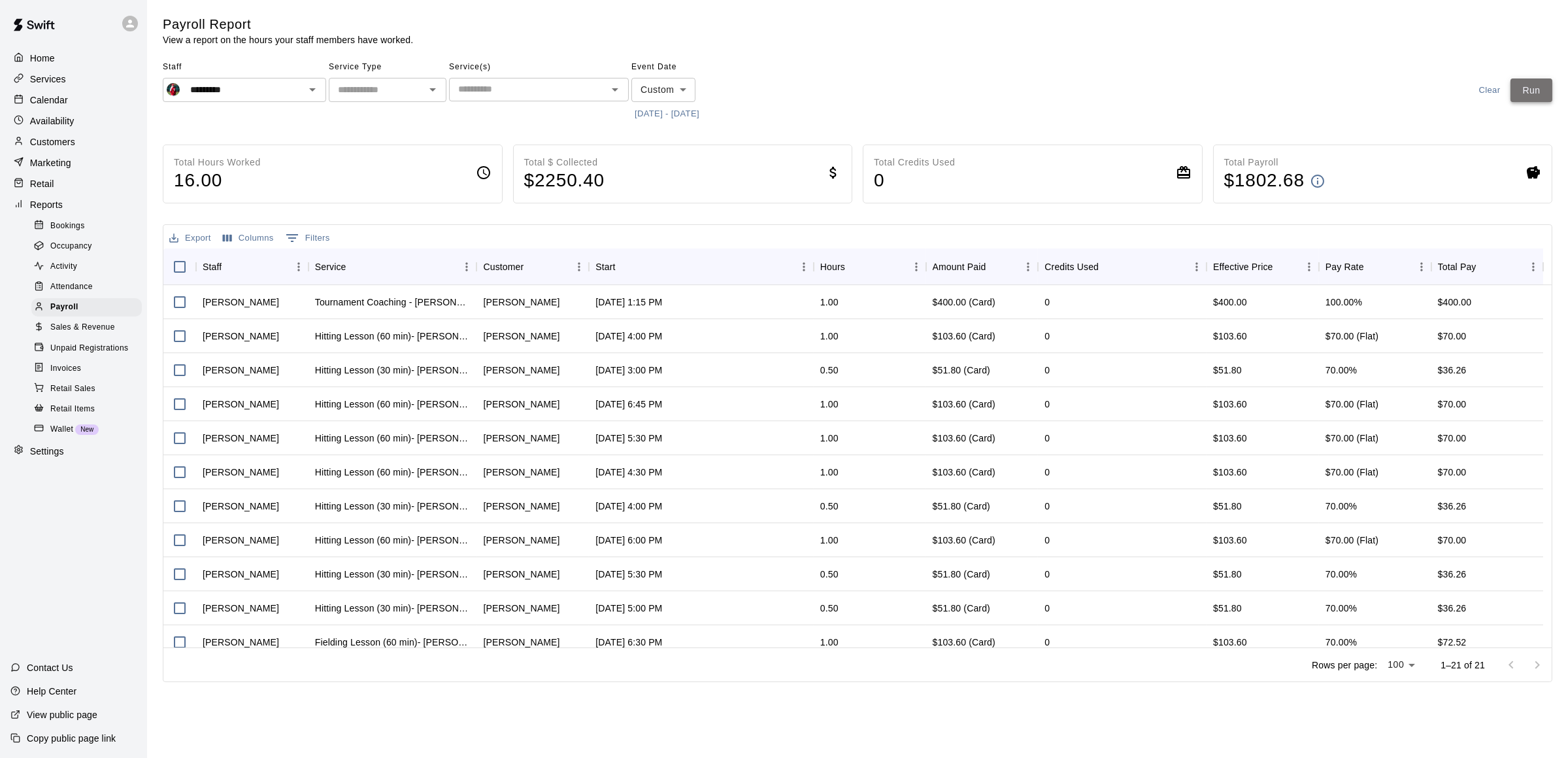
click at [1520, 93] on button "Run" at bounding box center [1531, 90] width 42 height 24
click at [305, 101] on div "********* ​" at bounding box center [244, 89] width 164 height 24
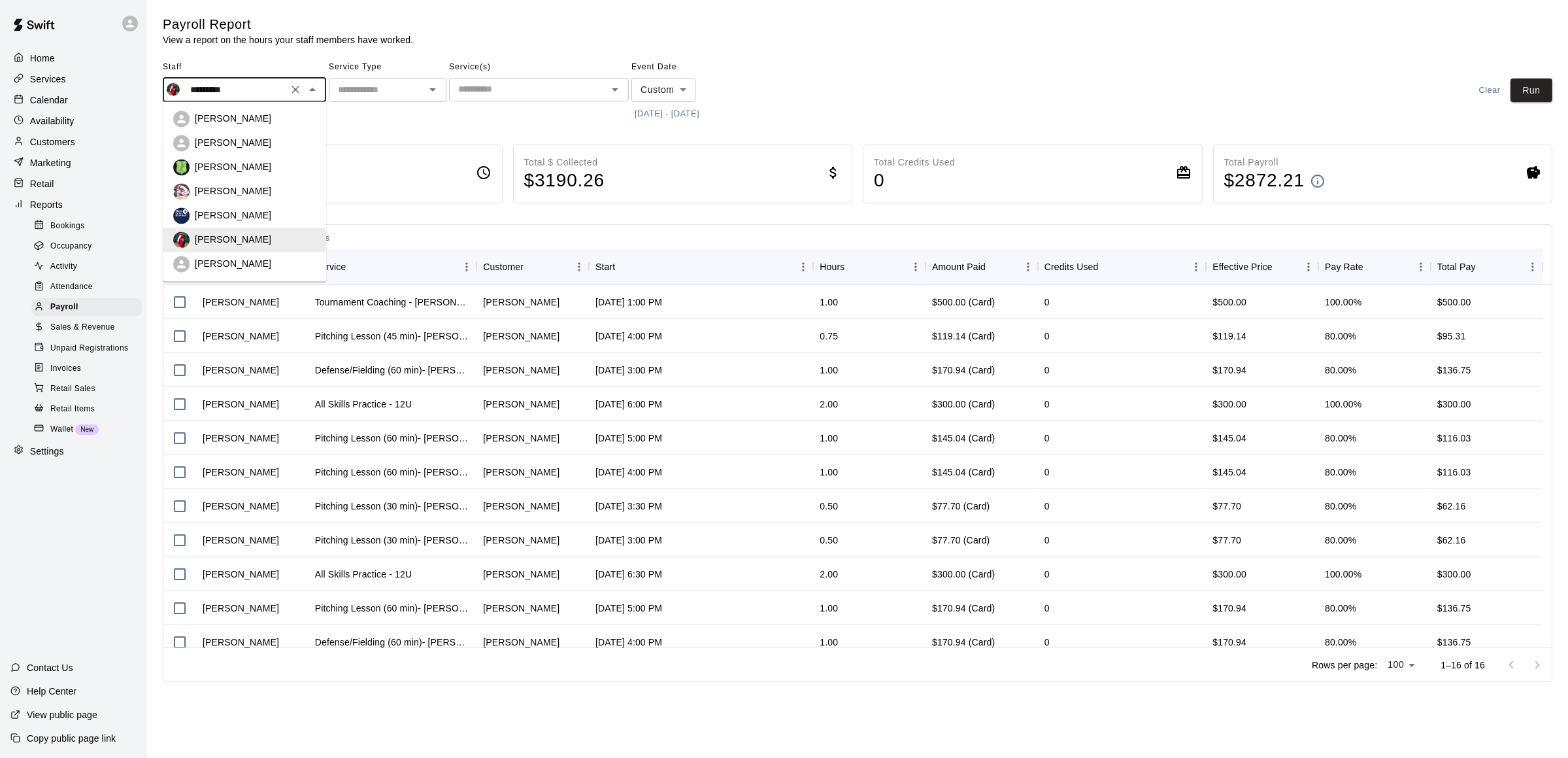
click at [266, 209] on div "[PERSON_NAME]" at bounding box center [255, 215] width 121 height 13
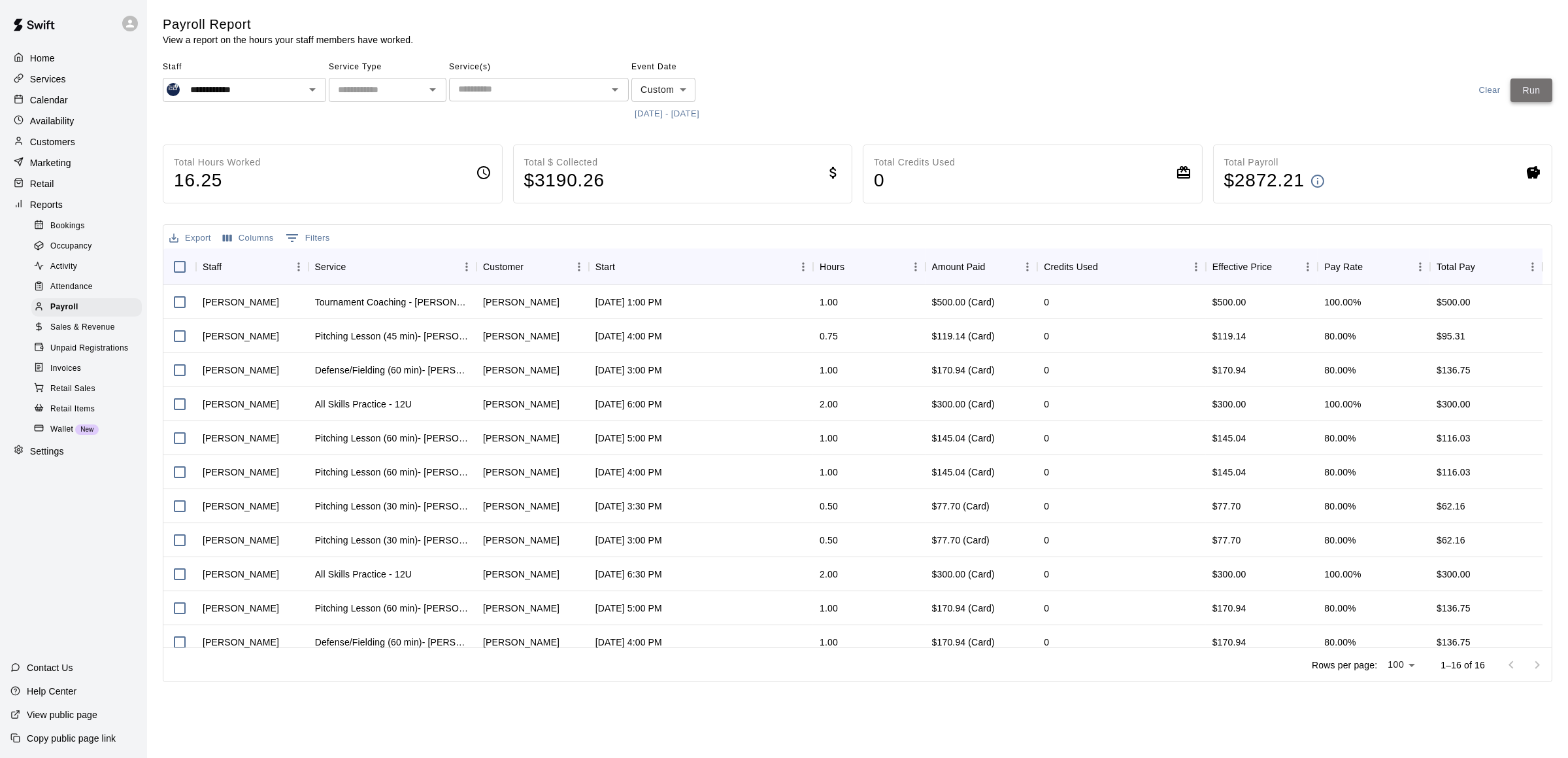
click at [1514, 90] on button "Run" at bounding box center [1531, 90] width 42 height 24
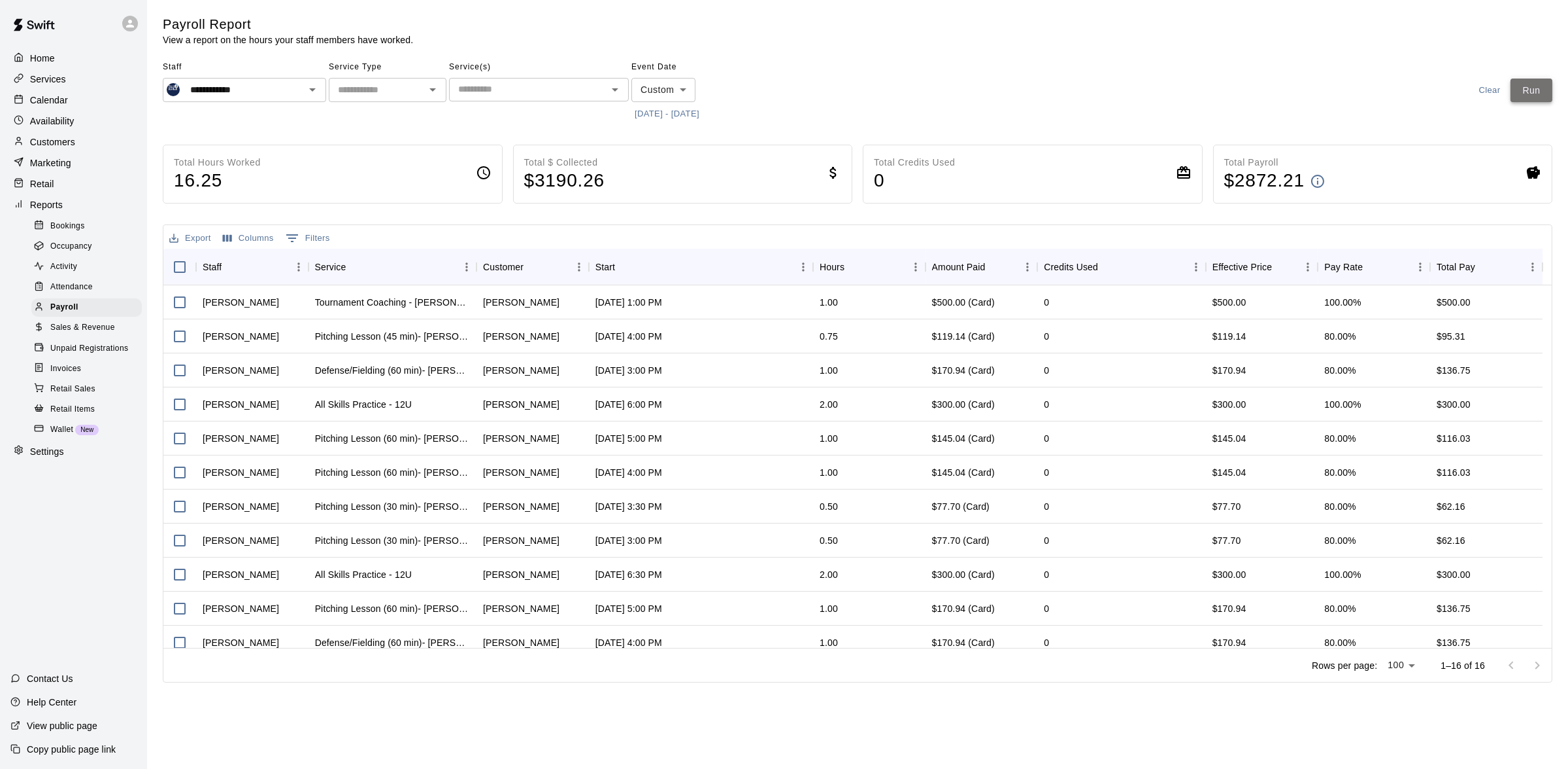
click at [1514, 90] on button "Run" at bounding box center [1531, 90] width 42 height 24
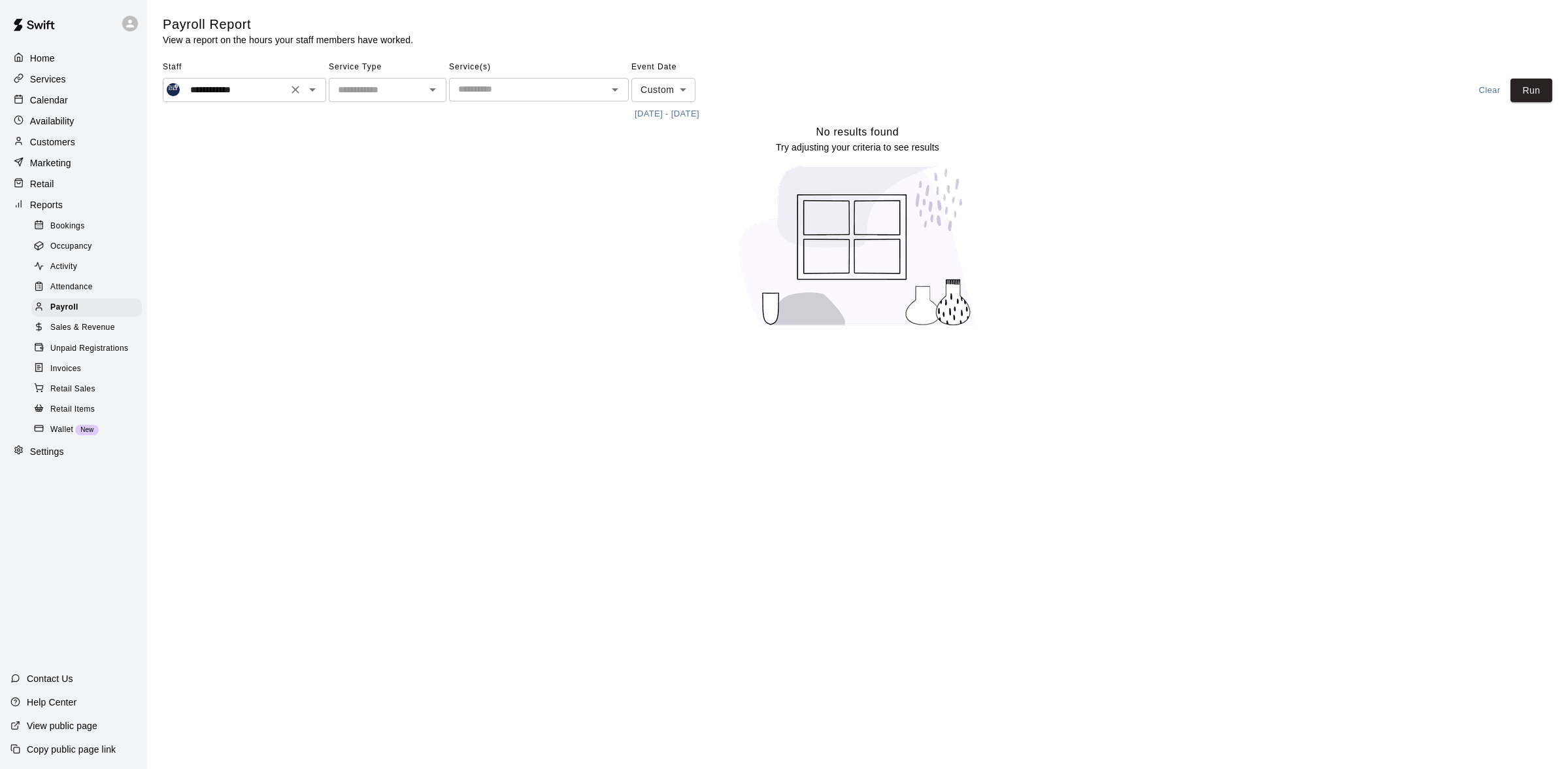
click at [314, 94] on icon "Open" at bounding box center [312, 89] width 16 height 16
click at [306, 92] on icon "Open" at bounding box center [312, 89] width 16 height 16
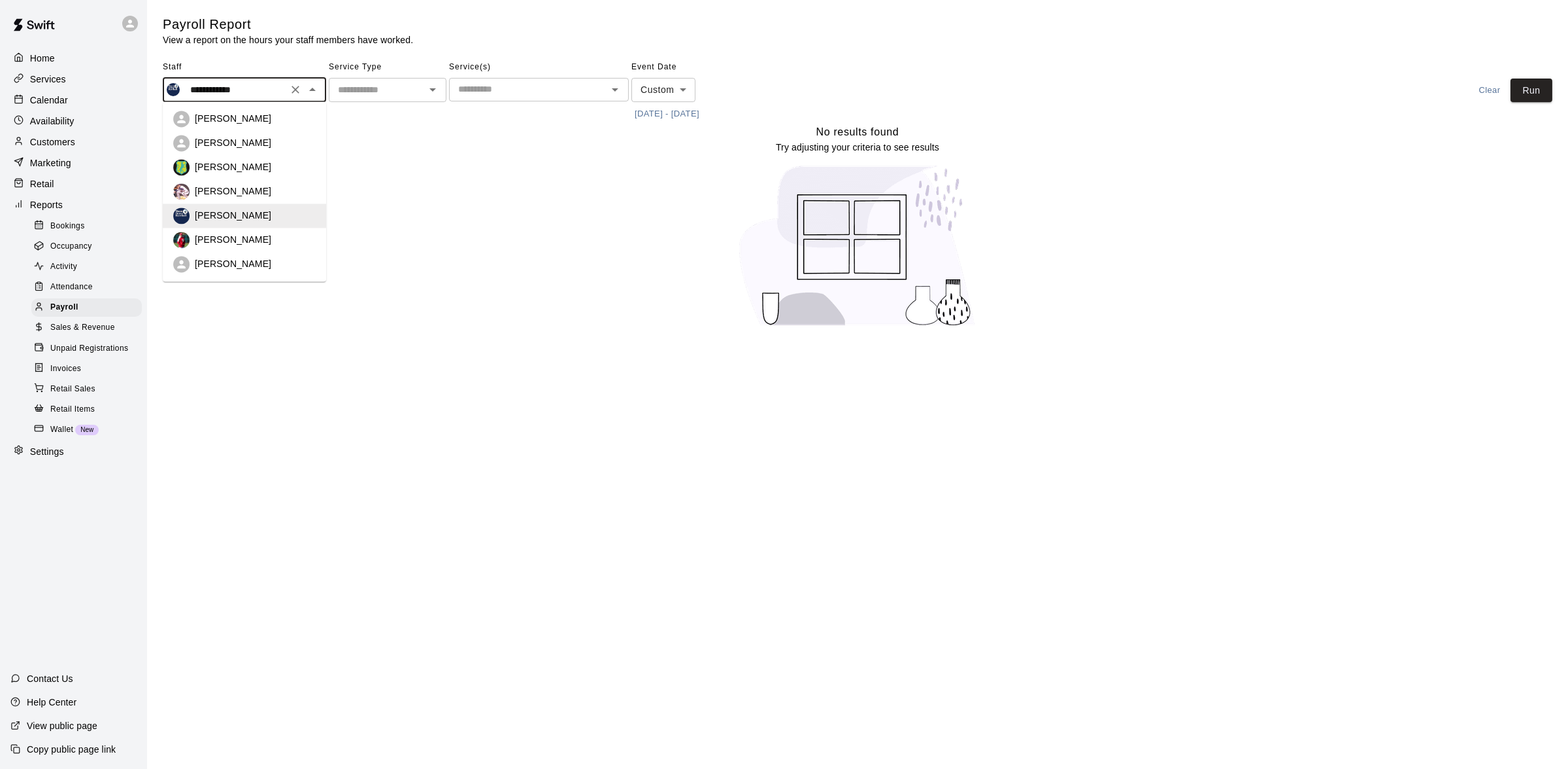
click at [258, 188] on p "[PERSON_NAME]" at bounding box center [232, 192] width 76 height 13
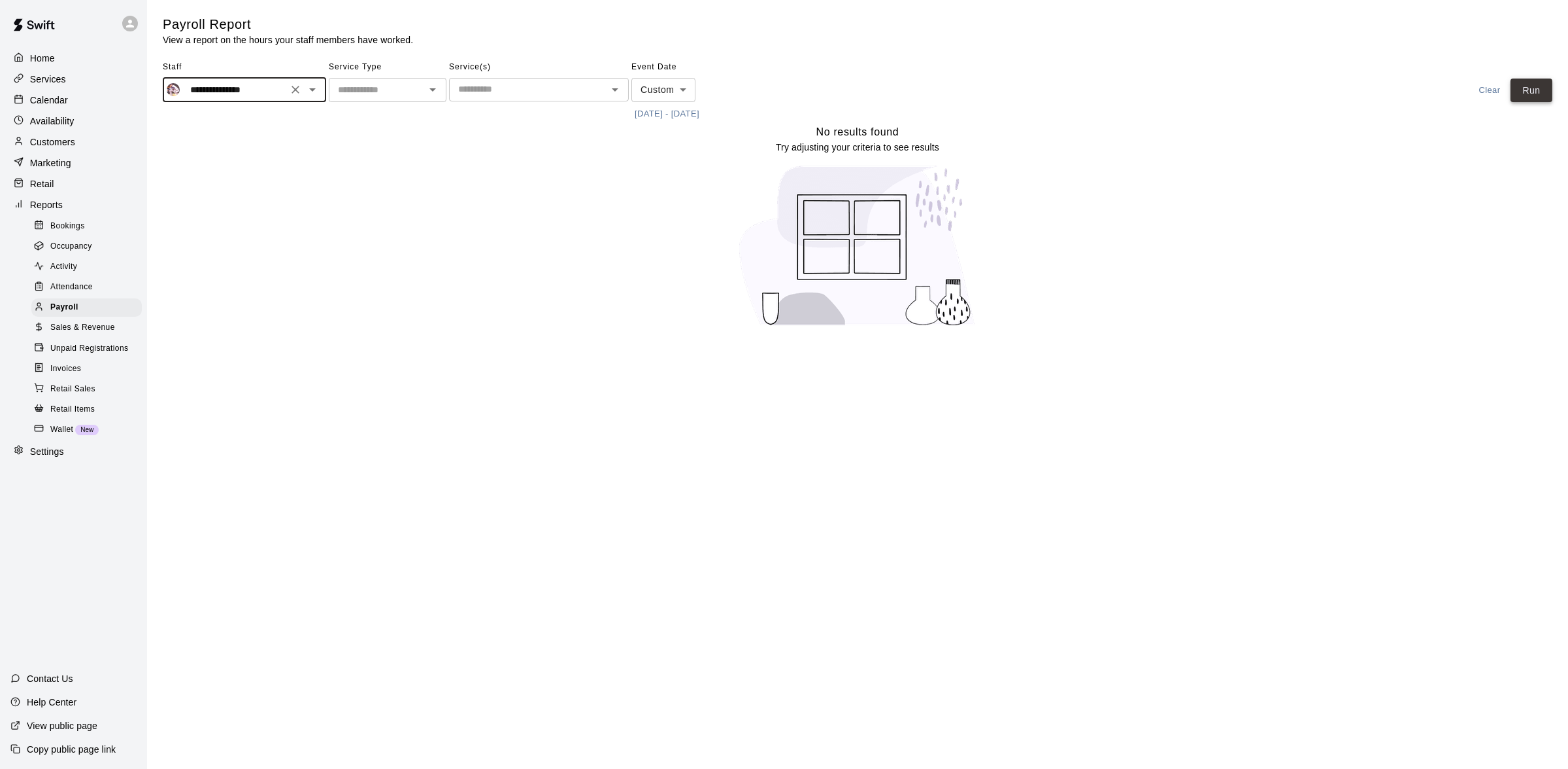
click at [1523, 84] on button "Run" at bounding box center [1531, 90] width 42 height 24
click at [307, 92] on icon "Open" at bounding box center [312, 89] width 16 height 16
click at [307, 97] on div at bounding box center [303, 89] width 34 height 18
click at [309, 92] on icon "Open" at bounding box center [312, 89] width 16 height 16
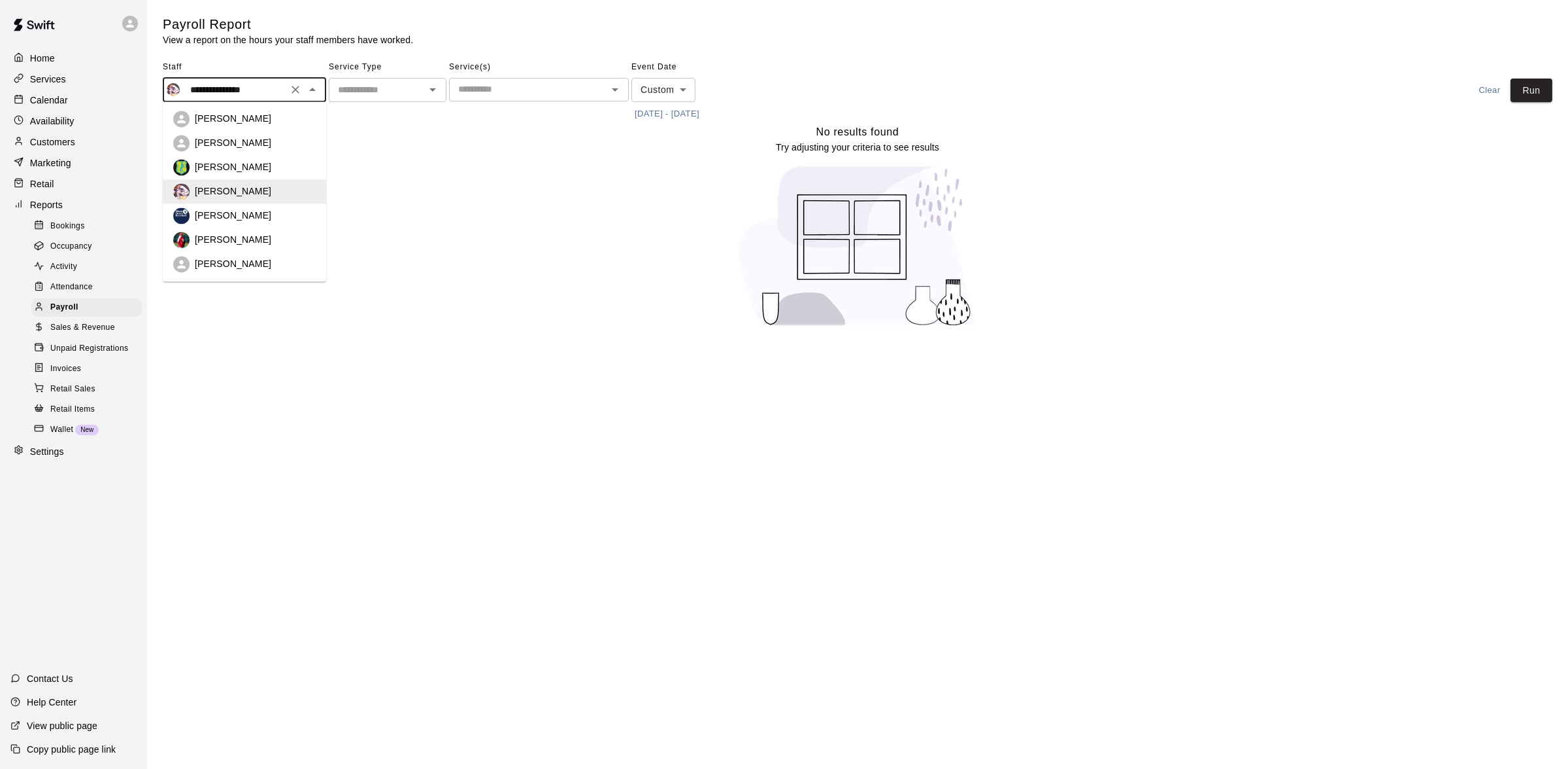
click at [287, 132] on li "[PERSON_NAME]" at bounding box center [244, 143] width 164 height 24
type input "**********"
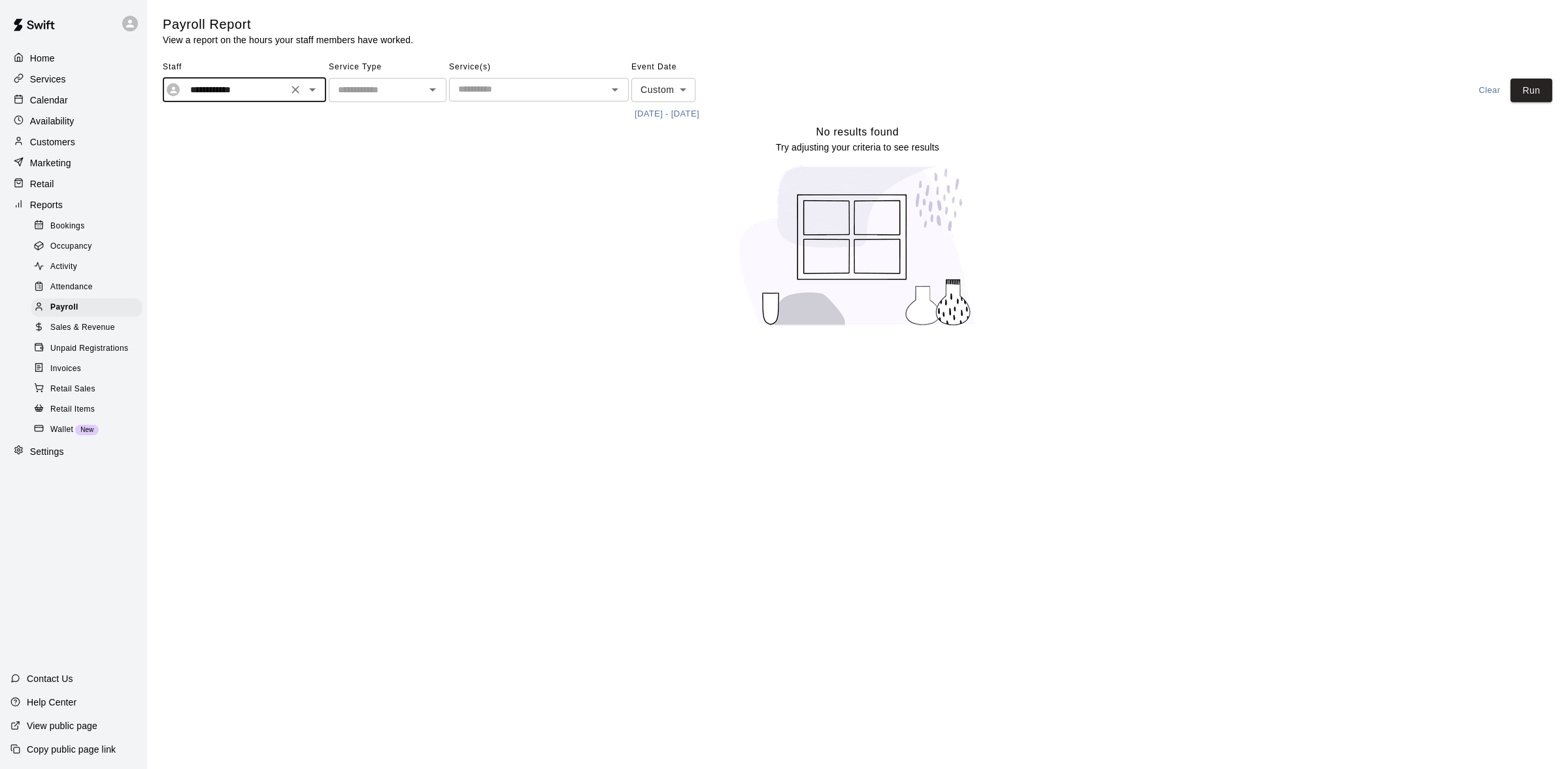
click at [448, 239] on div "No results found Try adjusting your criteria to see results" at bounding box center [857, 231] width 1389 height 214
click at [1529, 92] on button "Run" at bounding box center [1531, 90] width 42 height 24
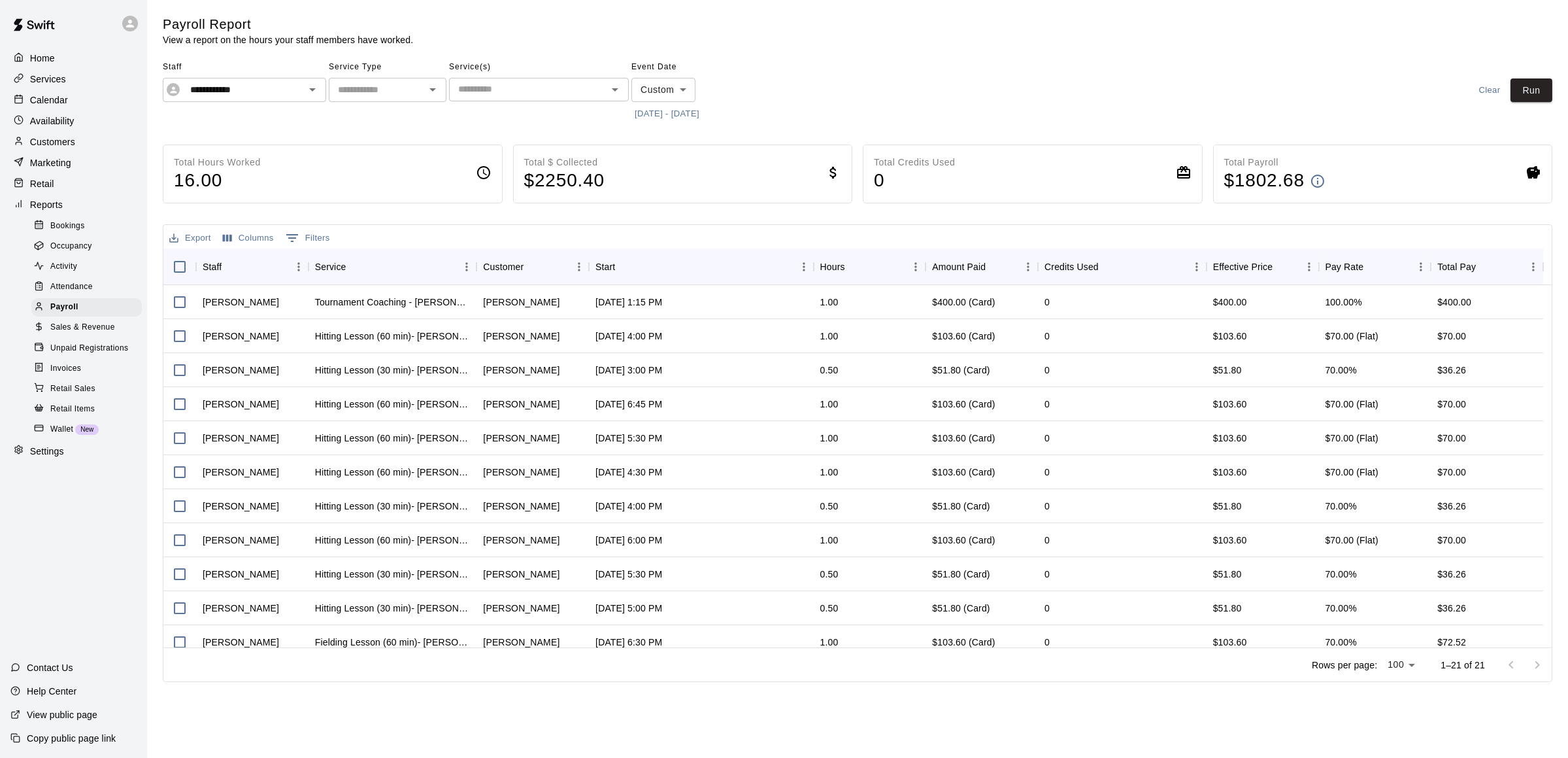
click at [95, 61] on div "Home" at bounding box center [73, 59] width 126 height 20
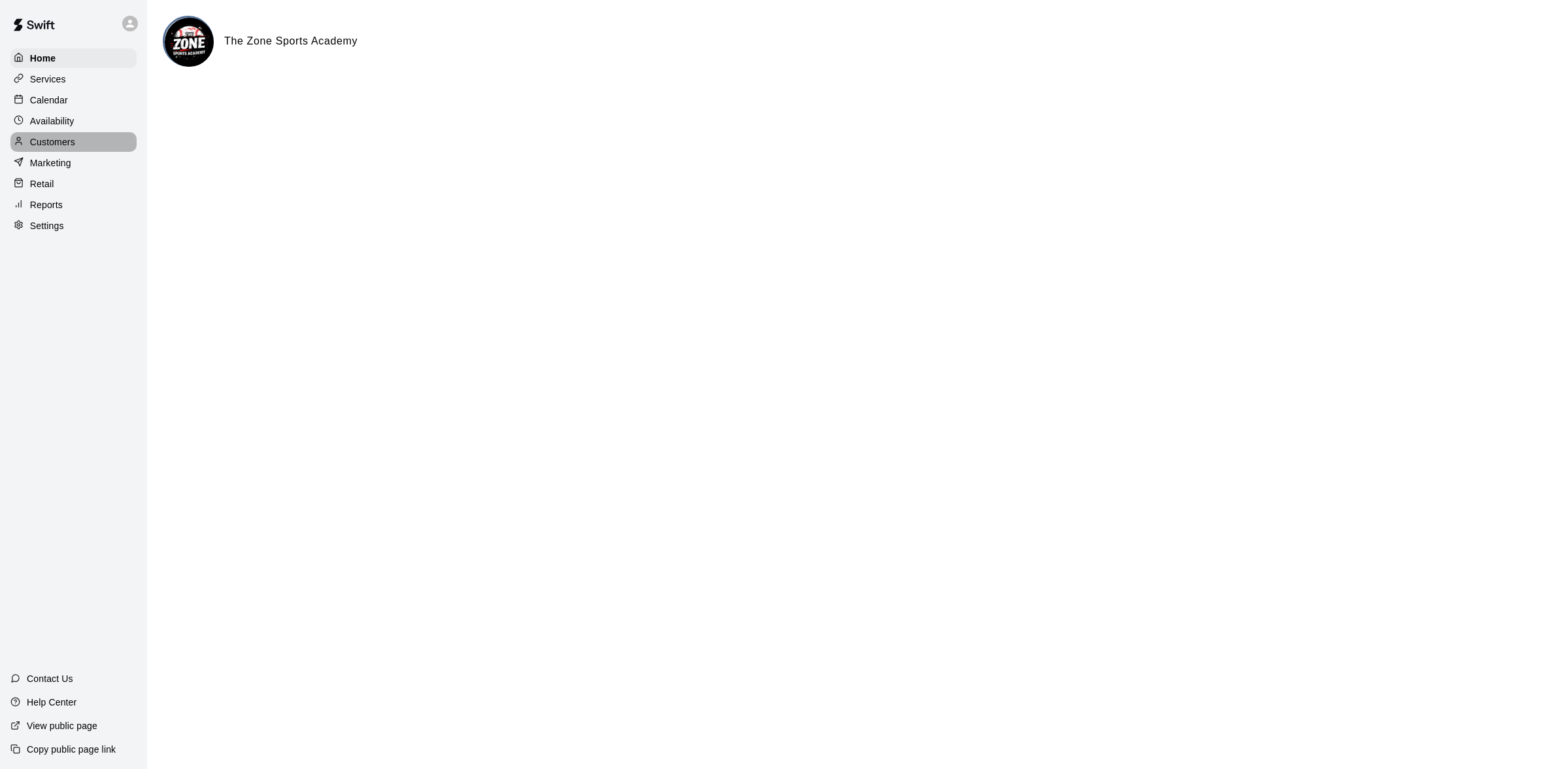
click at [94, 144] on div "Customers" at bounding box center [73, 142] width 126 height 20
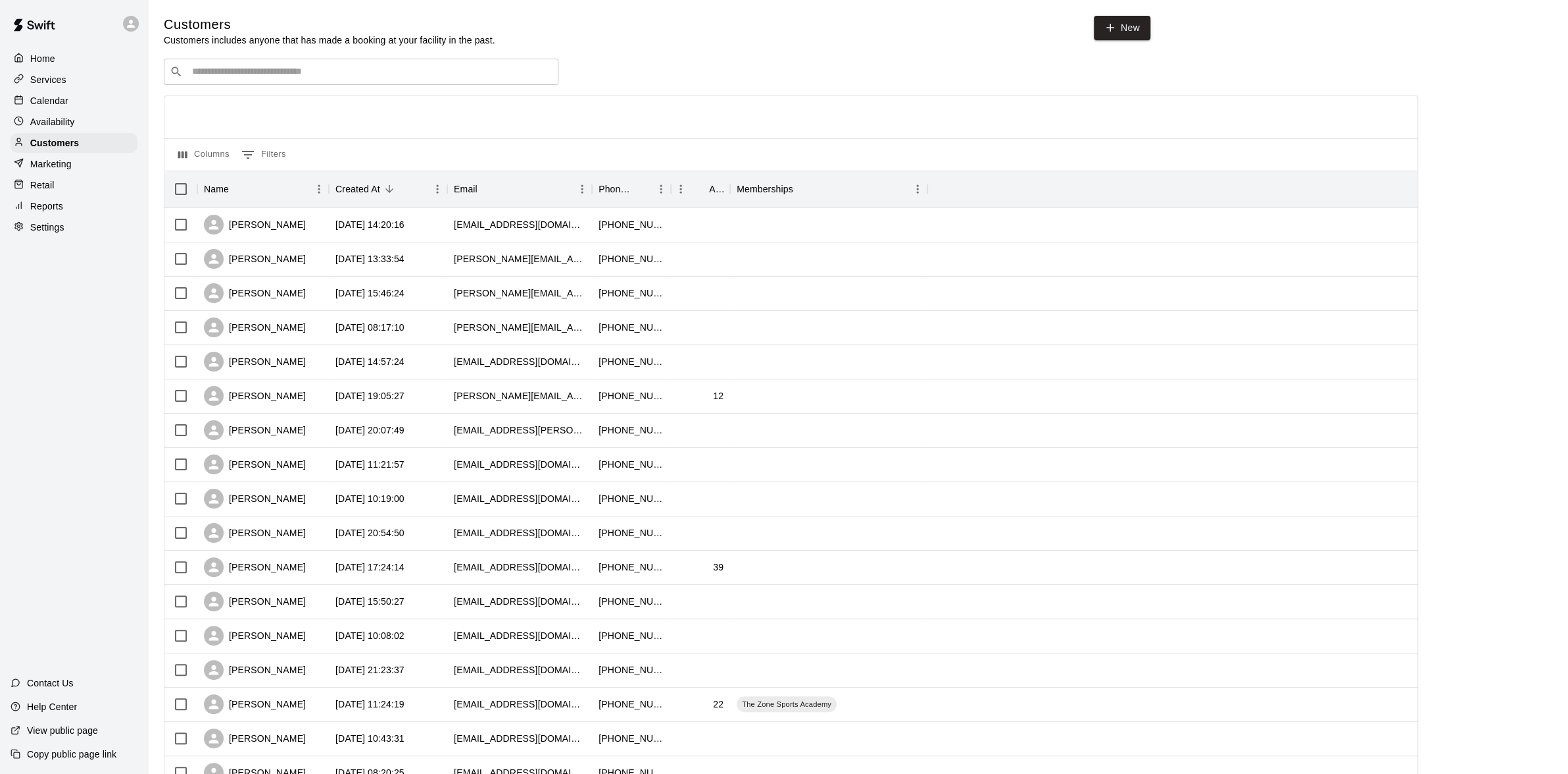
click at [49, 67] on div "Home" at bounding box center [74, 59] width 127 height 20
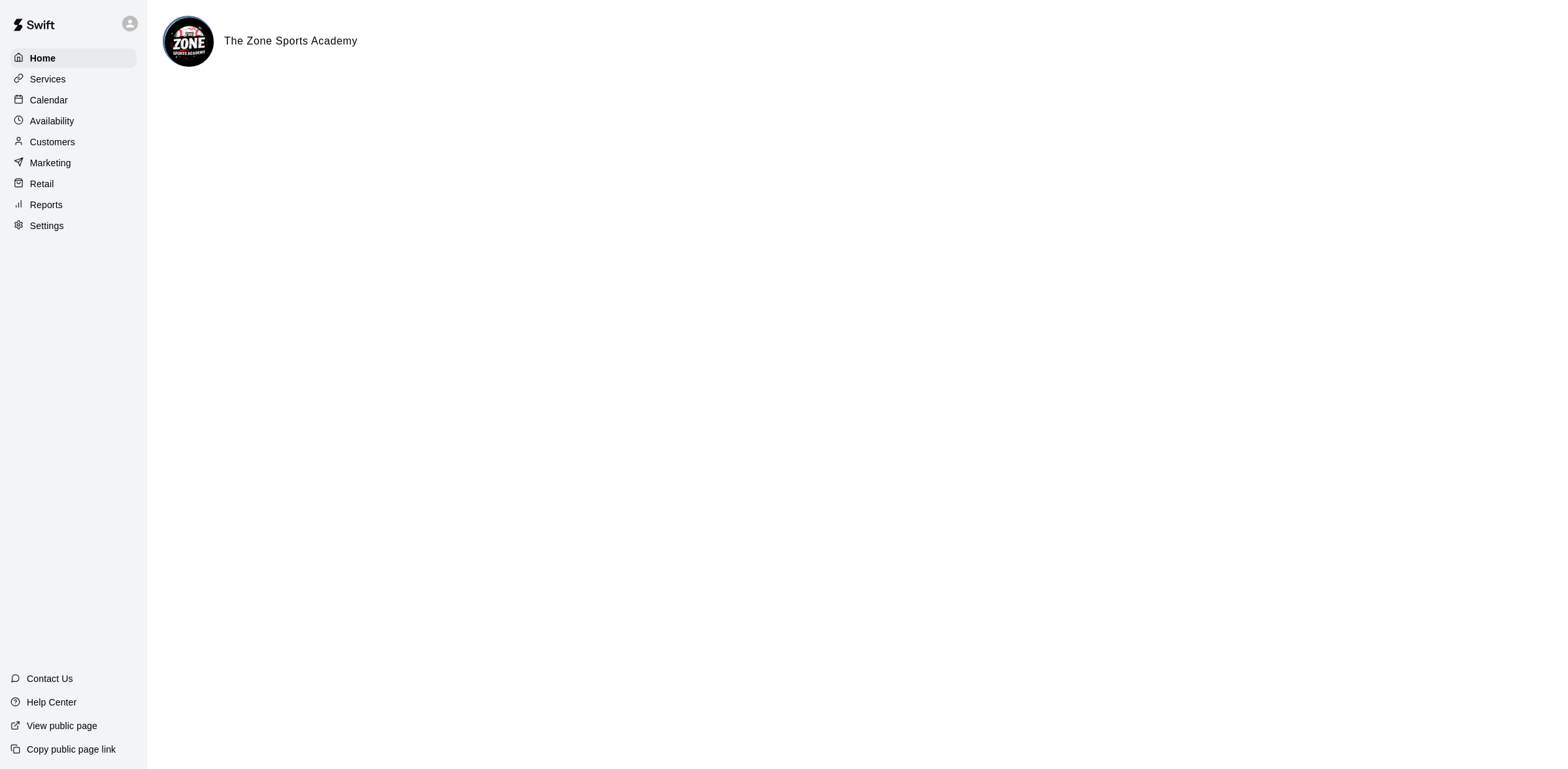
click at [62, 151] on div "Customers" at bounding box center [73, 142] width 126 height 20
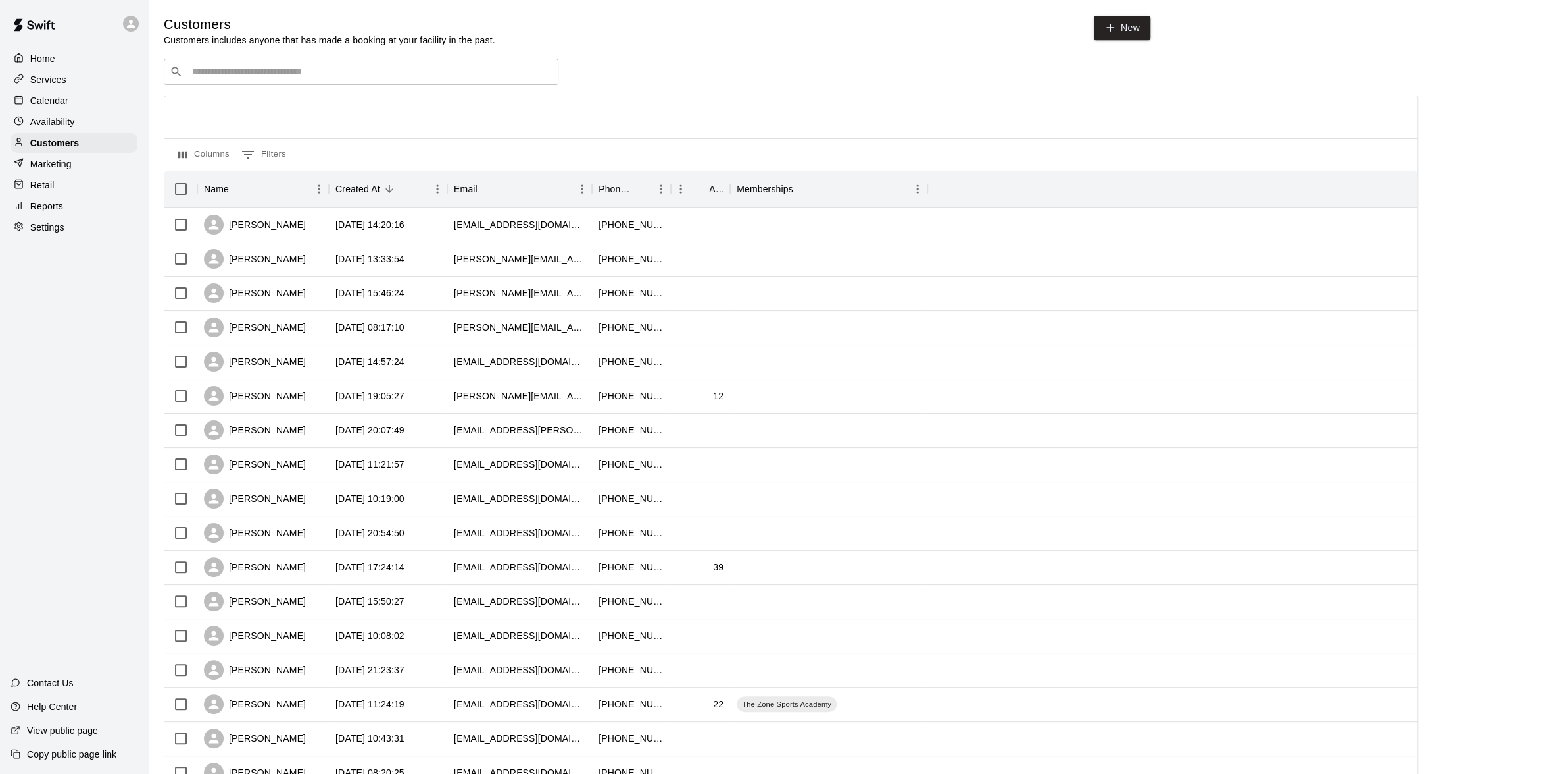
click at [63, 99] on p "Calendar" at bounding box center [49, 100] width 38 height 13
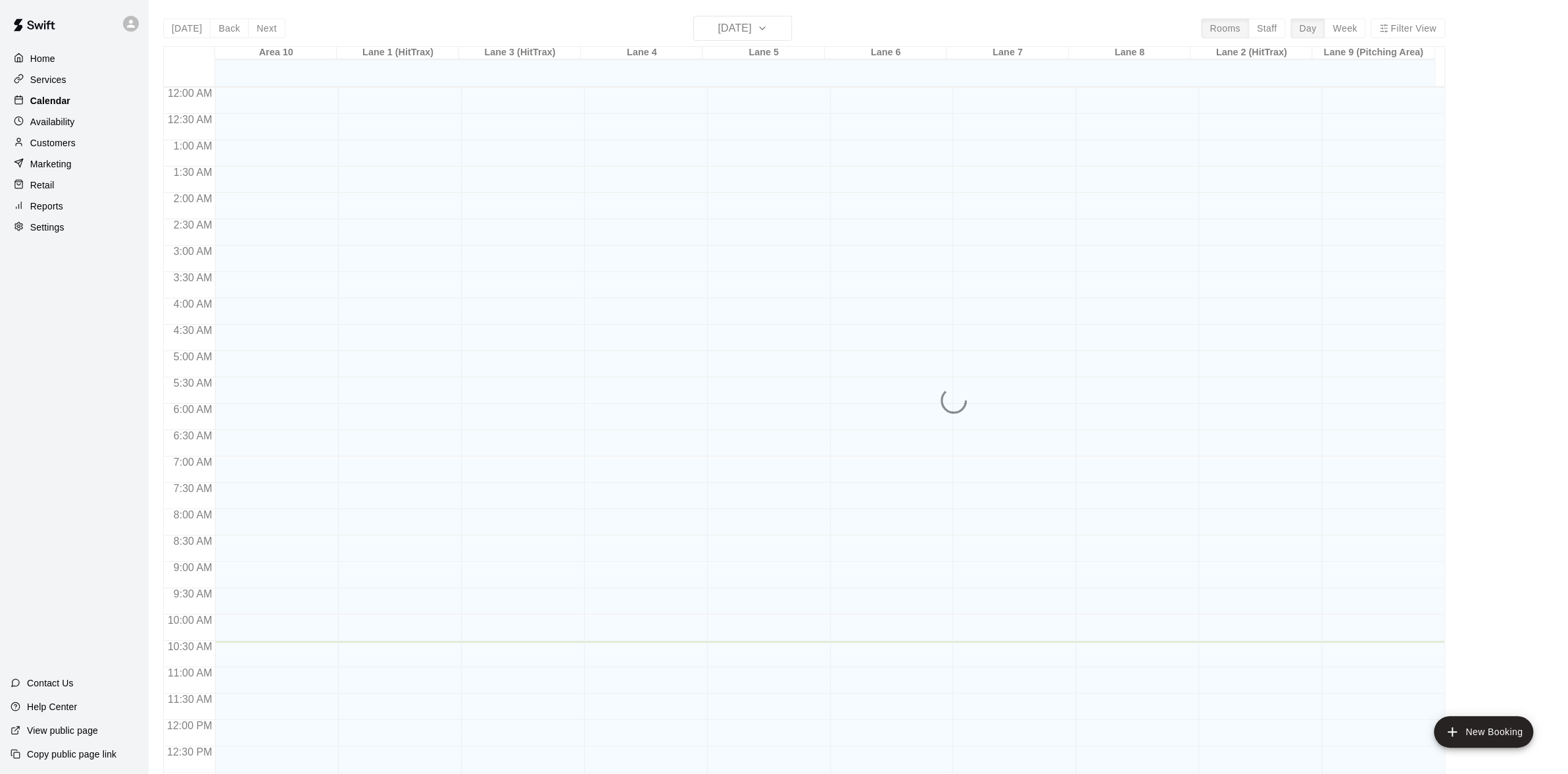
scroll to position [522, 0]
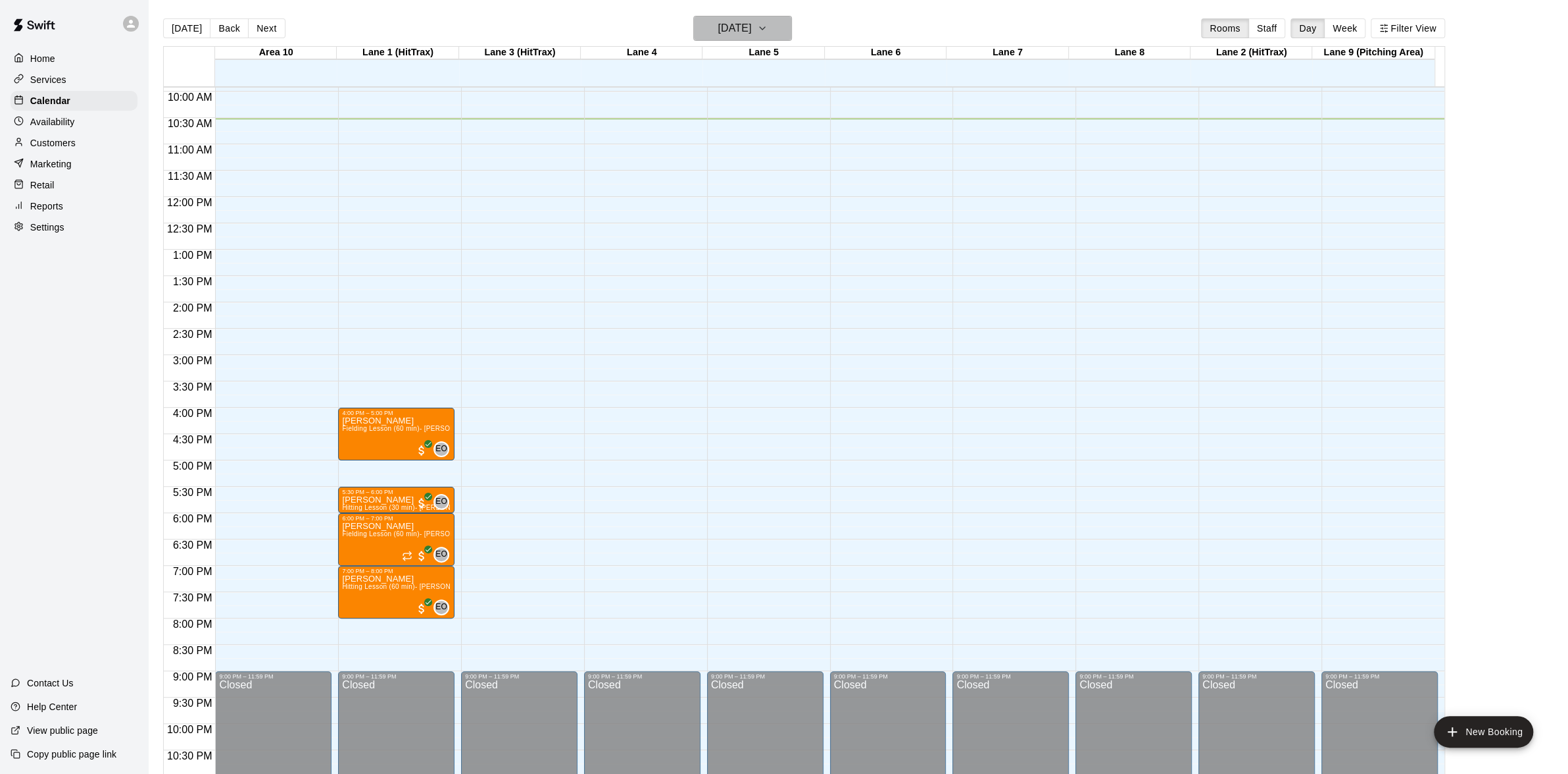
click at [768, 30] on icon "button" at bounding box center [763, 28] width 11 height 16
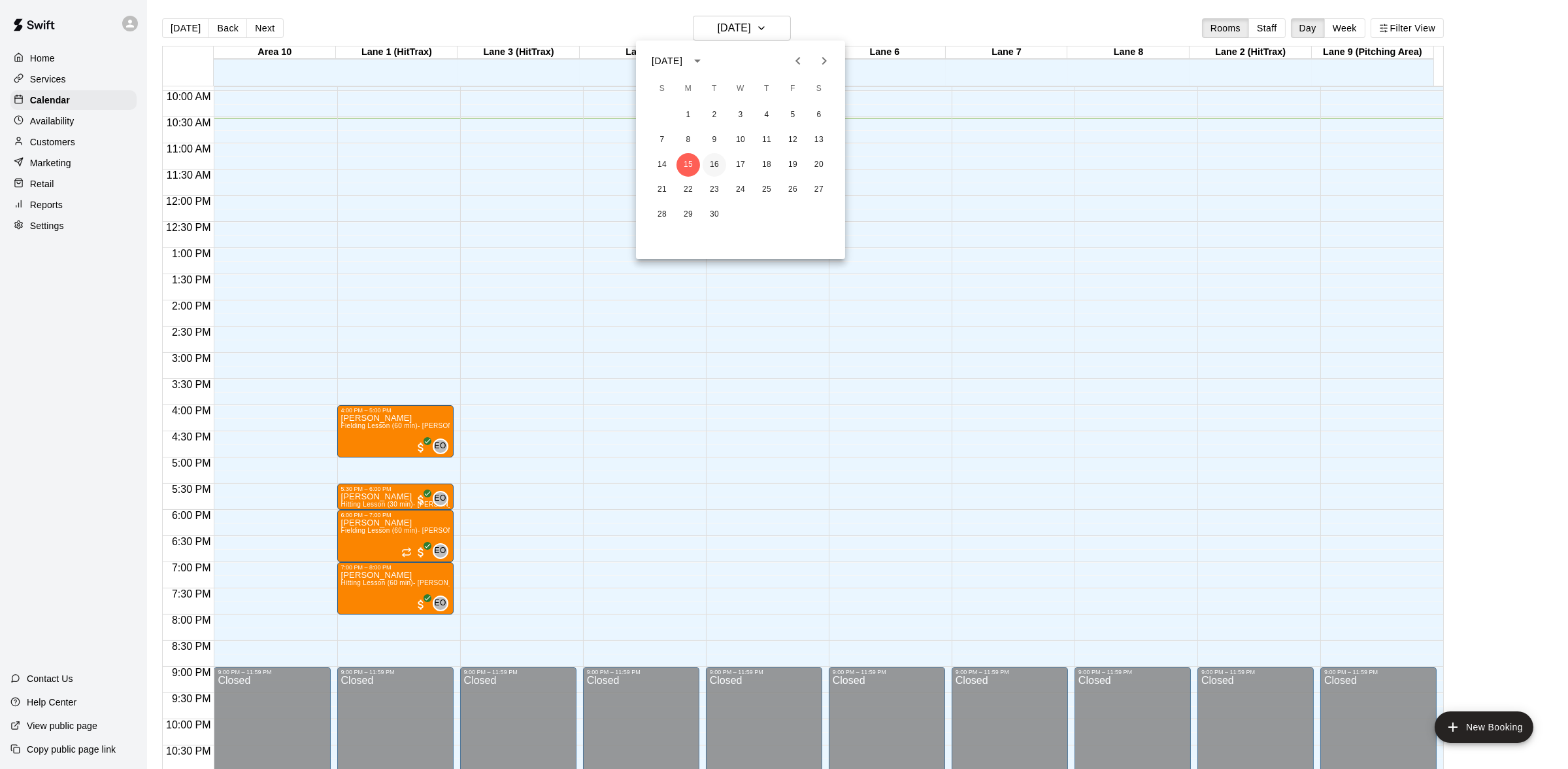
click at [719, 161] on button "16" at bounding box center [715, 165] width 24 height 24
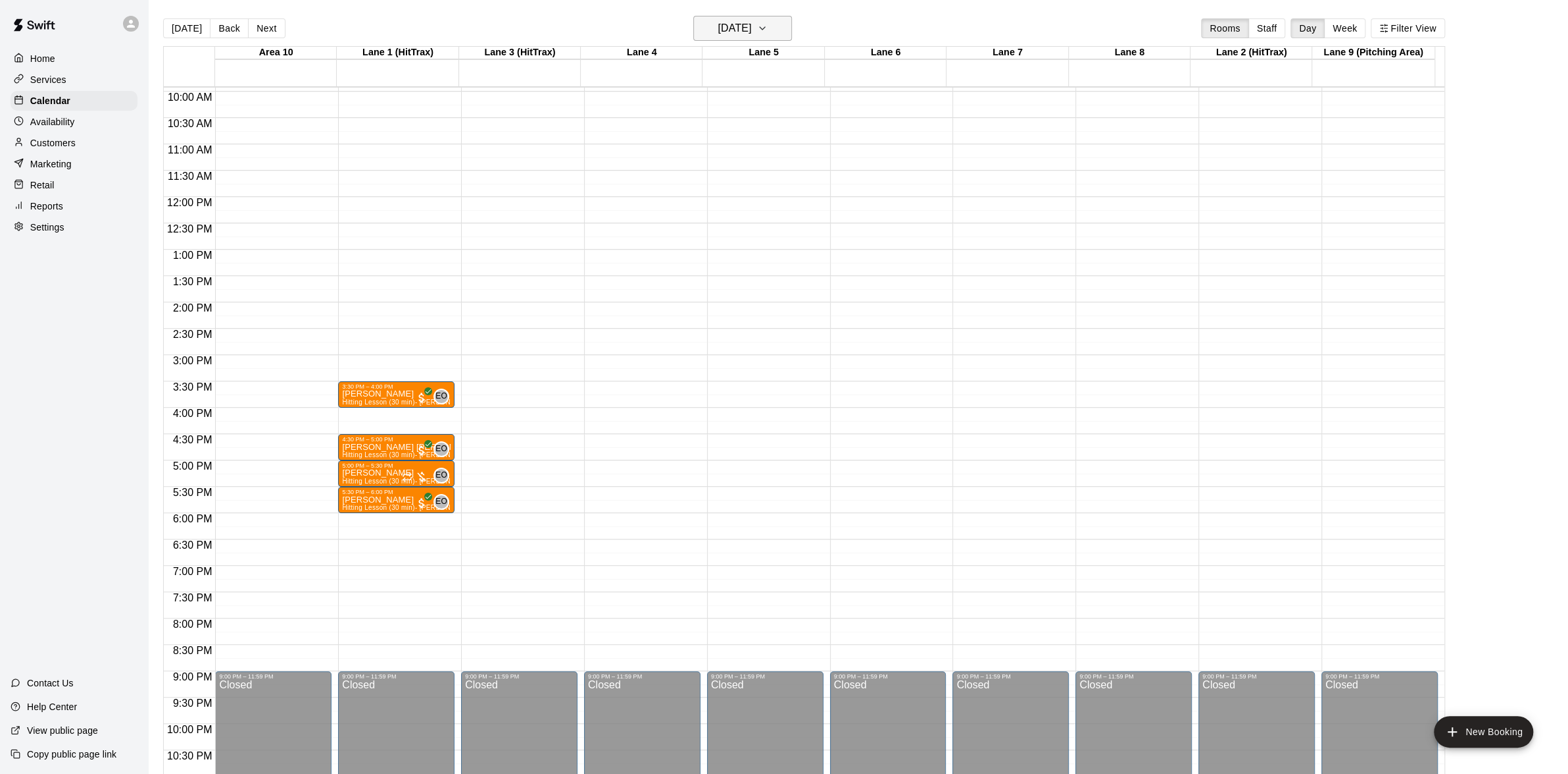
click at [790, 26] on button "[DATE]" at bounding box center [743, 28] width 99 height 25
click at [746, 161] on button "17" at bounding box center [746, 166] width 24 height 24
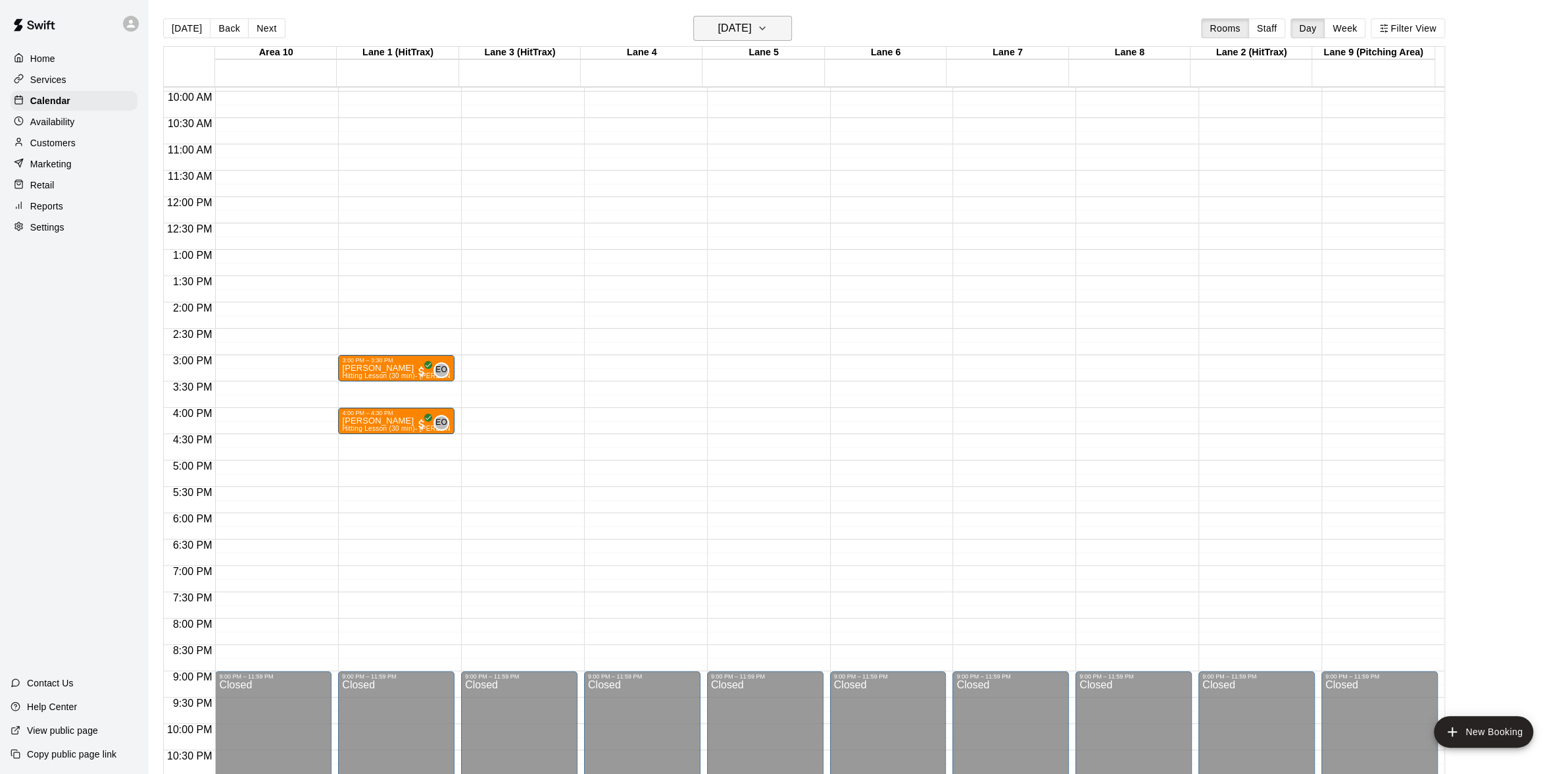
click at [768, 22] on icon "button" at bounding box center [763, 28] width 11 height 16
click at [779, 158] on button "18" at bounding box center [772, 166] width 24 height 24
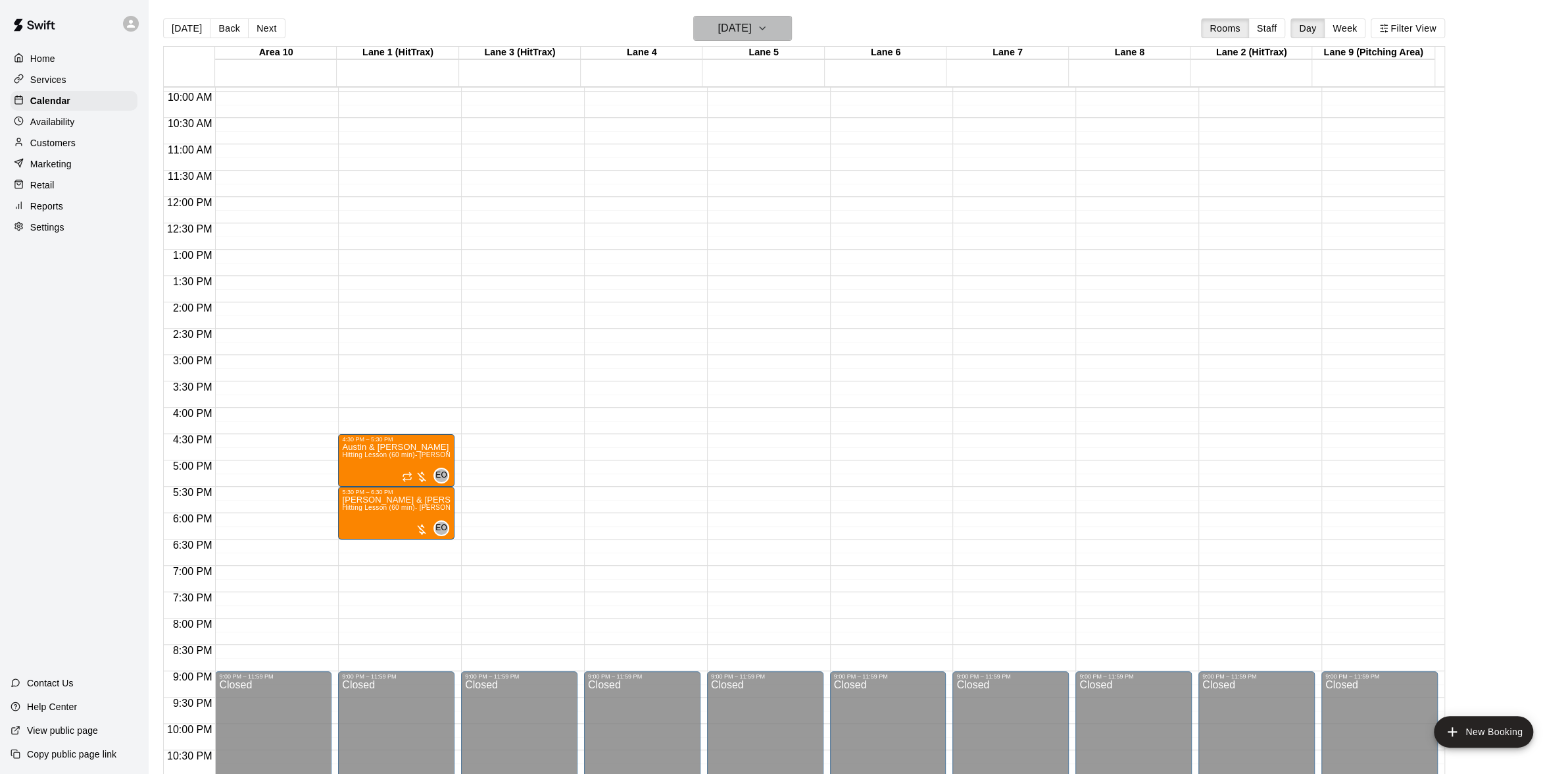
click at [768, 22] on icon "button" at bounding box center [763, 28] width 11 height 16
click at [794, 164] on button "19" at bounding box center [798, 166] width 24 height 24
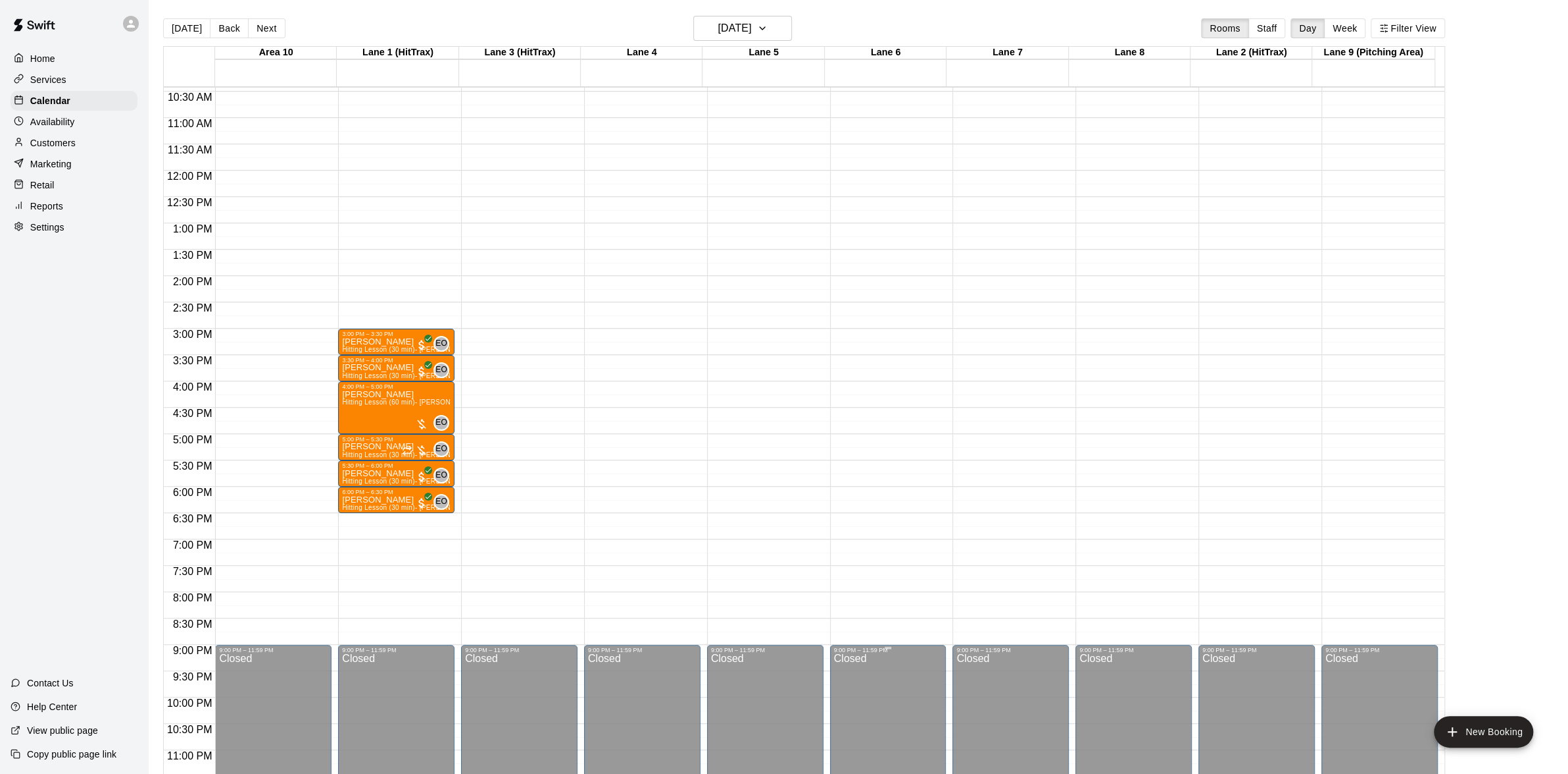
scroll to position [563, 0]
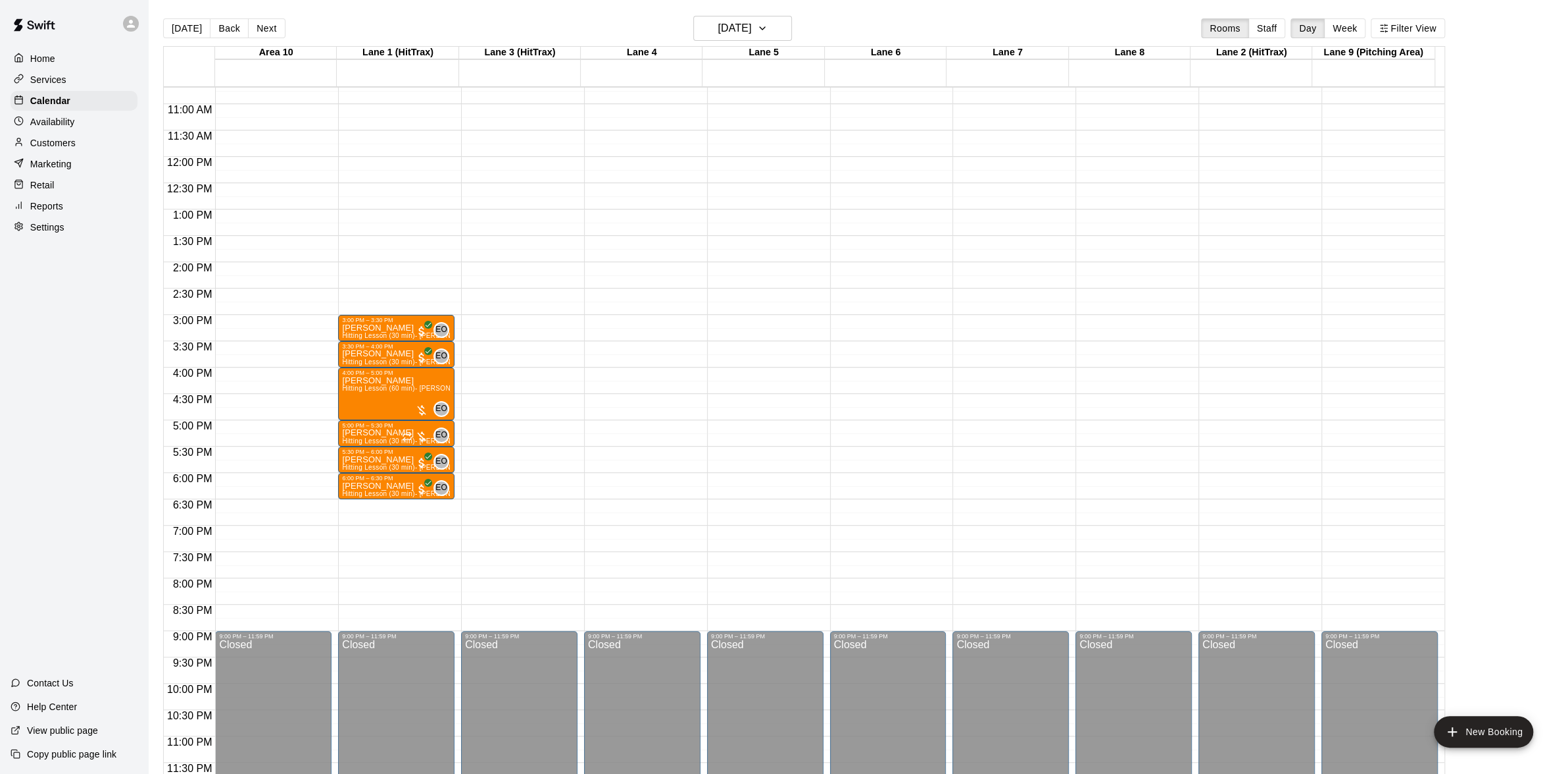
click at [551, 26] on div "[DATE] Back [DATE][DATE] Rooms Staff Day Week Filter View" at bounding box center [803, 31] width 1283 height 30
click at [768, 24] on icon "button" at bounding box center [763, 28] width 11 height 16
click at [766, 163] on button "18" at bounding box center [772, 166] width 24 height 24
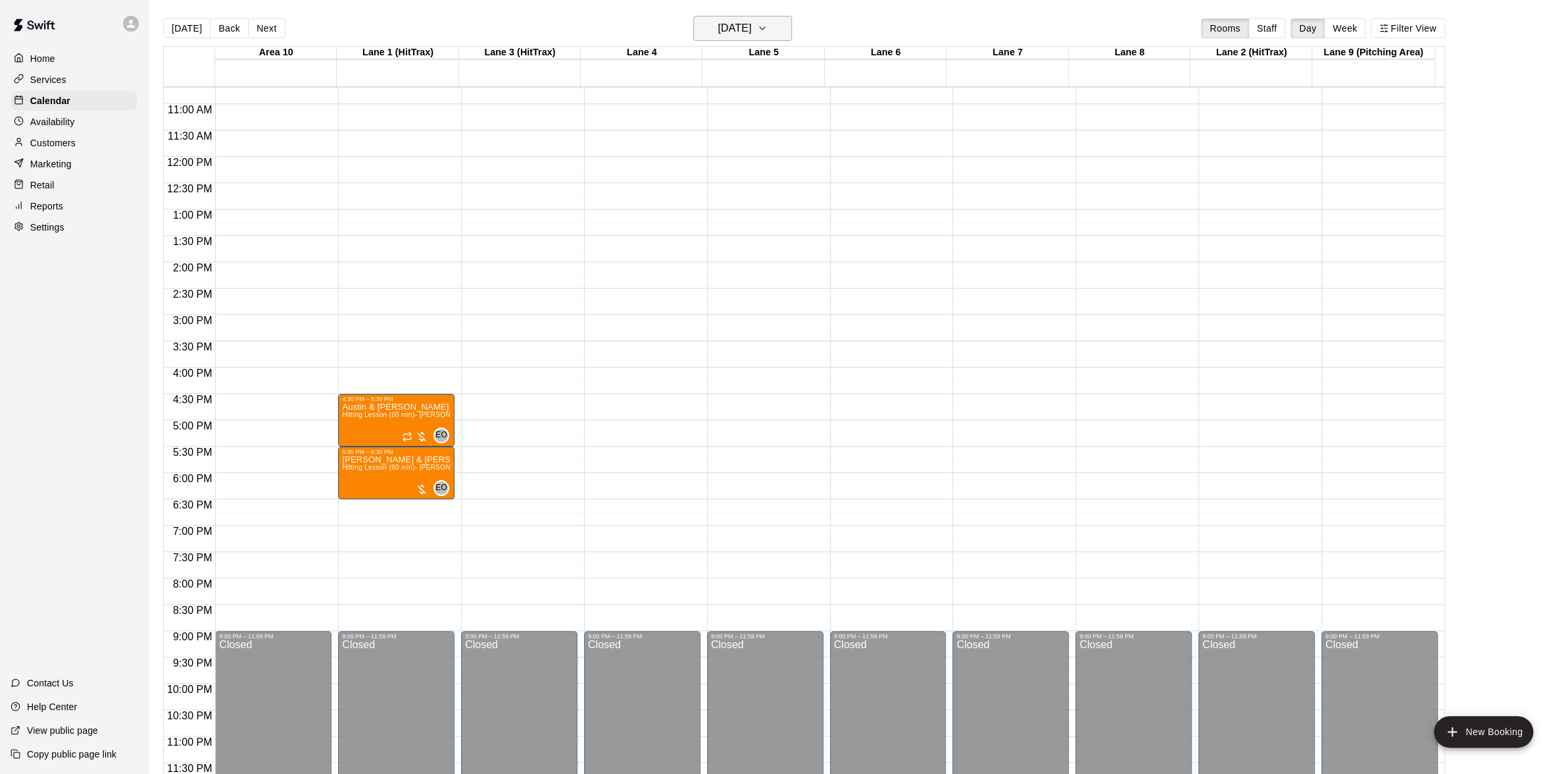
click at [768, 30] on icon "button" at bounding box center [763, 28] width 11 height 16
click at [745, 162] on button "17" at bounding box center [746, 166] width 24 height 24
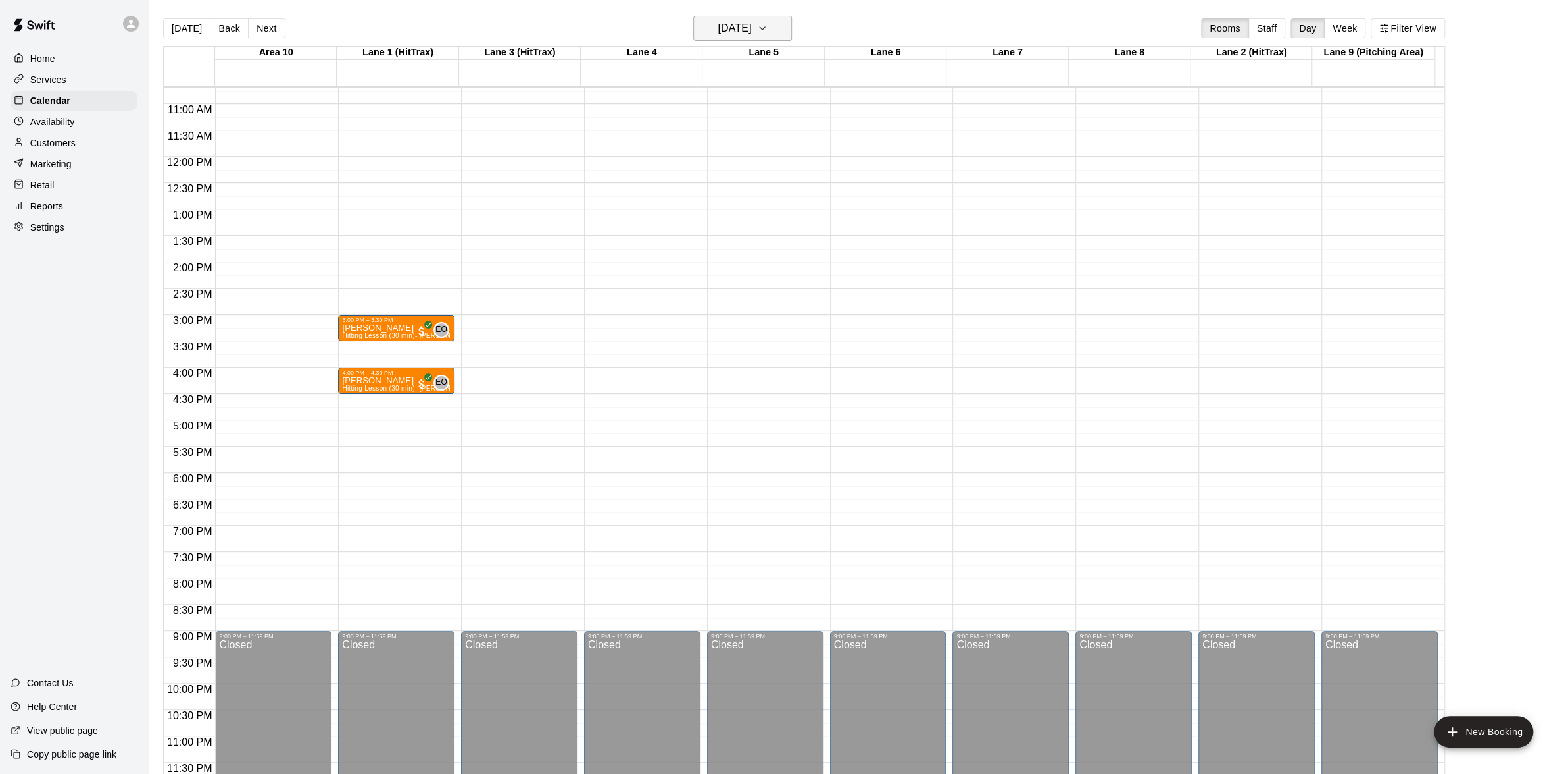
click at [752, 25] on h6 "[DATE]" at bounding box center [735, 28] width 34 height 18
click at [793, 26] on div at bounding box center [788, 387] width 1578 height 774
click at [792, 40] on button "[DATE]" at bounding box center [743, 28] width 99 height 25
click at [767, 151] on button "11" at bounding box center [772, 141] width 24 height 24
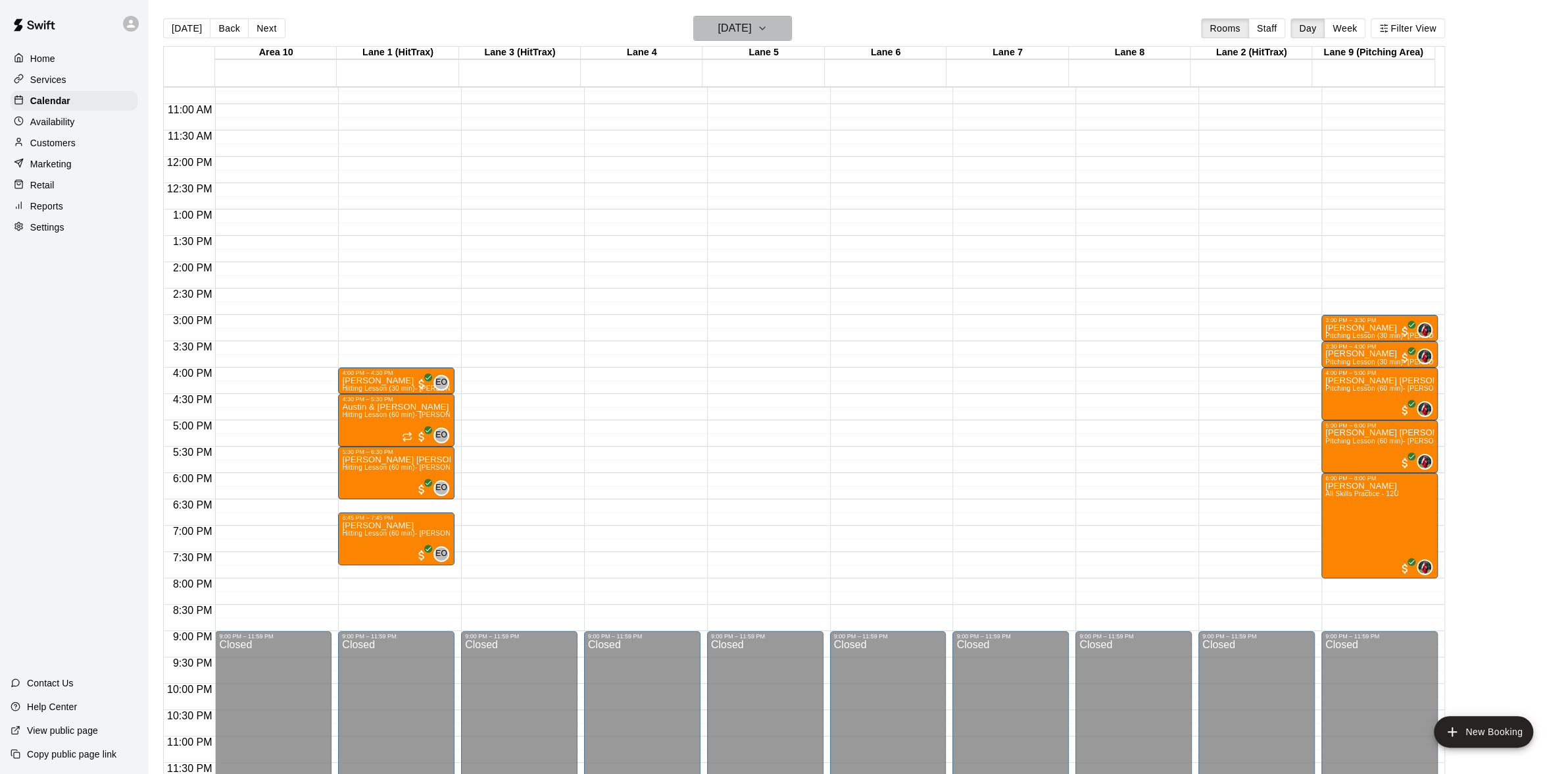
click at [768, 32] on icon "button" at bounding box center [763, 28] width 11 height 16
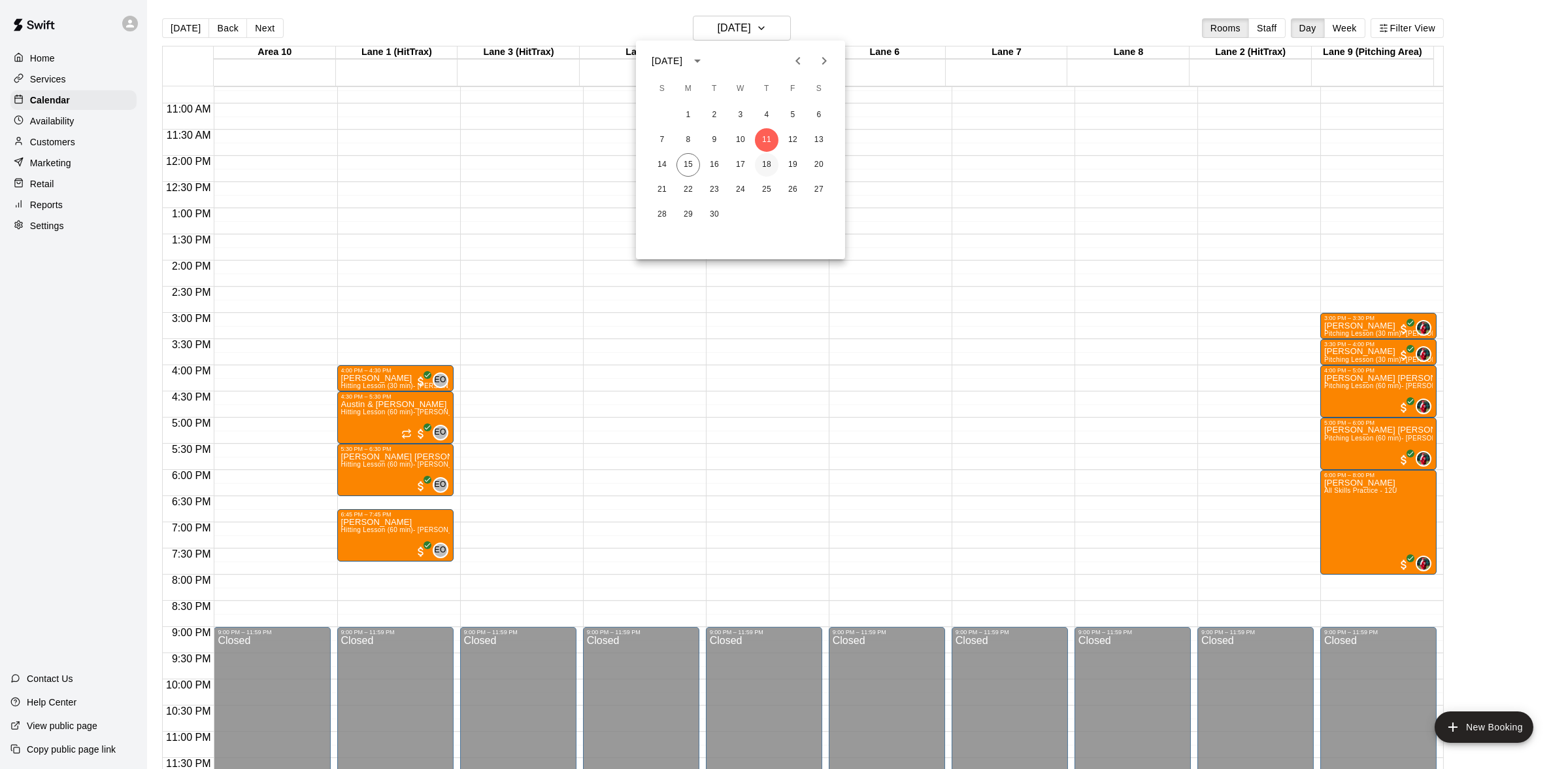
click at [765, 167] on button "18" at bounding box center [767, 165] width 24 height 24
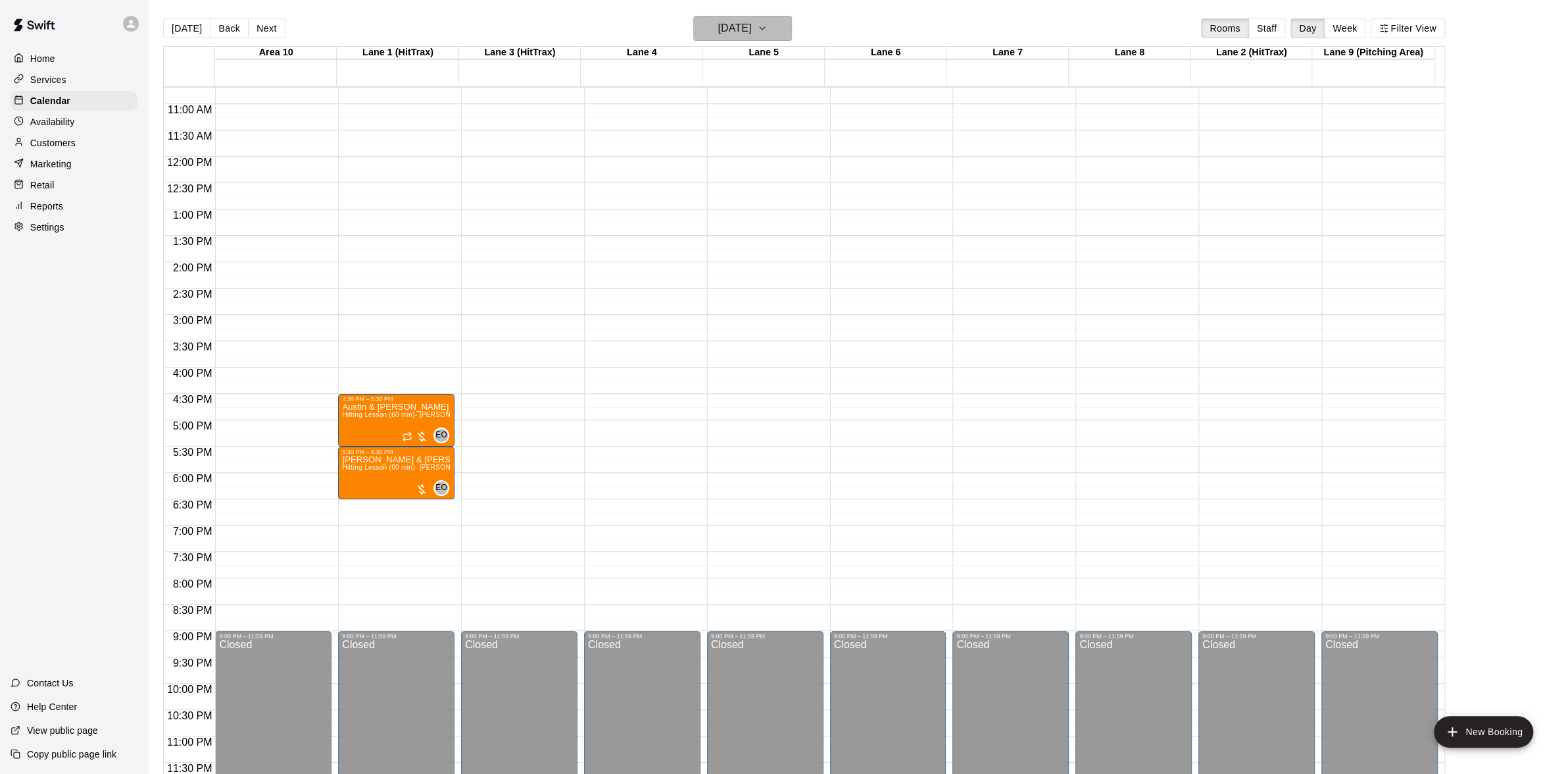
click at [792, 17] on button "[DATE]" at bounding box center [743, 28] width 99 height 25
click at [721, 163] on button "16" at bounding box center [720, 166] width 24 height 24
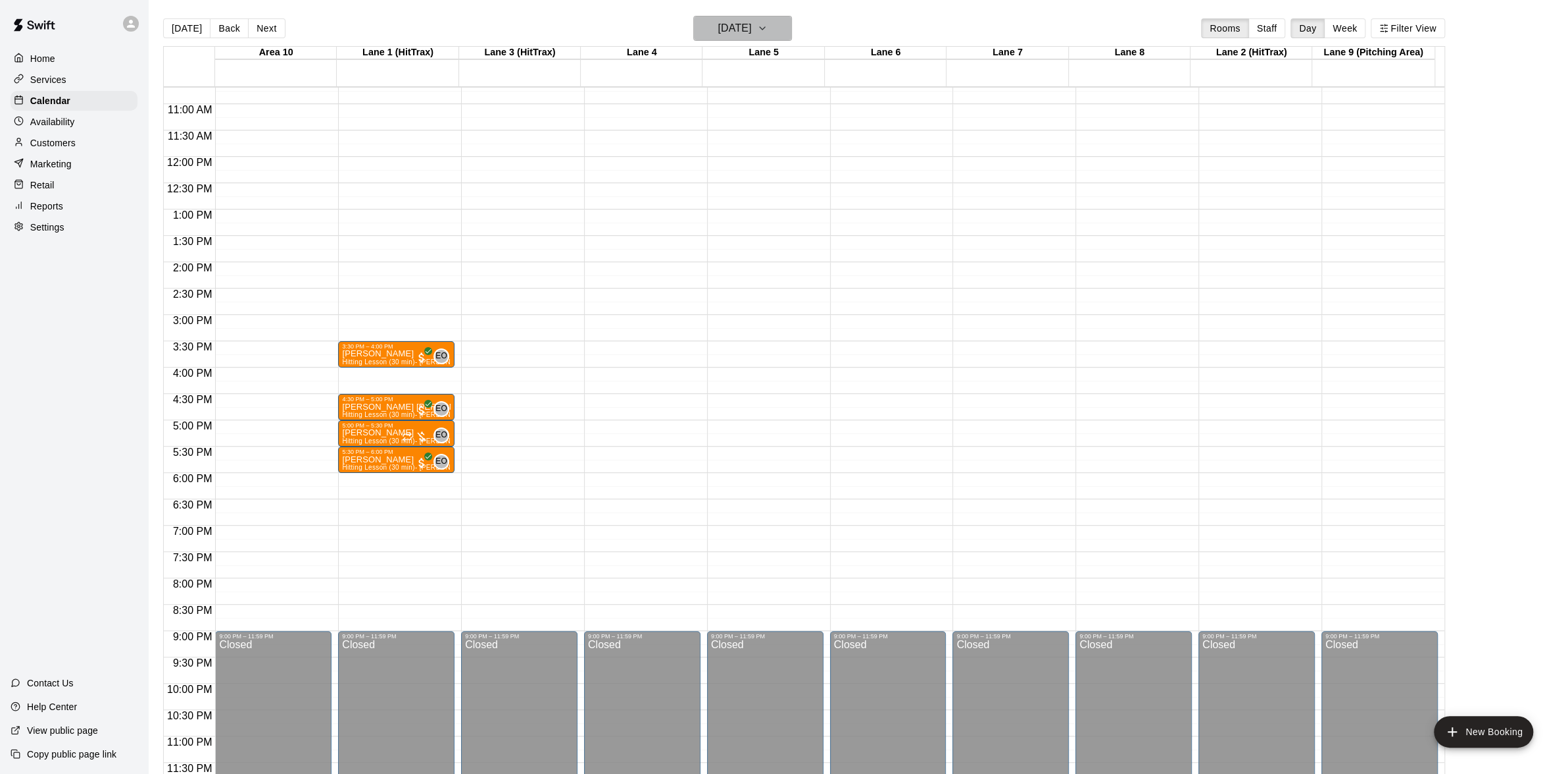
click at [768, 26] on icon "button" at bounding box center [763, 28] width 11 height 16
click at [687, 164] on button "15" at bounding box center [693, 166] width 24 height 24
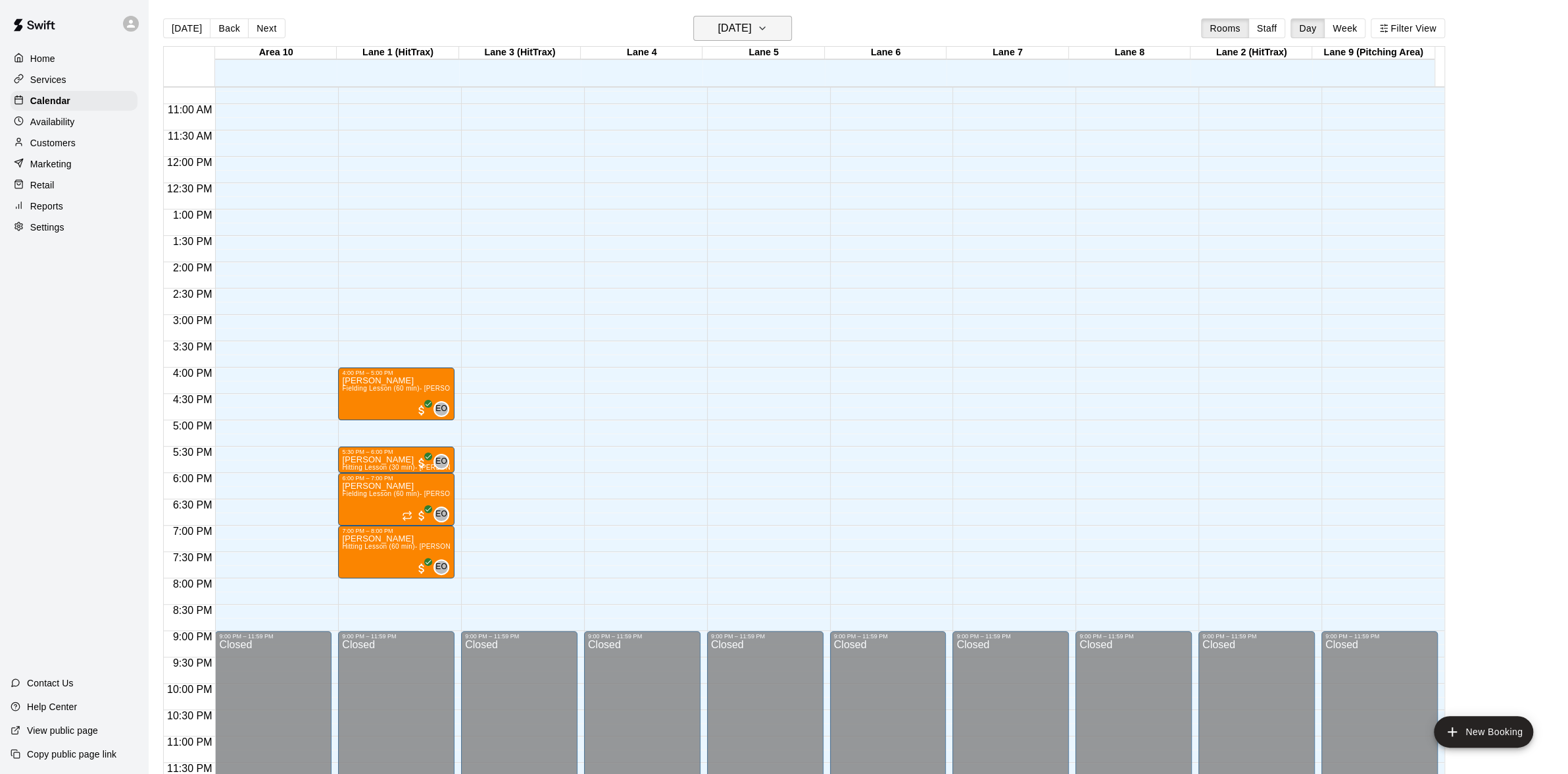
click at [768, 31] on icon "button" at bounding box center [763, 28] width 11 height 16
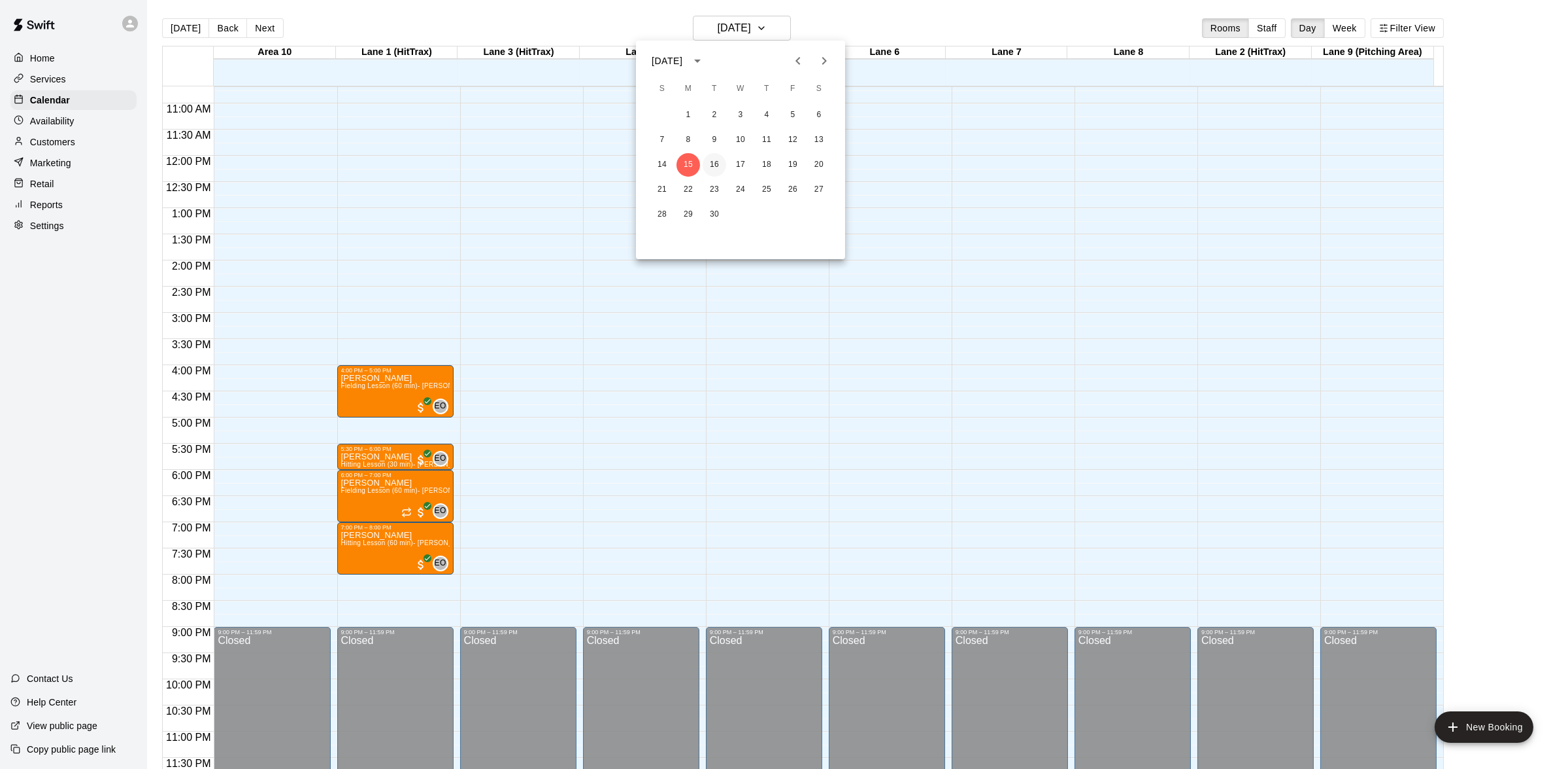
click at [711, 170] on button "16" at bounding box center [715, 165] width 24 height 24
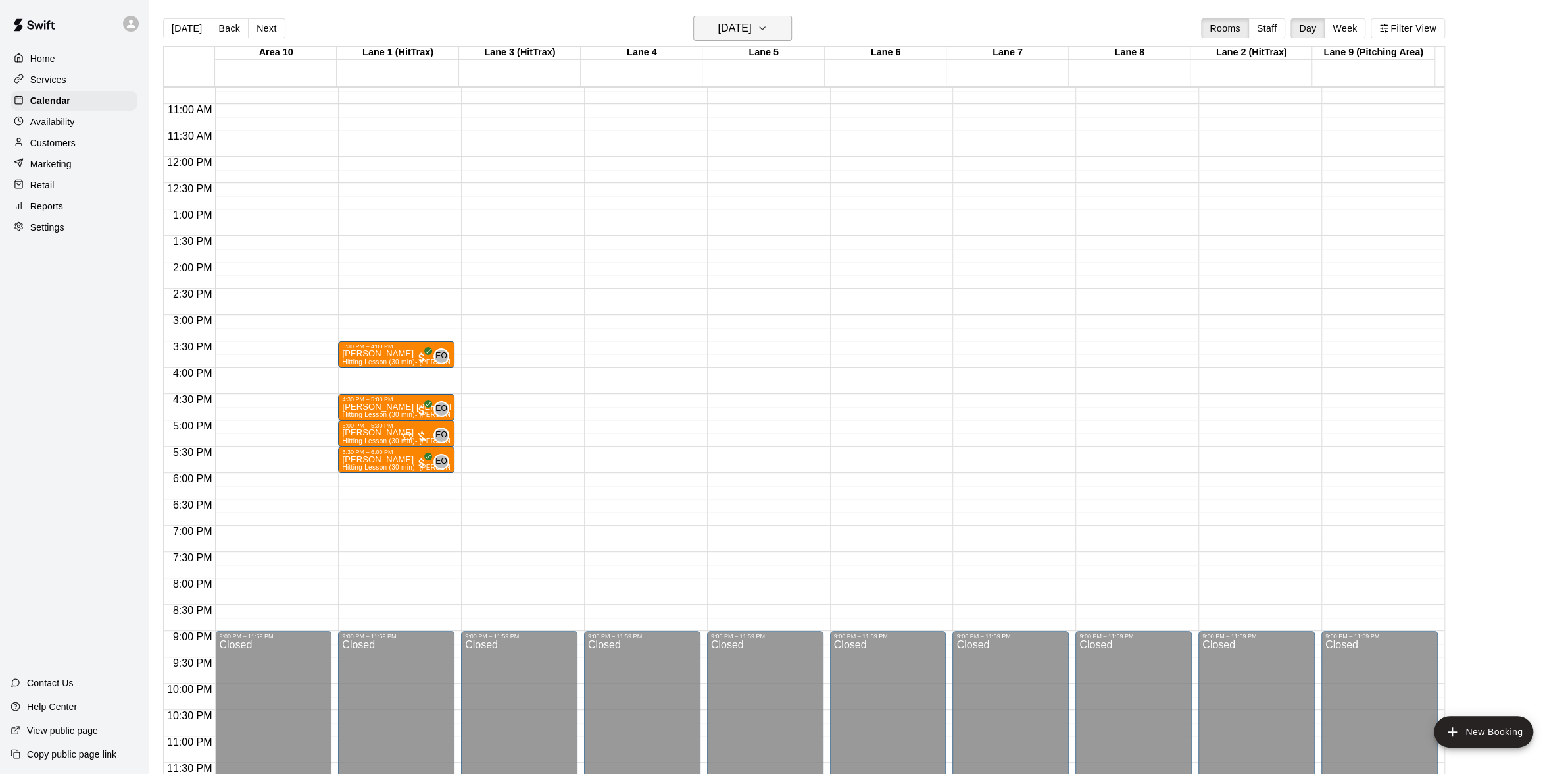
click at [768, 28] on icon "button" at bounding box center [763, 28] width 11 height 16
click at [831, 22] on div at bounding box center [788, 387] width 1578 height 774
click at [779, 28] on button "[DATE]" at bounding box center [743, 28] width 99 height 25
click at [745, 156] on button "17" at bounding box center [746, 166] width 24 height 24
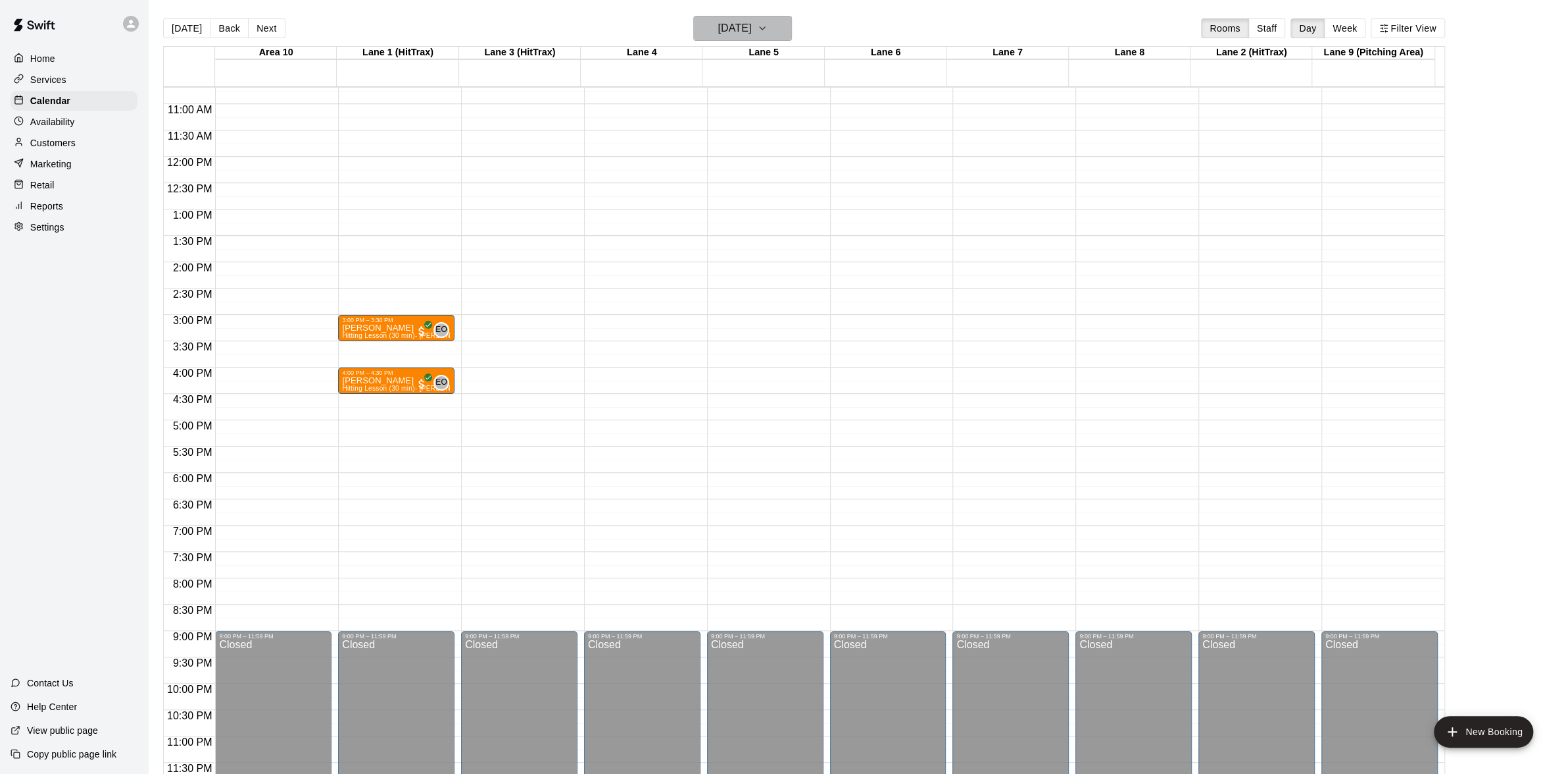
click at [768, 20] on icon "button" at bounding box center [763, 28] width 11 height 16
click at [775, 179] on button "25" at bounding box center [772, 191] width 24 height 24
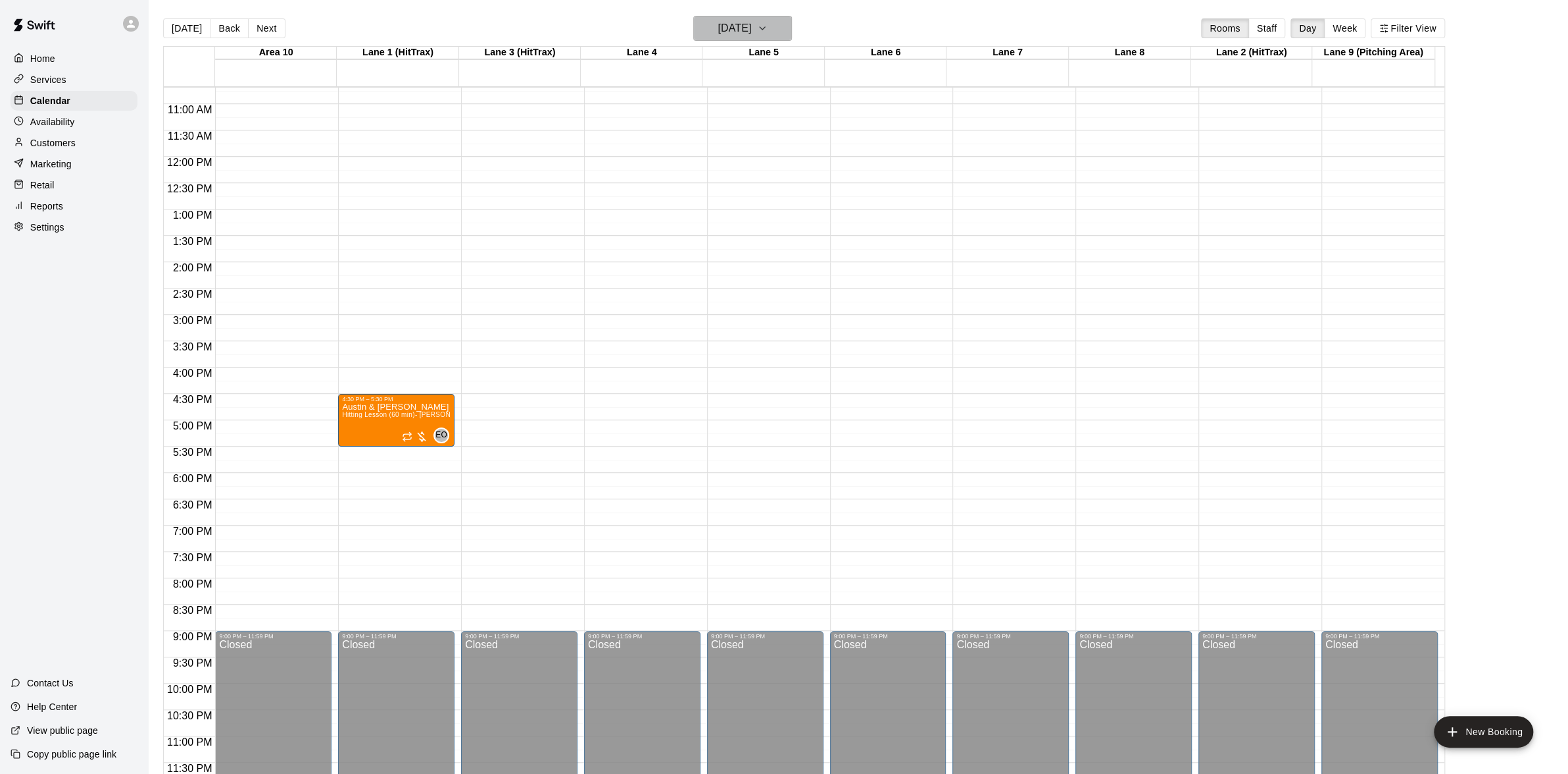
click at [768, 22] on icon "button" at bounding box center [763, 28] width 11 height 16
click at [699, 191] on button "22" at bounding box center [693, 191] width 24 height 24
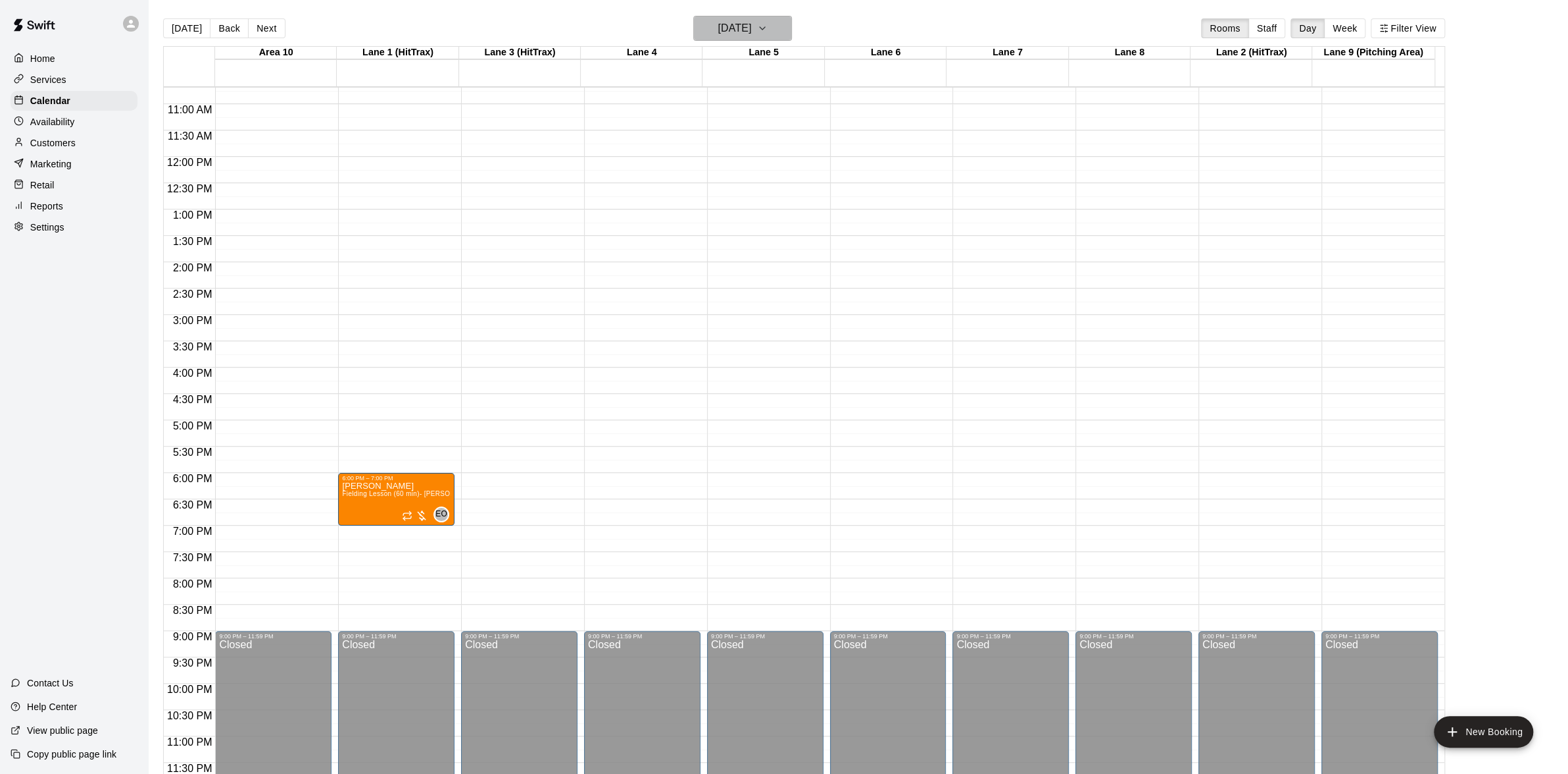
click at [768, 21] on icon "button" at bounding box center [763, 28] width 11 height 16
click at [819, 190] on button "27" at bounding box center [824, 191] width 24 height 24
click at [768, 30] on icon "button" at bounding box center [763, 28] width 11 height 16
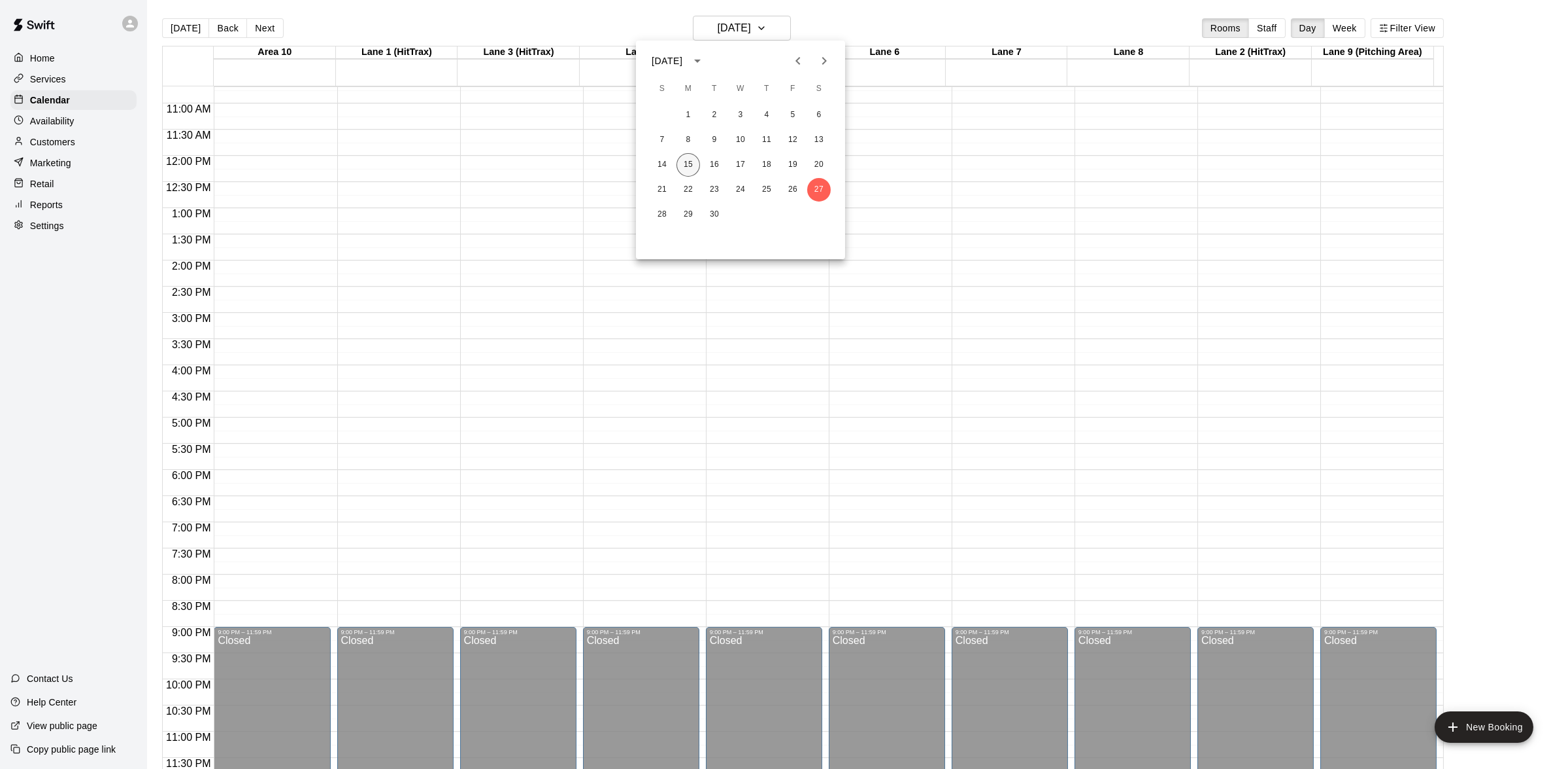
click at [688, 161] on button "15" at bounding box center [688, 165] width 24 height 24
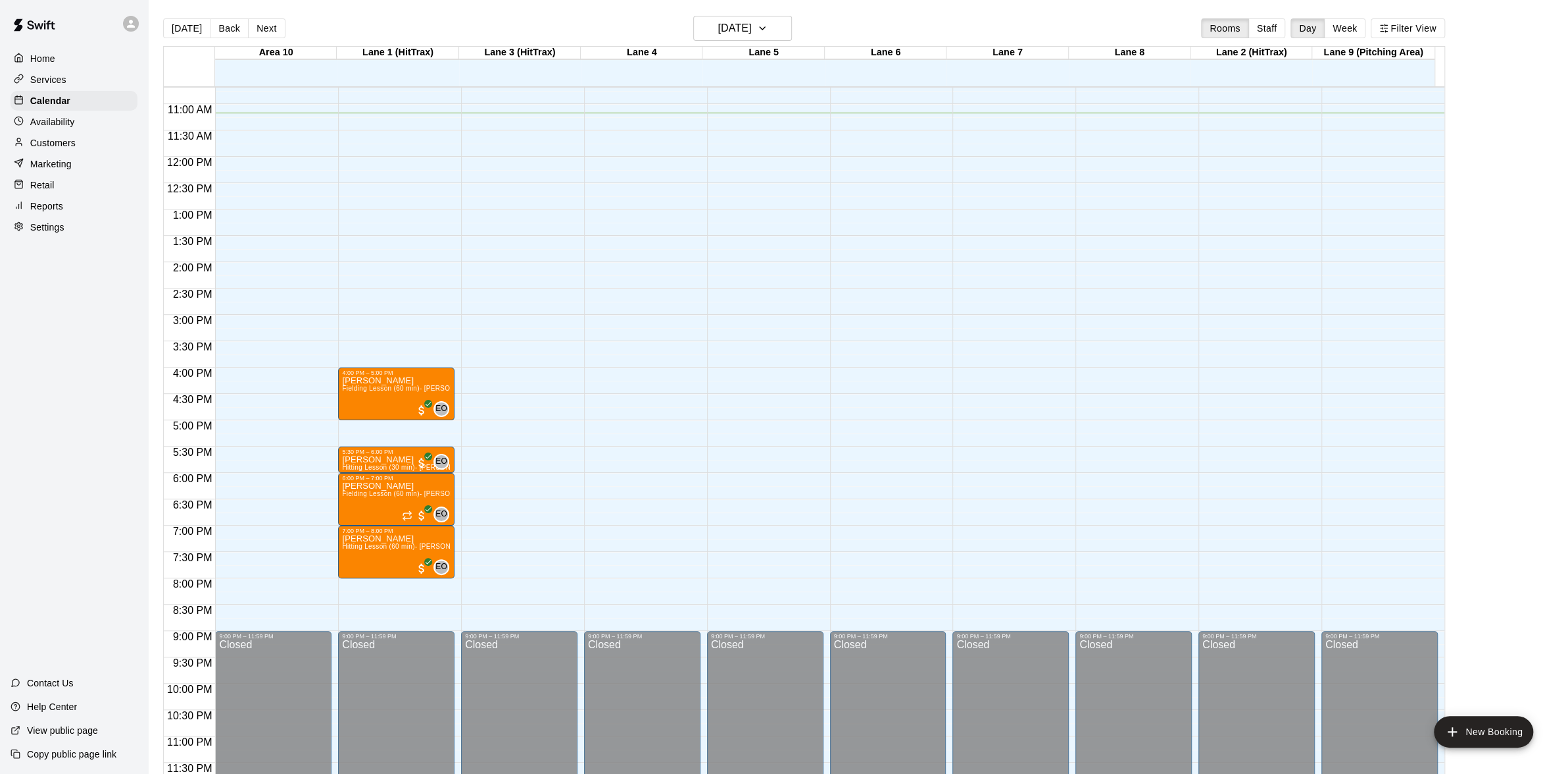
click at [694, 163] on div "12:00 AM – 9:00 AM Closed 9:00 PM – 11:59 PM Closed" at bounding box center [642, 157] width 117 height 1264
click at [694, 163] on body "Home Services Calendar Availability Customers Marketing Retail Reports Settings…" at bounding box center [784, 397] width 1568 height 795
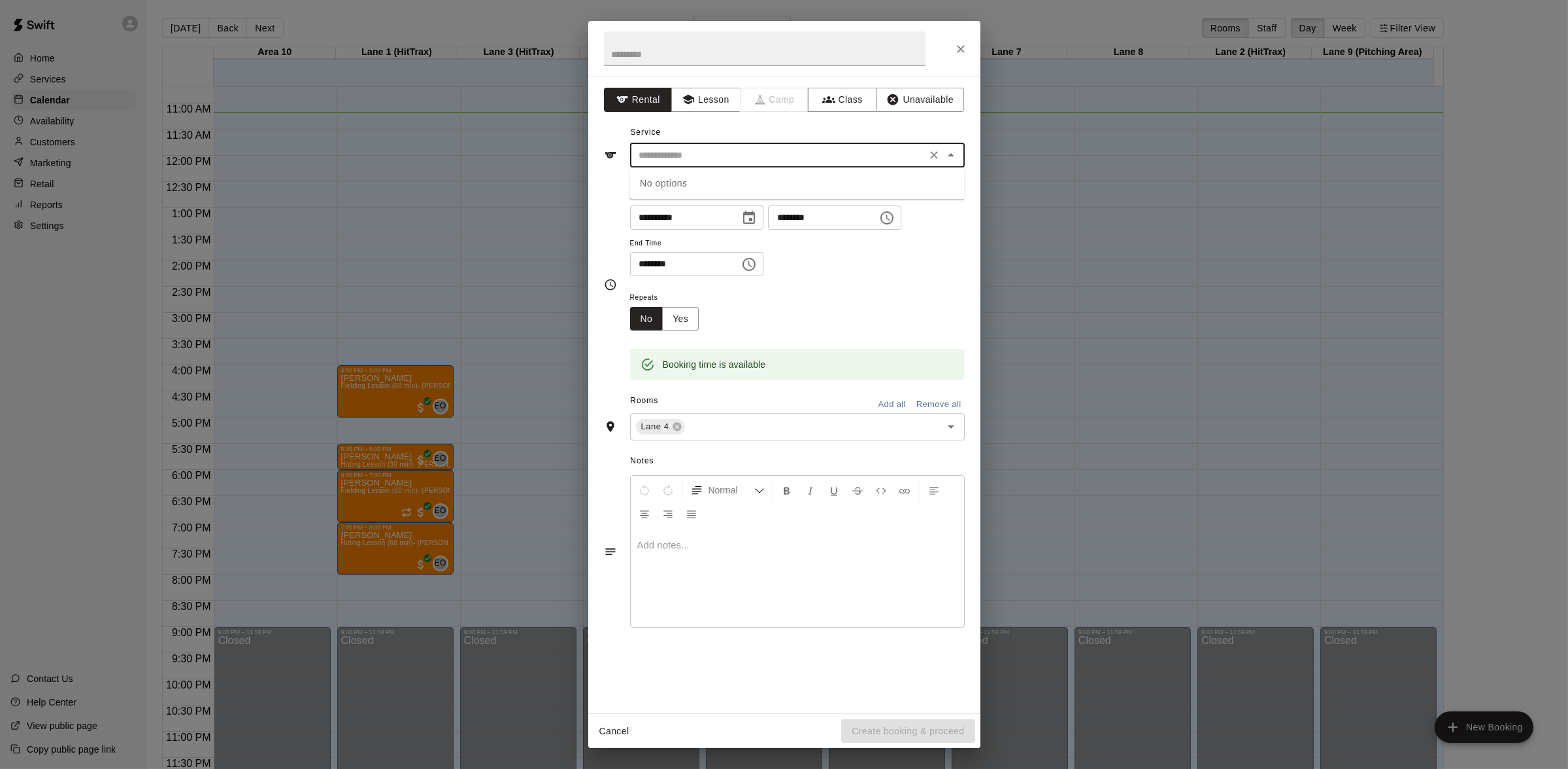
click at [695, 160] on input "text" at bounding box center [778, 155] width 289 height 16
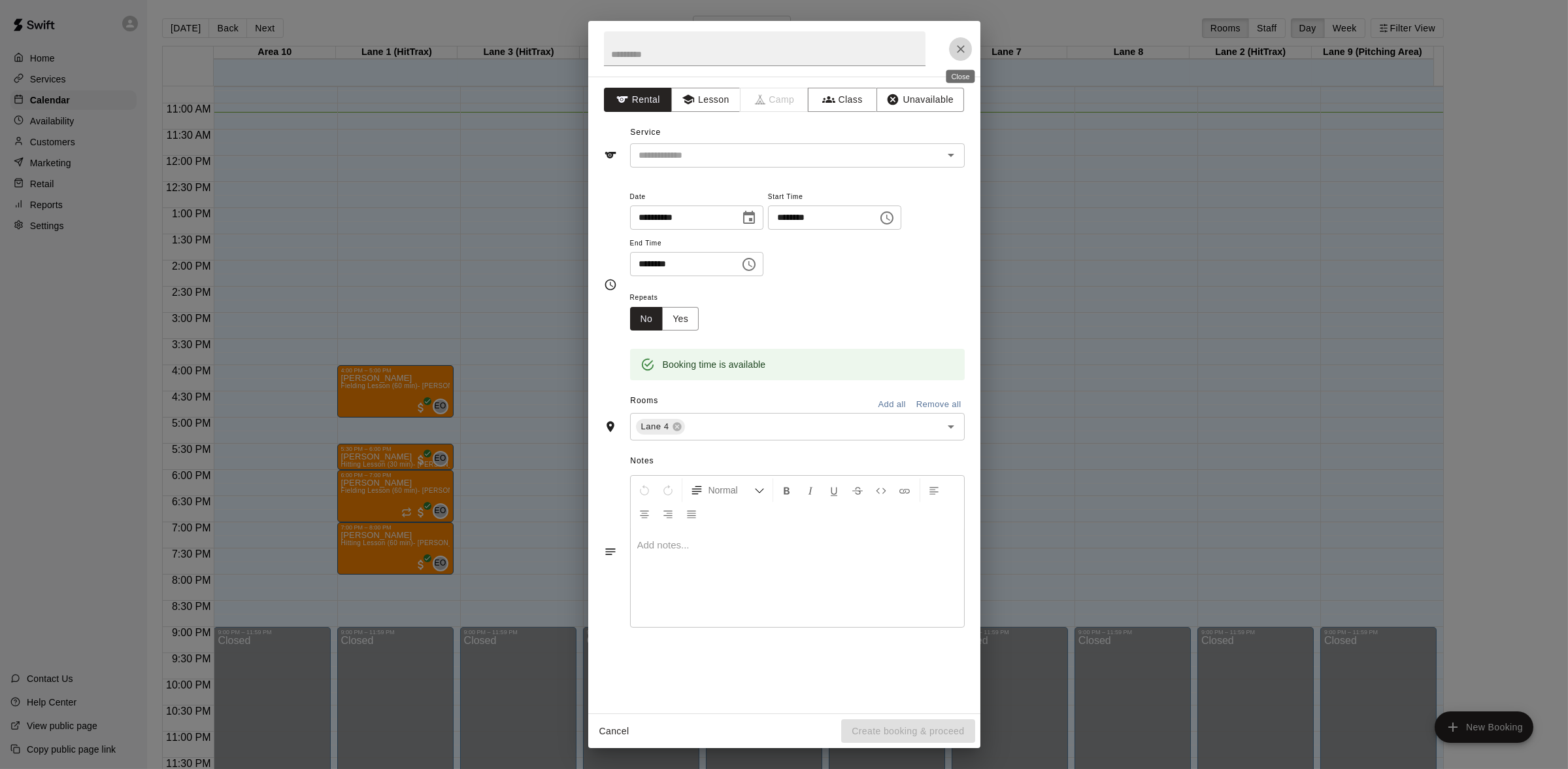
click at [960, 53] on icon "Close" at bounding box center [960, 49] width 13 height 13
